Goal: Task Accomplishment & Management: Use online tool/utility

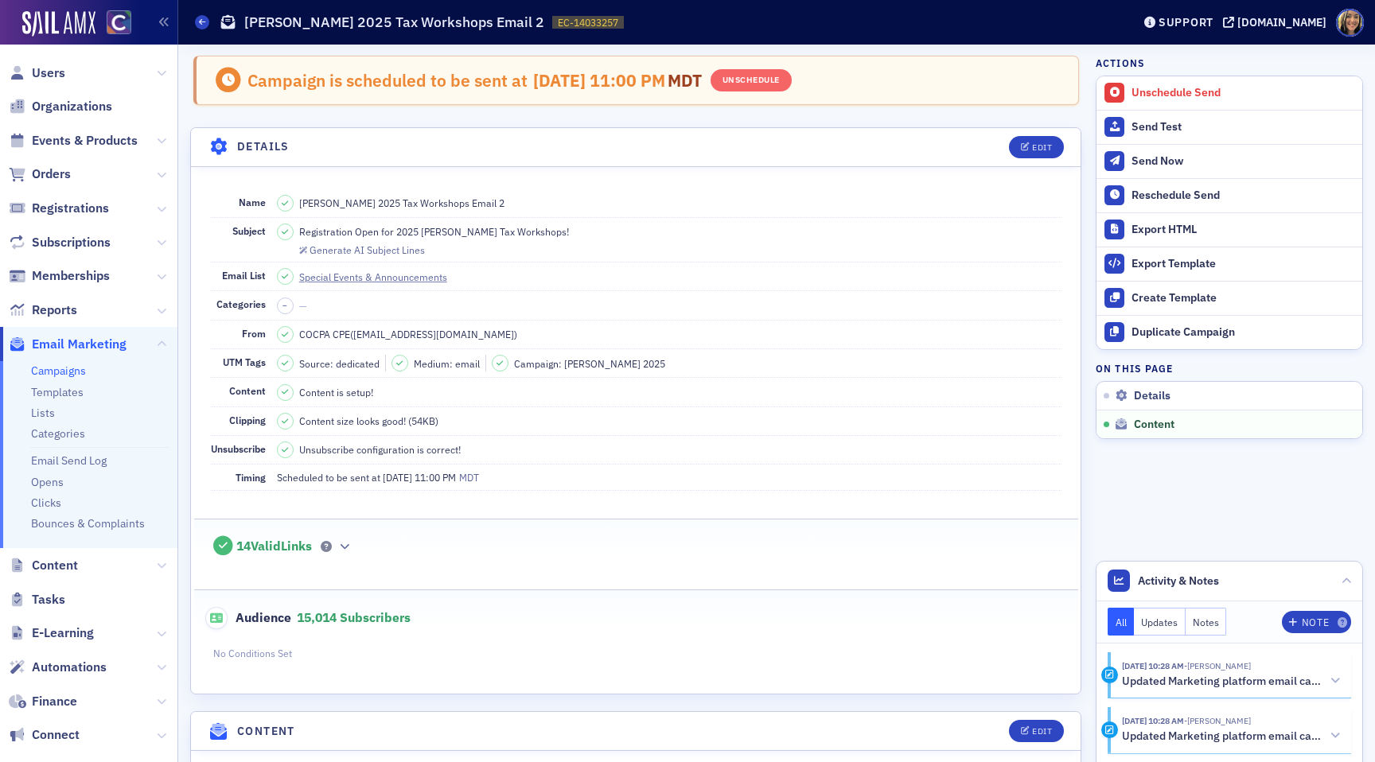
scroll to position [970, 0]
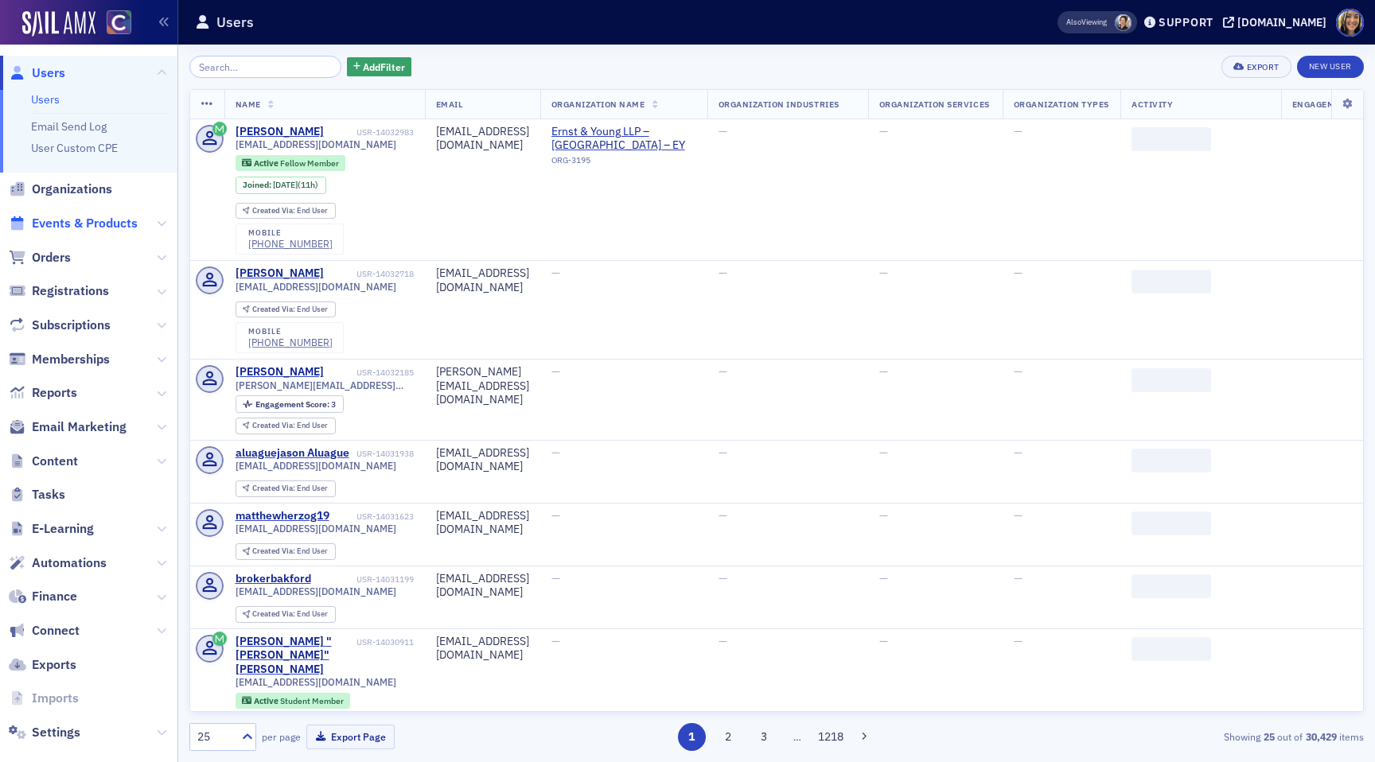
click at [92, 227] on span "Events & Products" at bounding box center [85, 223] width 106 height 17
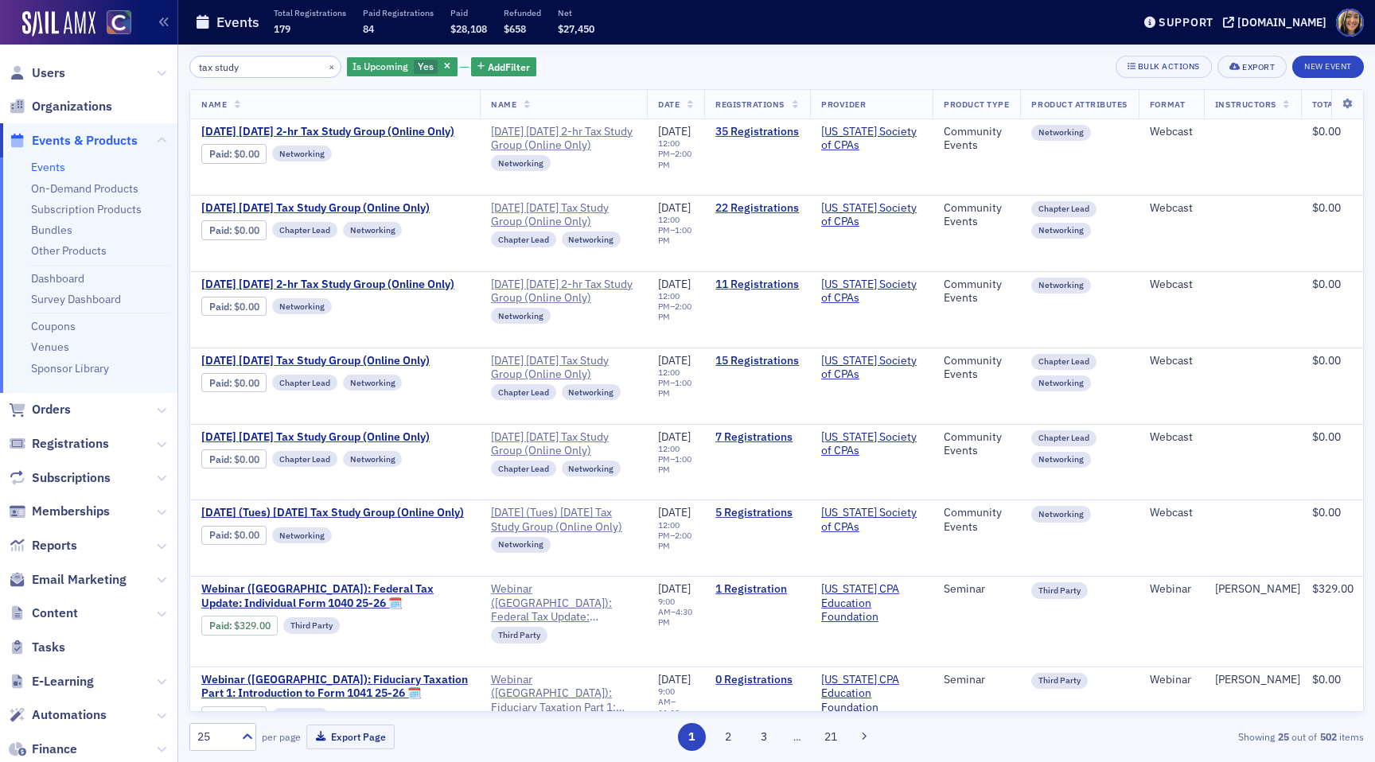
type input "tax study"
click at [73, 580] on span "Email Marketing" at bounding box center [79, 579] width 95 height 17
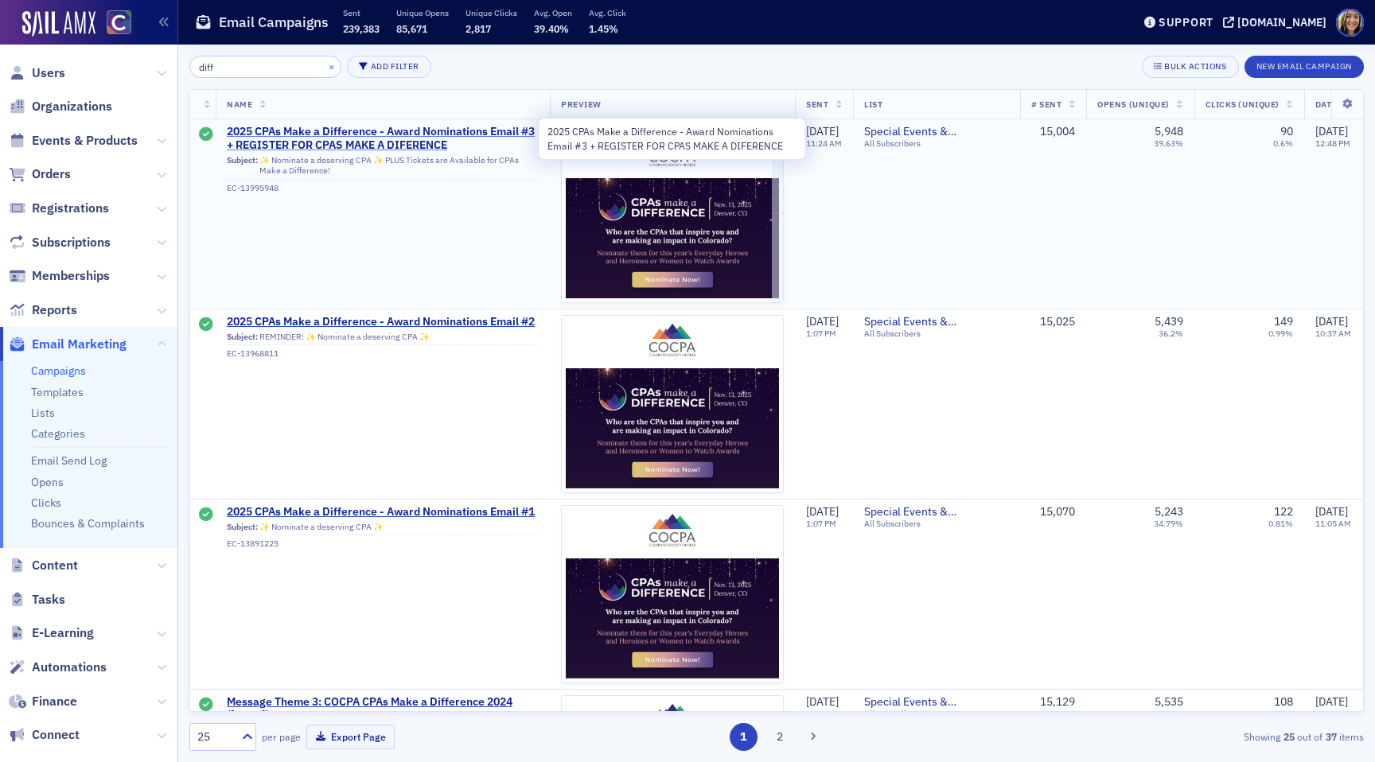
type input "diff"
click at [360, 134] on span "2025 CPAs Make a Difference - Award Nominations Email #3 + REGISTER FOR CPAS MA…" at bounding box center [383, 139] width 312 height 28
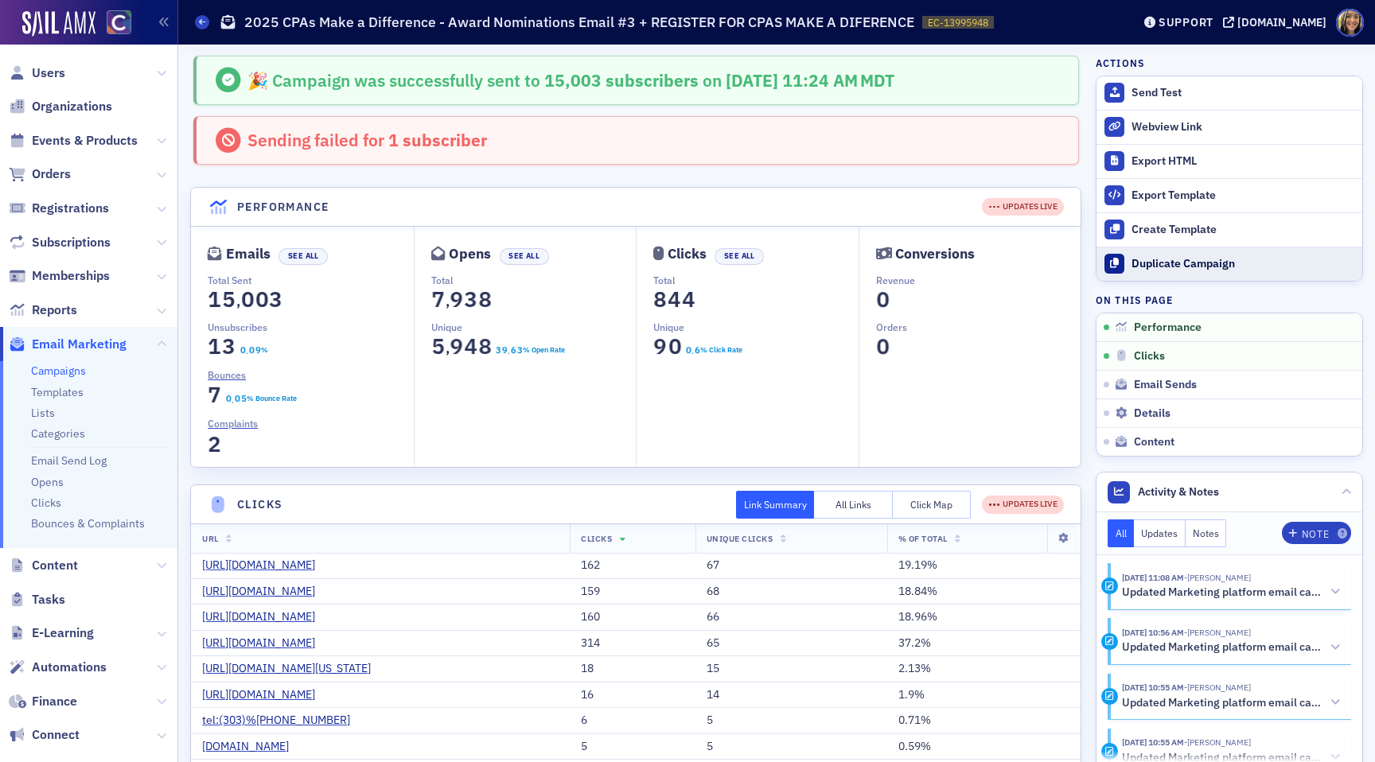
click at [1185, 274] on button "Duplicate Campaign" at bounding box center [1229, 264] width 266 height 34
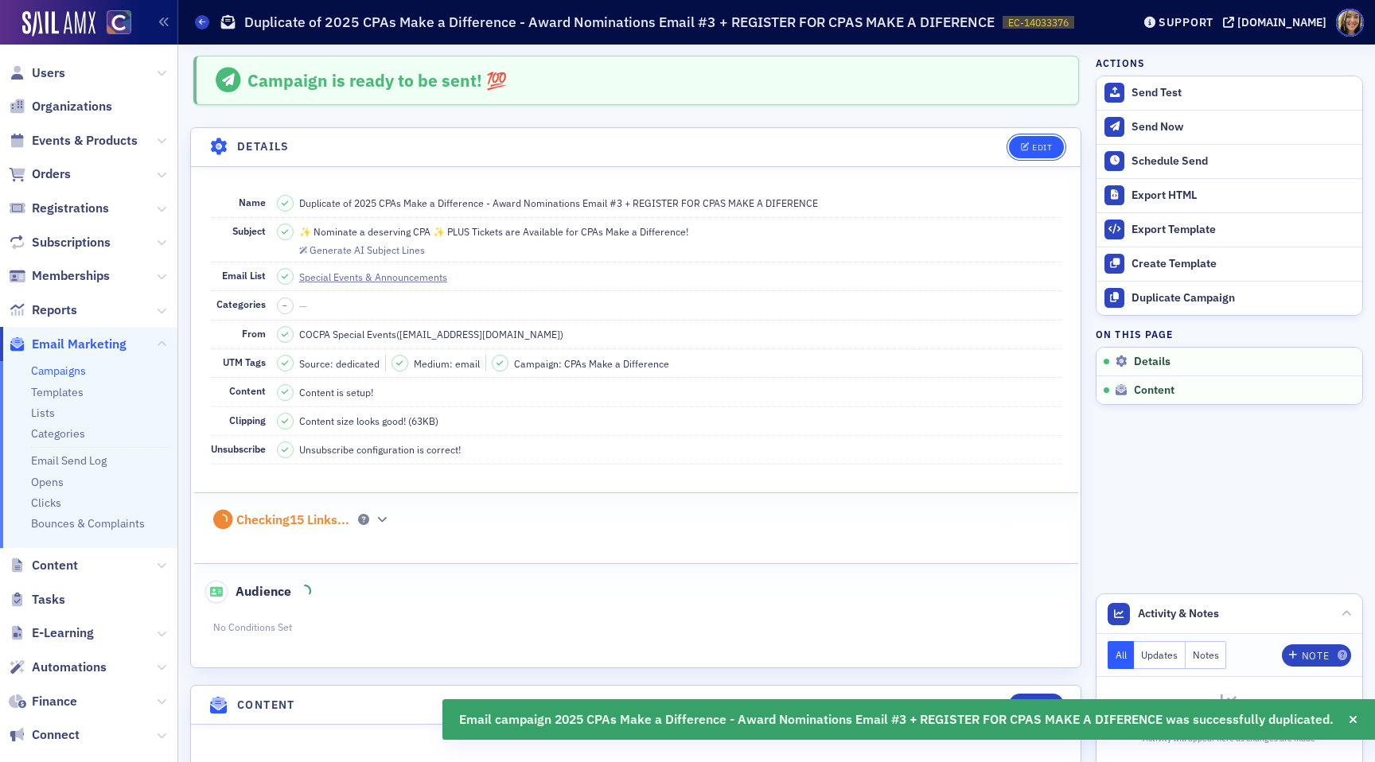
click at [1041, 146] on div "Edit" at bounding box center [1042, 147] width 20 height 9
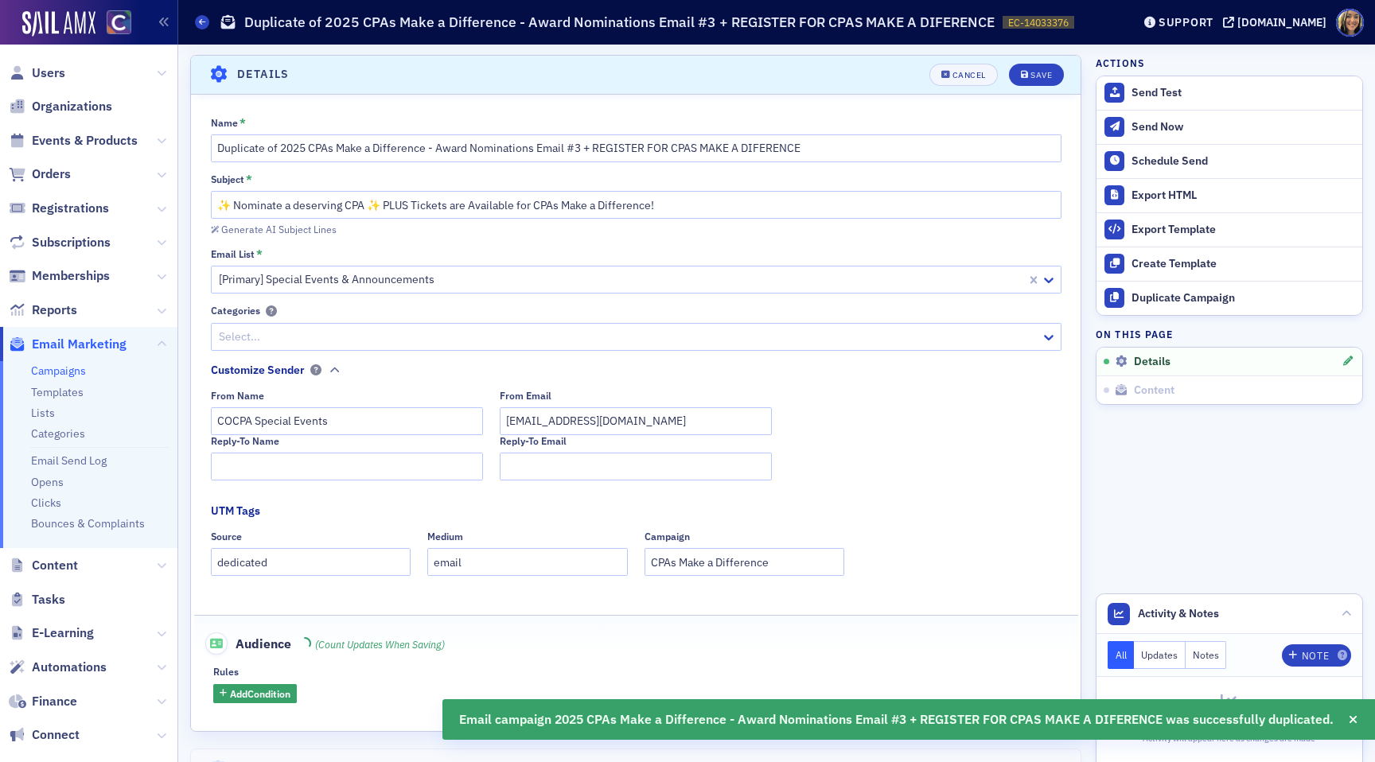
scroll to position [74, 0]
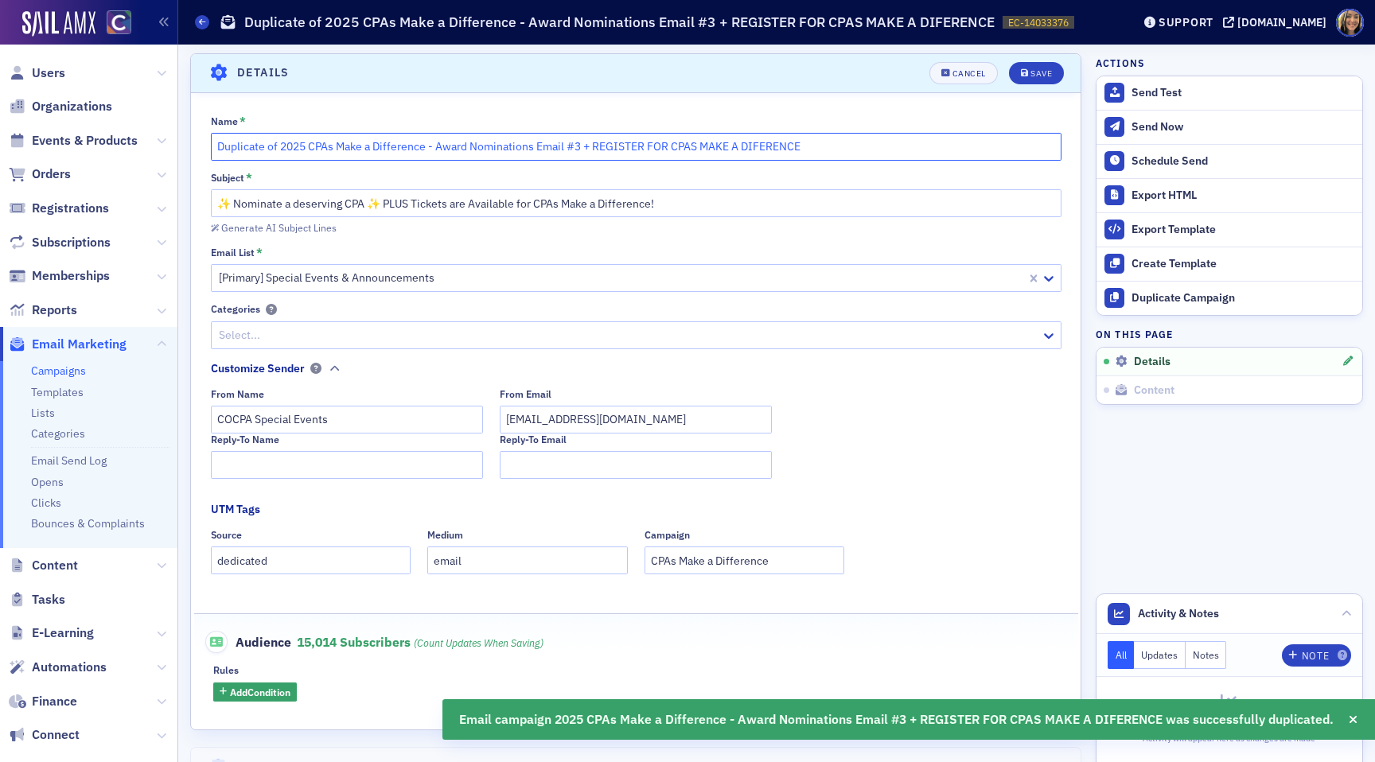
drag, startPoint x: 278, startPoint y: 142, endPoint x: 185, endPoint y: 142, distance: 93.9
drag, startPoint x: 506, startPoint y: 150, endPoint x: 374, endPoint y: 147, distance: 132.1
click at [374, 147] on input "2025 CPAs Make a Difference - Award Nominations Email #3 + REGISTER FOR CPAS MA…" at bounding box center [636, 147] width 850 height 28
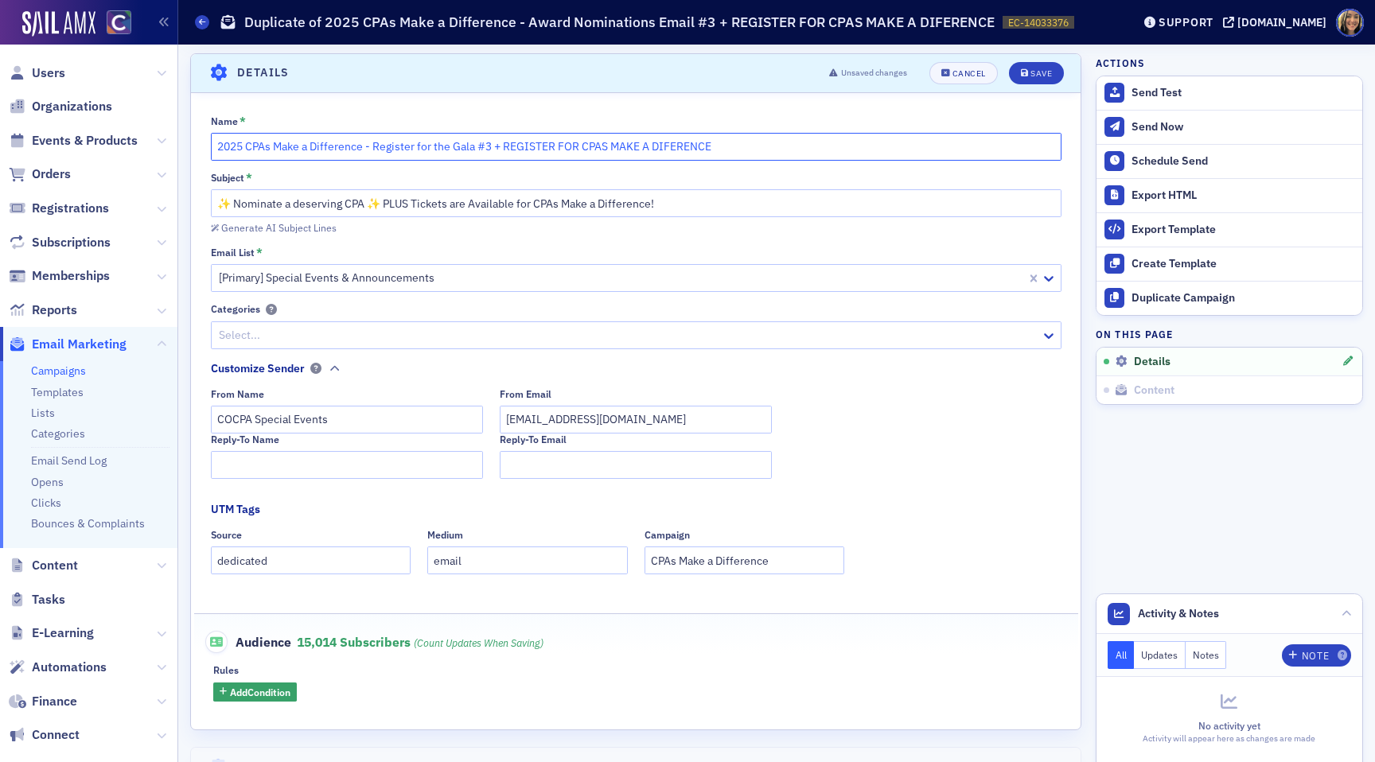
click at [490, 151] on input "2025 CPAs Make a Difference - Register for the Gala #3 + REGISTER FOR CPAS MAKE…" at bounding box center [636, 147] width 850 height 28
drag, startPoint x: 738, startPoint y: 156, endPoint x: 504, endPoint y: 150, distance: 233.9
click at [504, 150] on input "2025 CPAs Make a Difference - Register for the Gala #4 + REGISTER FOR CPAS MAKE…" at bounding box center [636, 147] width 850 height 28
type input "2025 CPAs Make a Difference - Register for the Gala #4 + PEAK"
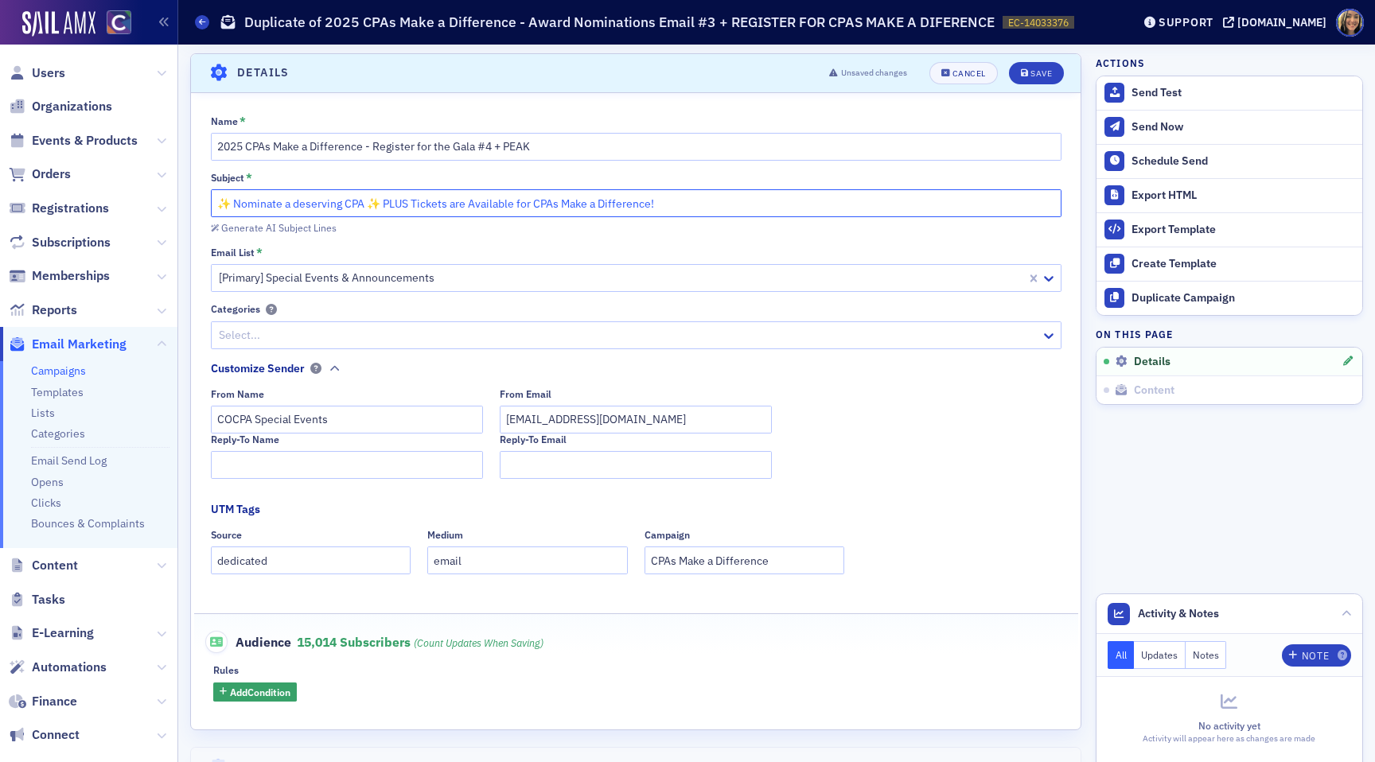
click at [391, 204] on input "✨ Nominate a deserving CPA ✨ PLUS Tickets are Available for CPAs Make a Differe…" at bounding box center [636, 203] width 850 height 28
drag, startPoint x: 362, startPoint y: 199, endPoint x: 243, endPoint y: 199, distance: 119.3
click at [244, 199] on input "✨ Nominate a deserving CPA ✨ PLUS Tickets are Available for CPAs Make a Differe…" at bounding box center [636, 203] width 850 height 28
click at [401, 205] on input "✨ Nominate a deserving CPA ✨ PLUS Tickets are Available for CPAs Make a Differe…" at bounding box center [636, 203] width 850 height 28
drag, startPoint x: 408, startPoint y: 203, endPoint x: 380, endPoint y: 203, distance: 27.8
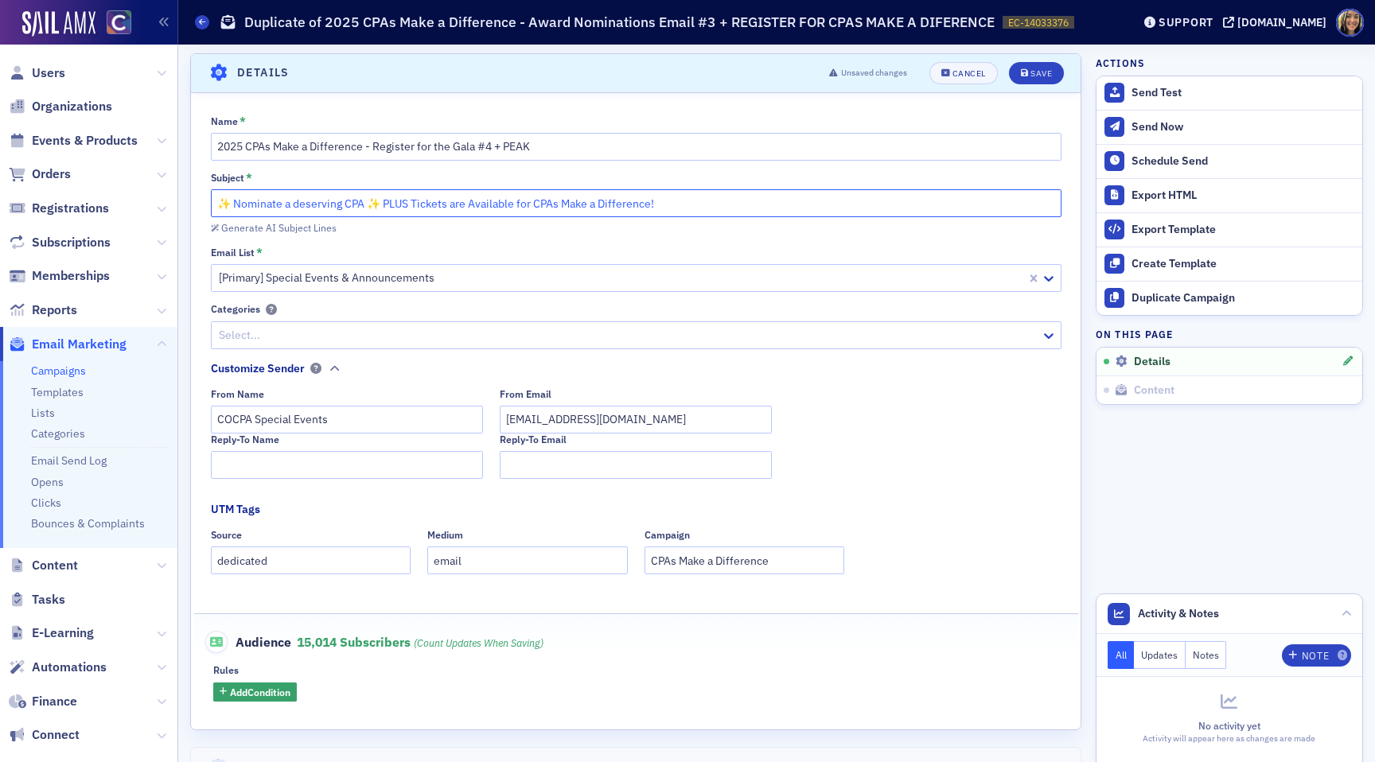
click at [380, 203] on input "✨ Nominate a deserving CPA ✨ PLUS Tickets are Available for CPAs Make a Differe…" at bounding box center [636, 203] width 850 height 28
click at [414, 204] on input "✨ Nominate a deserving CPA ✨ Tickets are Available for CPAs Make a Difference!" at bounding box center [636, 203] width 850 height 28
drag, startPoint x: 364, startPoint y: 203, endPoint x: 189, endPoint y: 192, distance: 175.3
drag, startPoint x: 364, startPoint y: 204, endPoint x: 172, endPoint y: 217, distance: 192.2
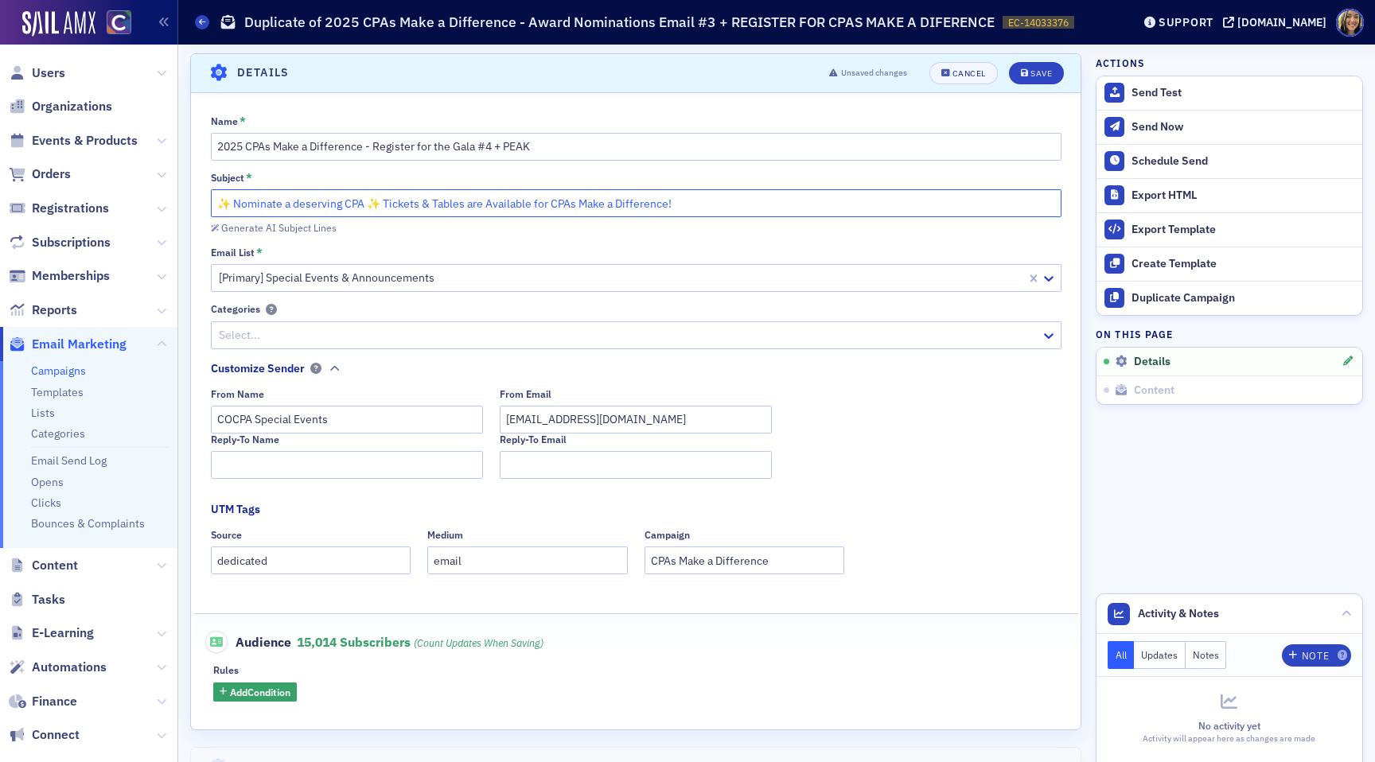
click at [172, 217] on div "Users Organizations Events & Products Orders Registrations Subscriptions Member…" at bounding box center [687, 381] width 1375 height 762
drag, startPoint x: 243, startPoint y: 208, endPoint x: 207, endPoint y: 208, distance: 35.8
click at [207, 208] on div "Name * 2025 CPAs Make a Difference - Register for the Gala #4 + PEAK Subject * …" at bounding box center [635, 408] width 889 height 587
click at [524, 213] on input "✨✨ Tickets & Tables are Available for CPAs Make a Difference!" at bounding box center [636, 203] width 850 height 28
paste input "✨✨"
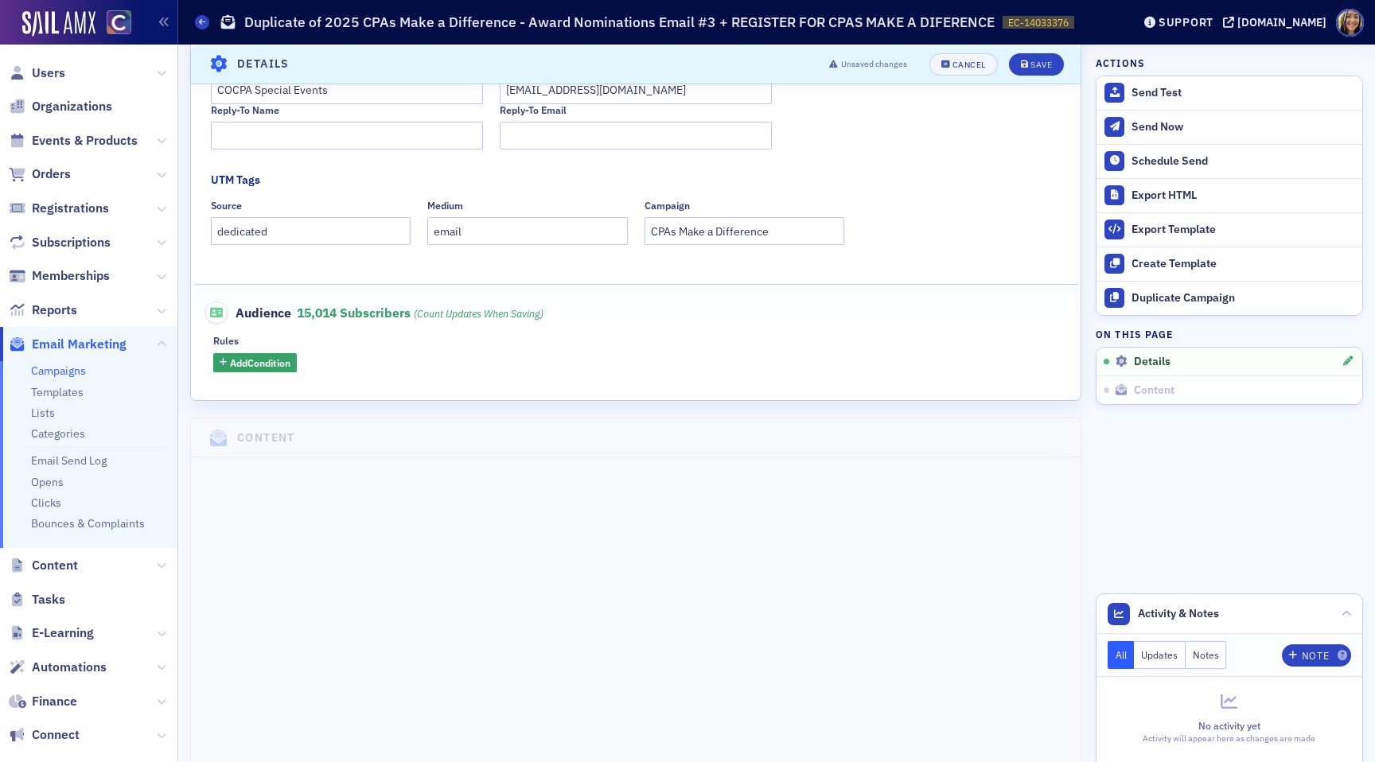
scroll to position [0, 0]
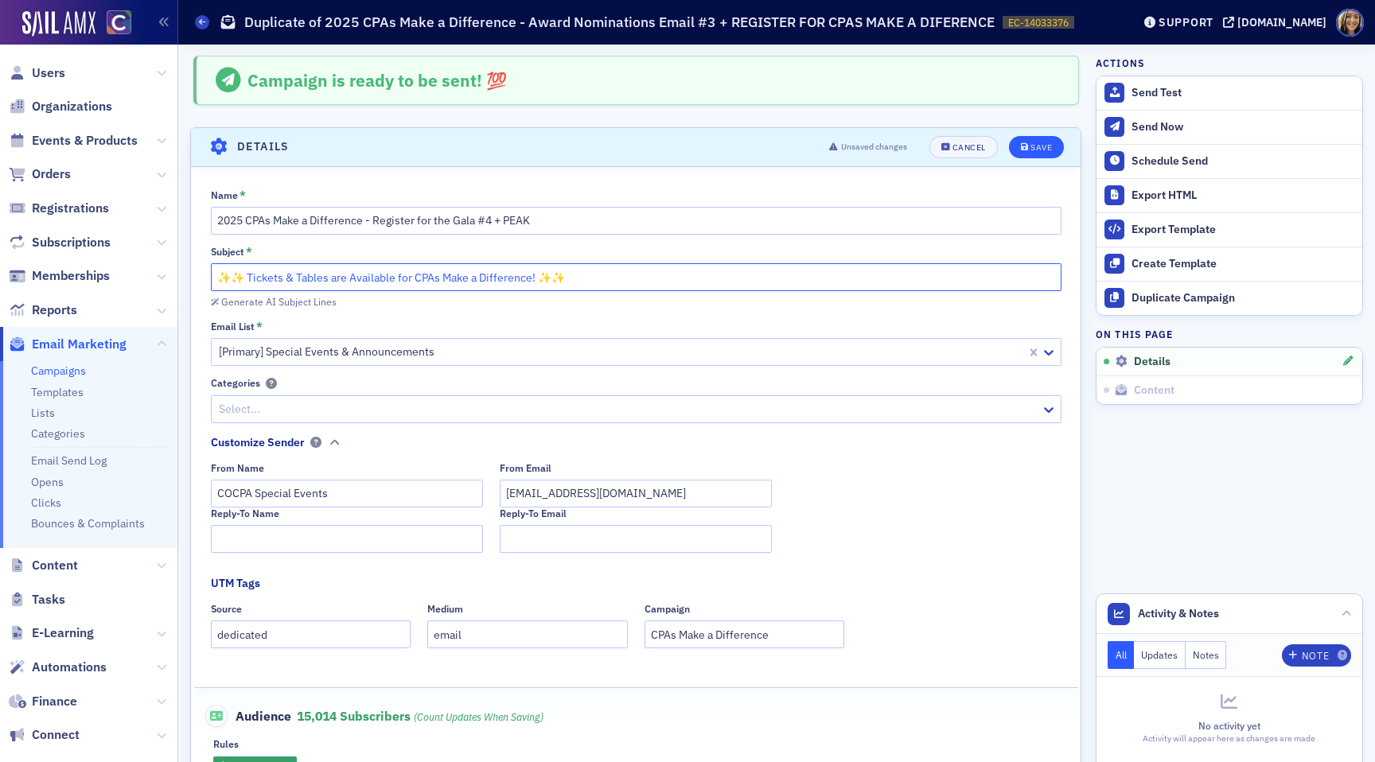
type input "✨✨ Tickets & Tables are Available for CPAs Make a Difference! ✨✨"
click at [1052, 153] on button "Save" at bounding box center [1036, 147] width 55 height 22
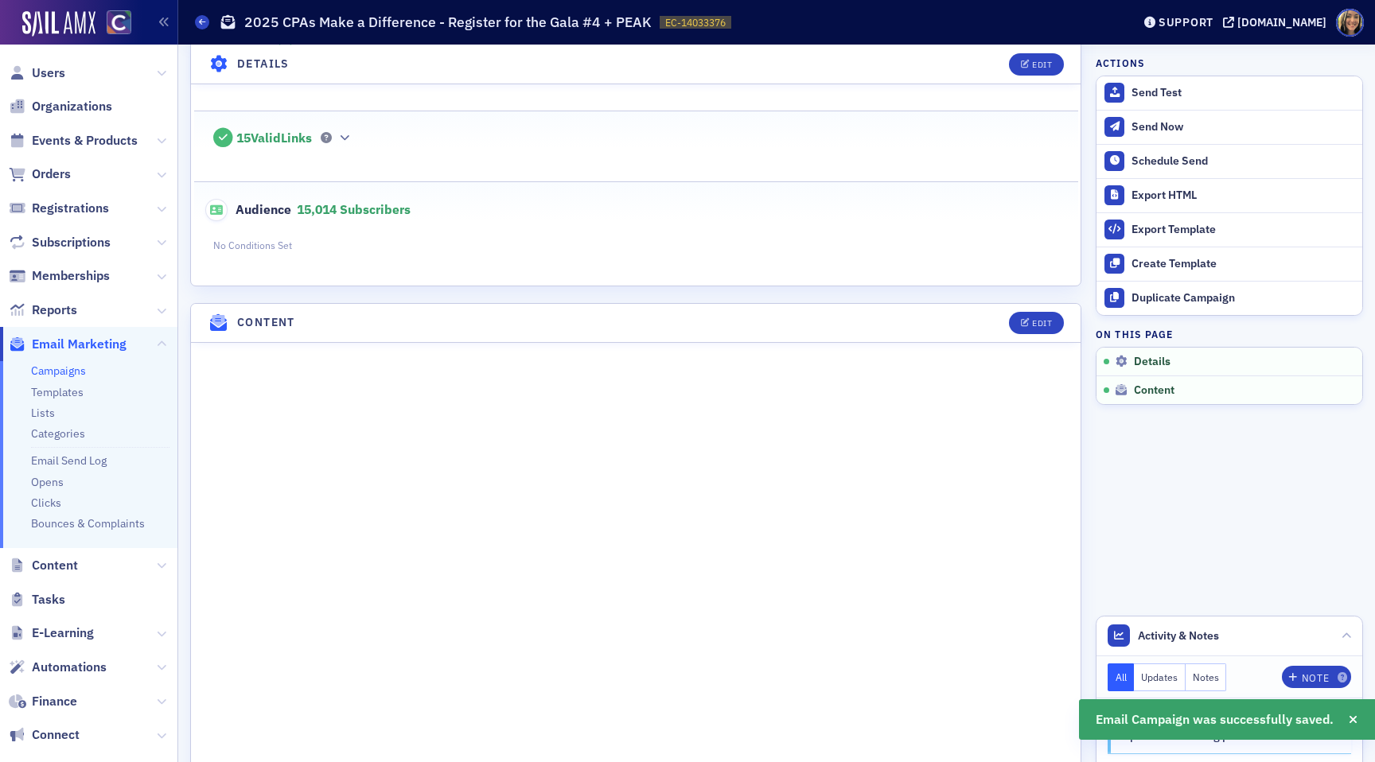
scroll to position [418, 0]
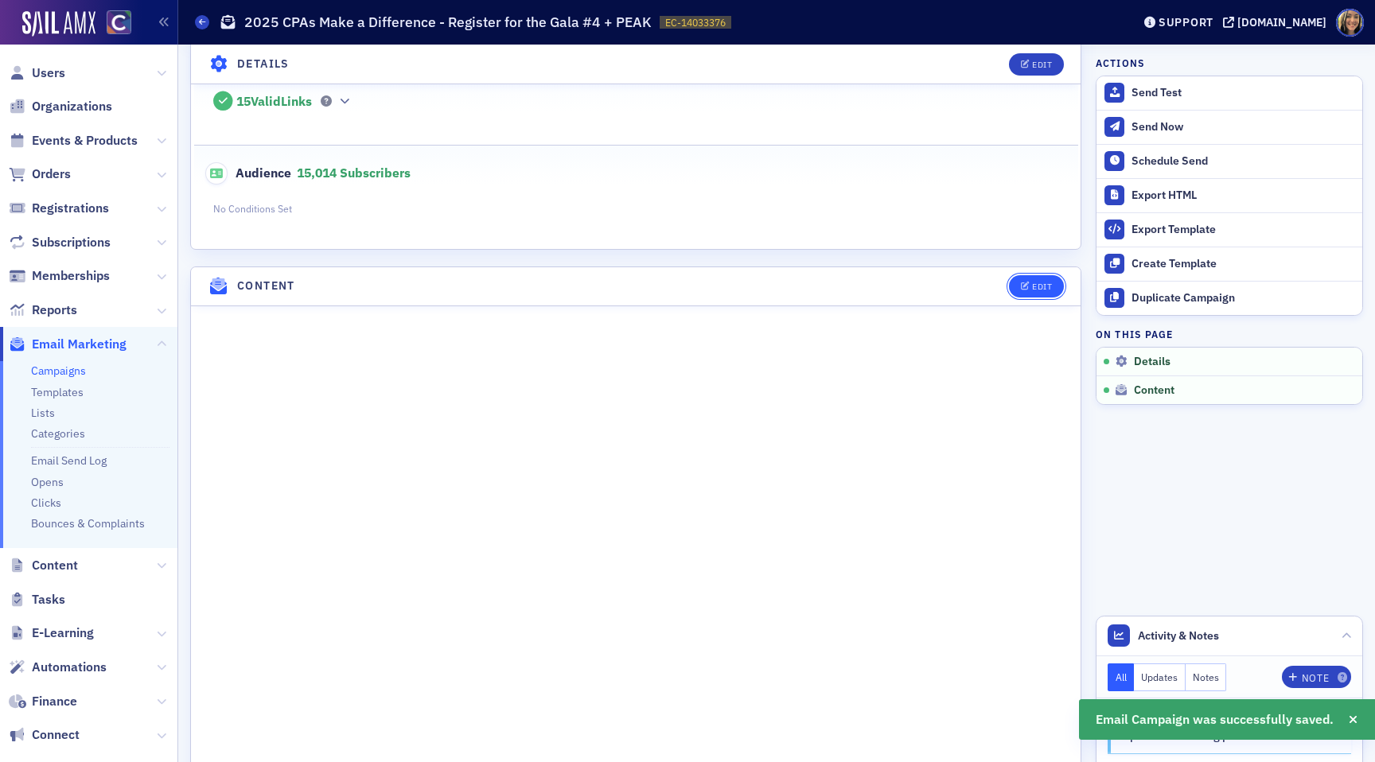
click at [1038, 282] on div "Edit" at bounding box center [1042, 286] width 20 height 9
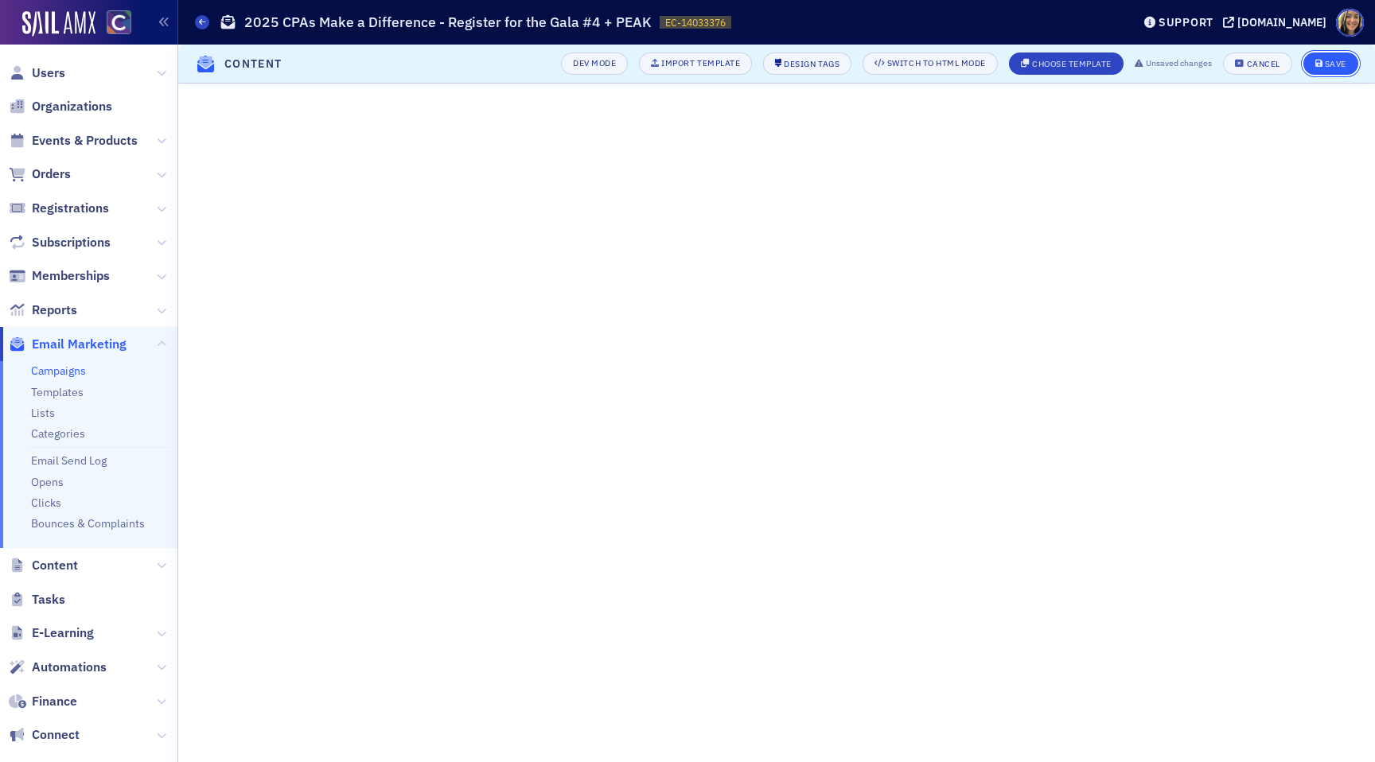
click at [1333, 66] on div "Save" at bounding box center [1334, 64] width 21 height 9
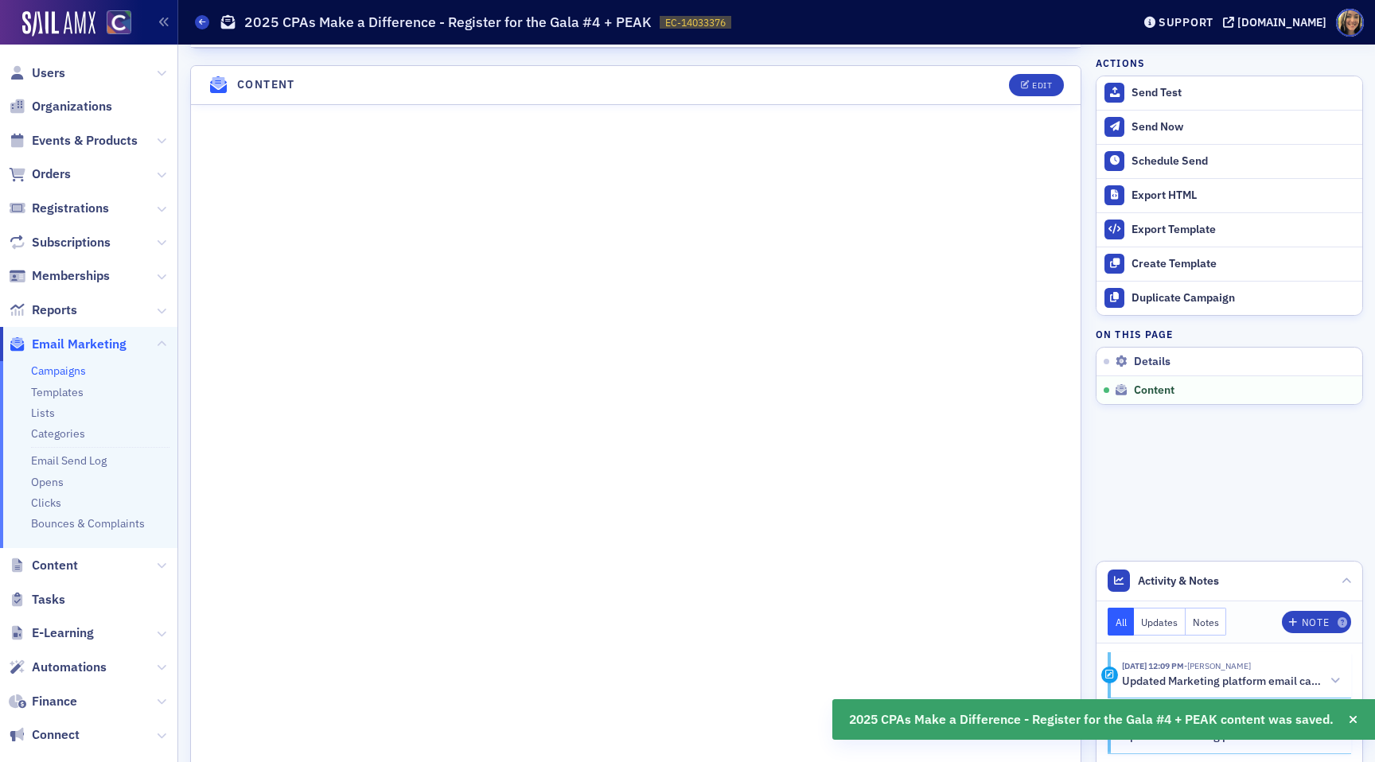
scroll to position [630, 0]
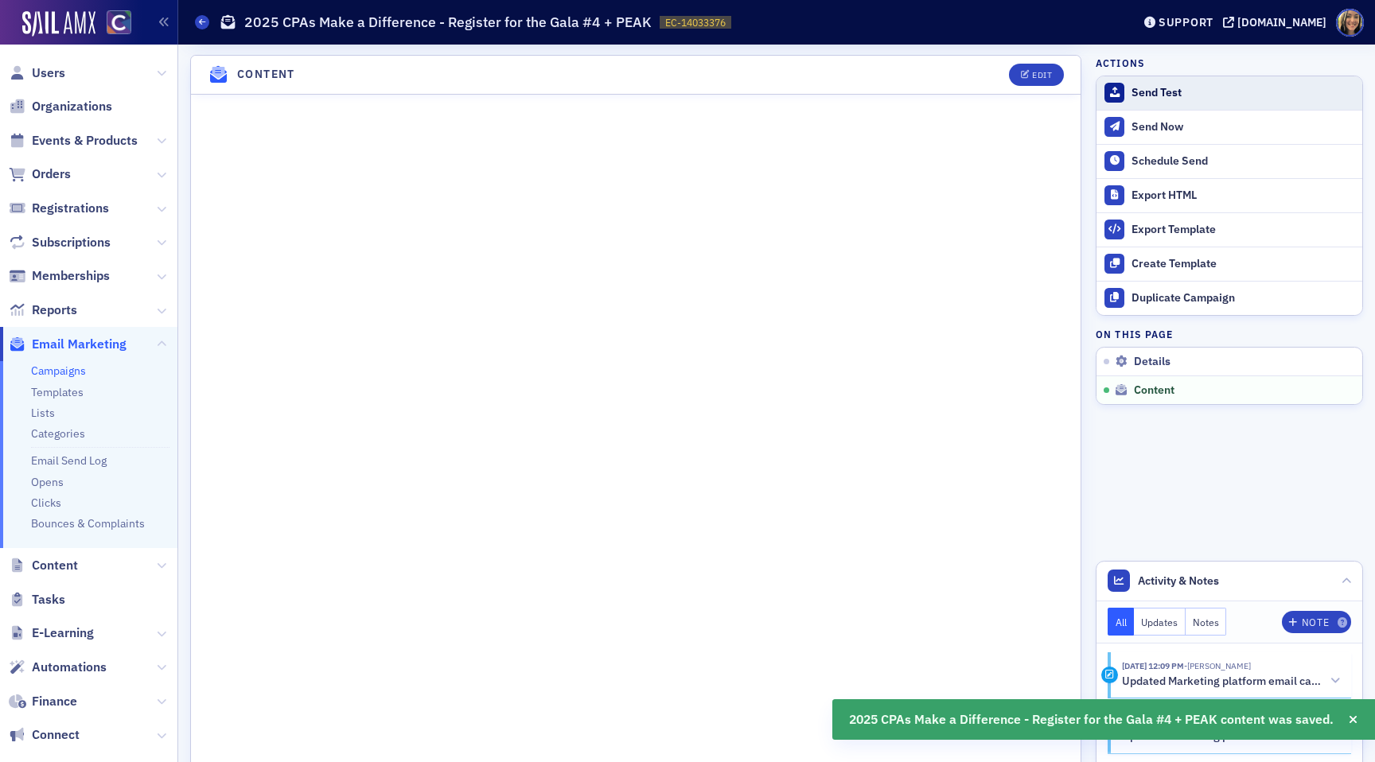
click at [1141, 83] on button "Send Test" at bounding box center [1229, 92] width 266 height 33
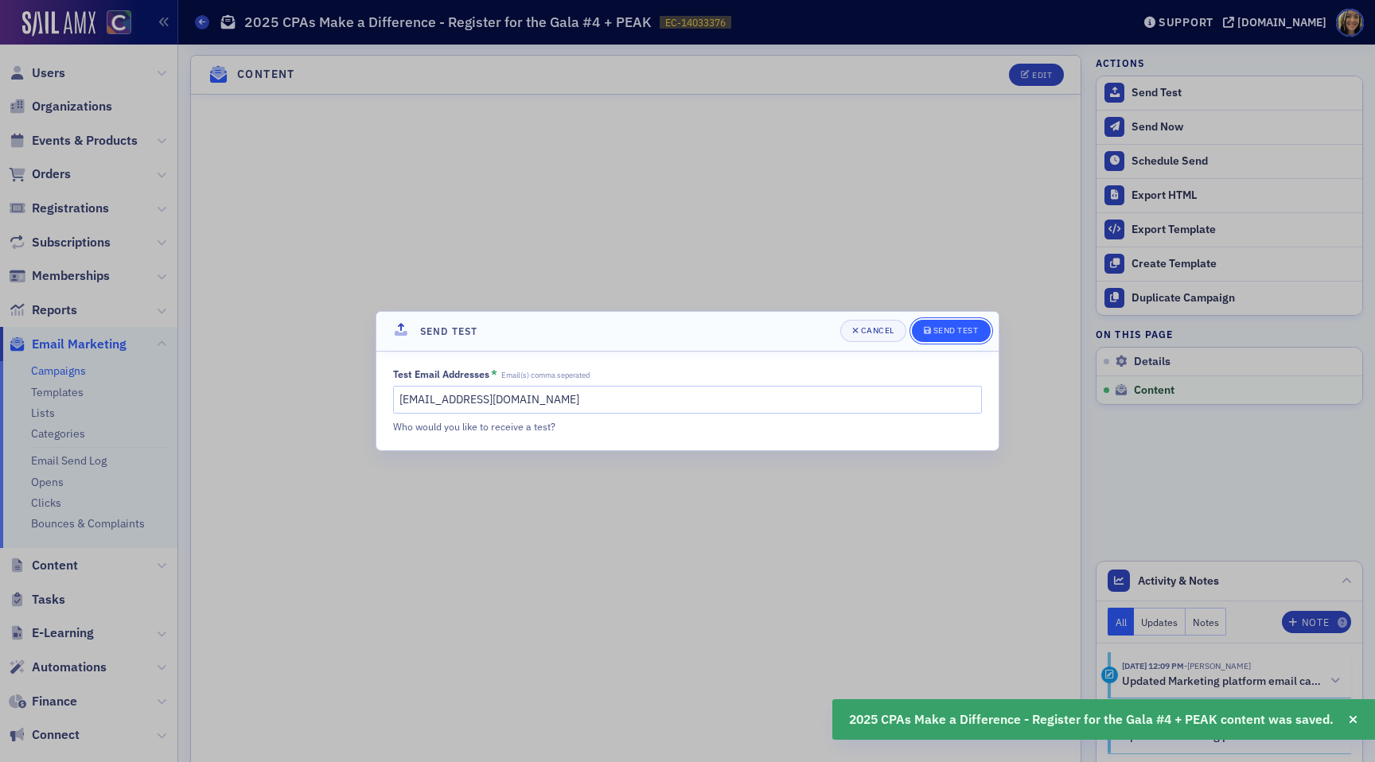
click at [939, 328] on div "Send Test" at bounding box center [955, 330] width 45 height 9
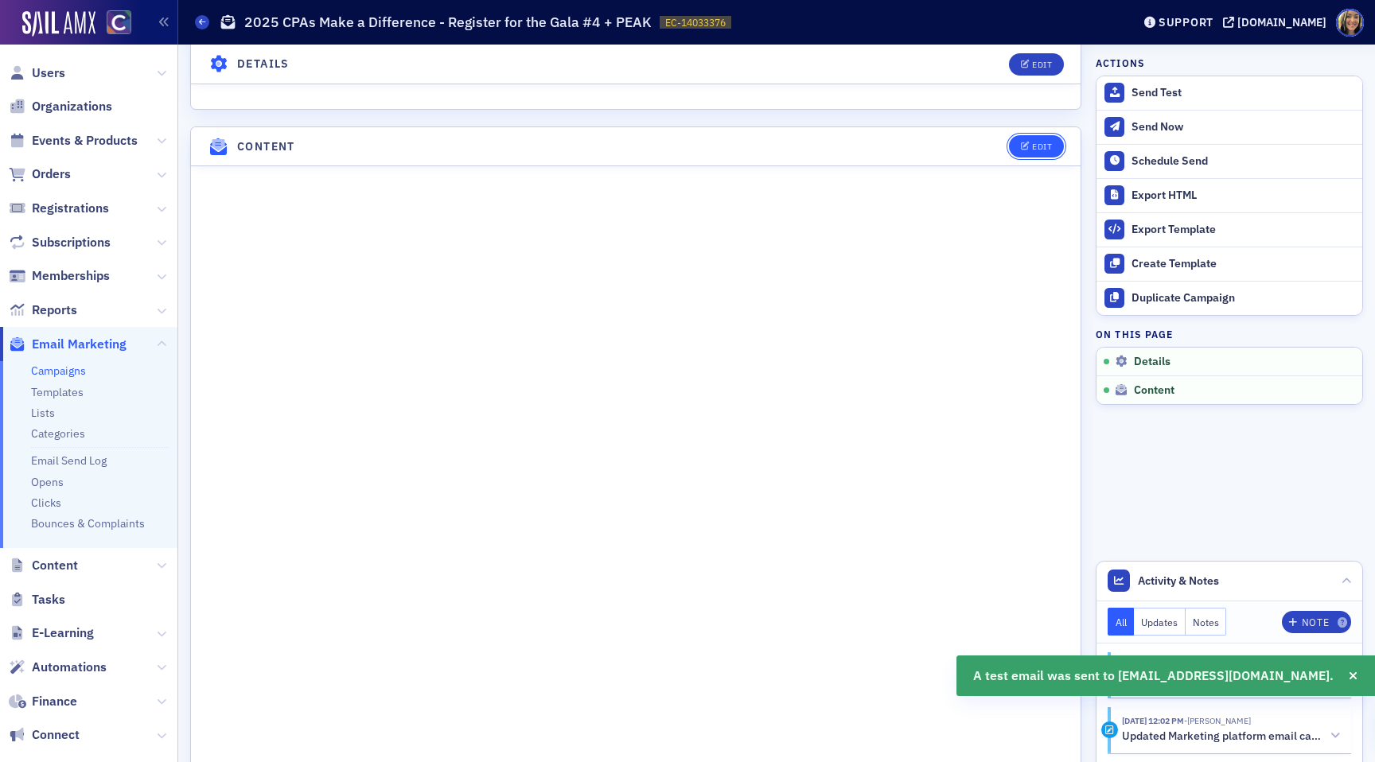
click at [1044, 148] on div "Edit" at bounding box center [1042, 146] width 20 height 9
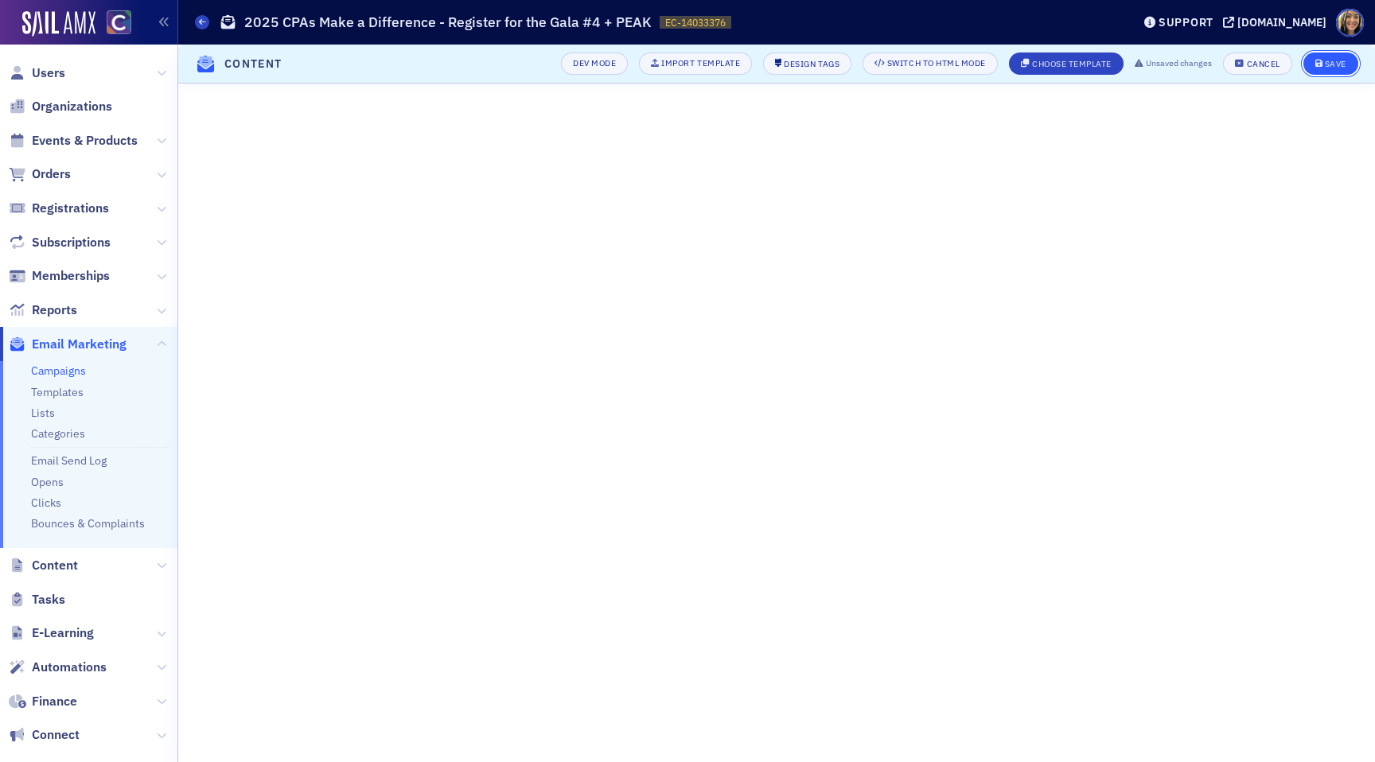
click at [1334, 65] on div "Save" at bounding box center [1334, 64] width 21 height 9
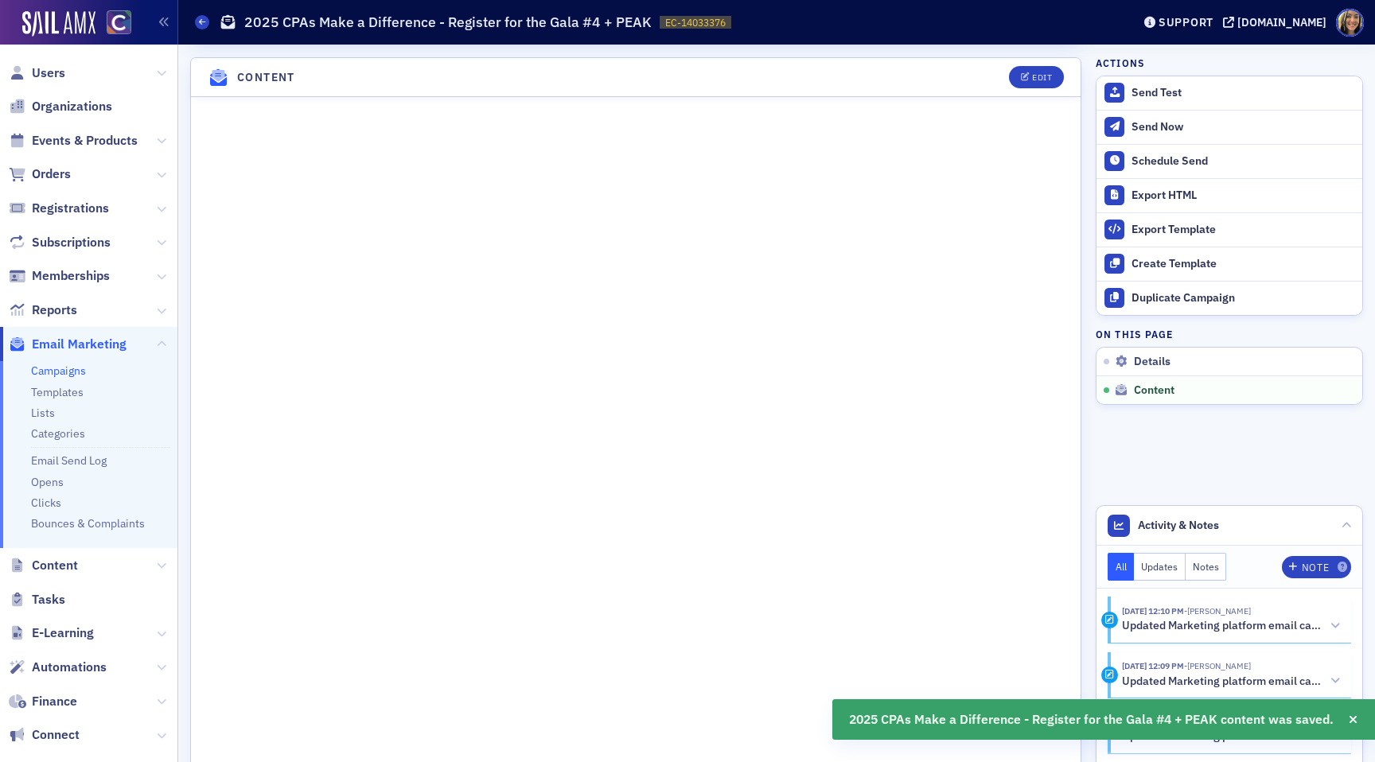
scroll to position [702, 0]
click at [1152, 103] on button "Send Test" at bounding box center [1229, 92] width 266 height 33
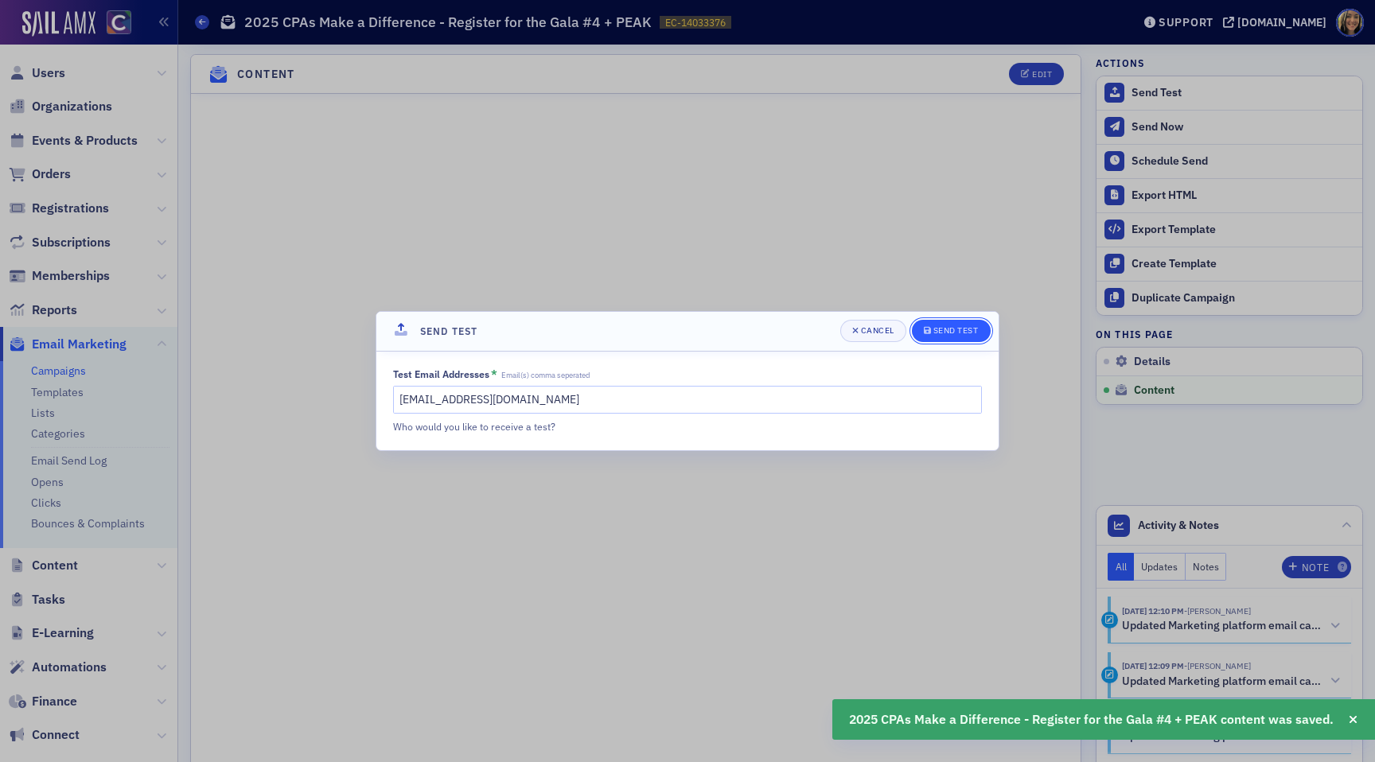
click at [955, 329] on div "Send Test" at bounding box center [955, 330] width 45 height 9
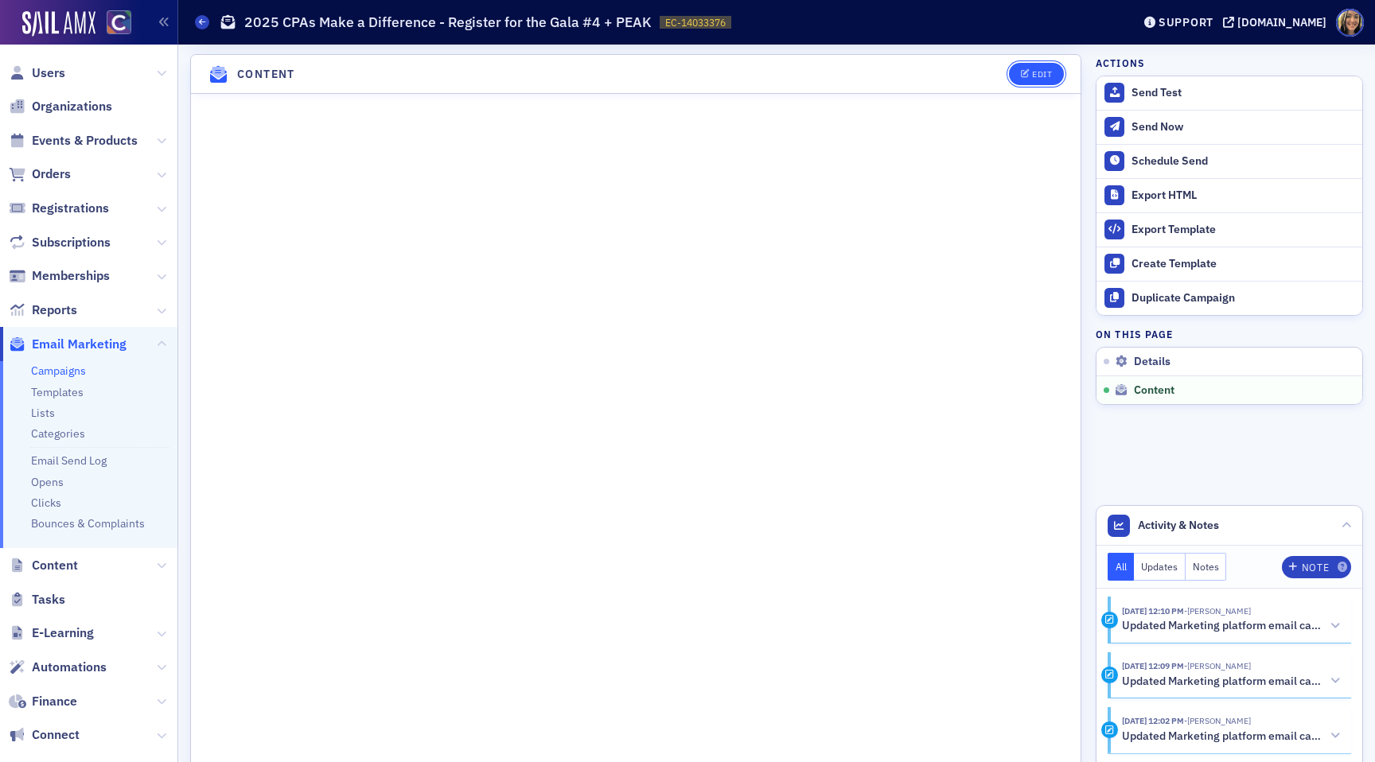
click at [1038, 76] on div "Edit" at bounding box center [1042, 74] width 20 height 9
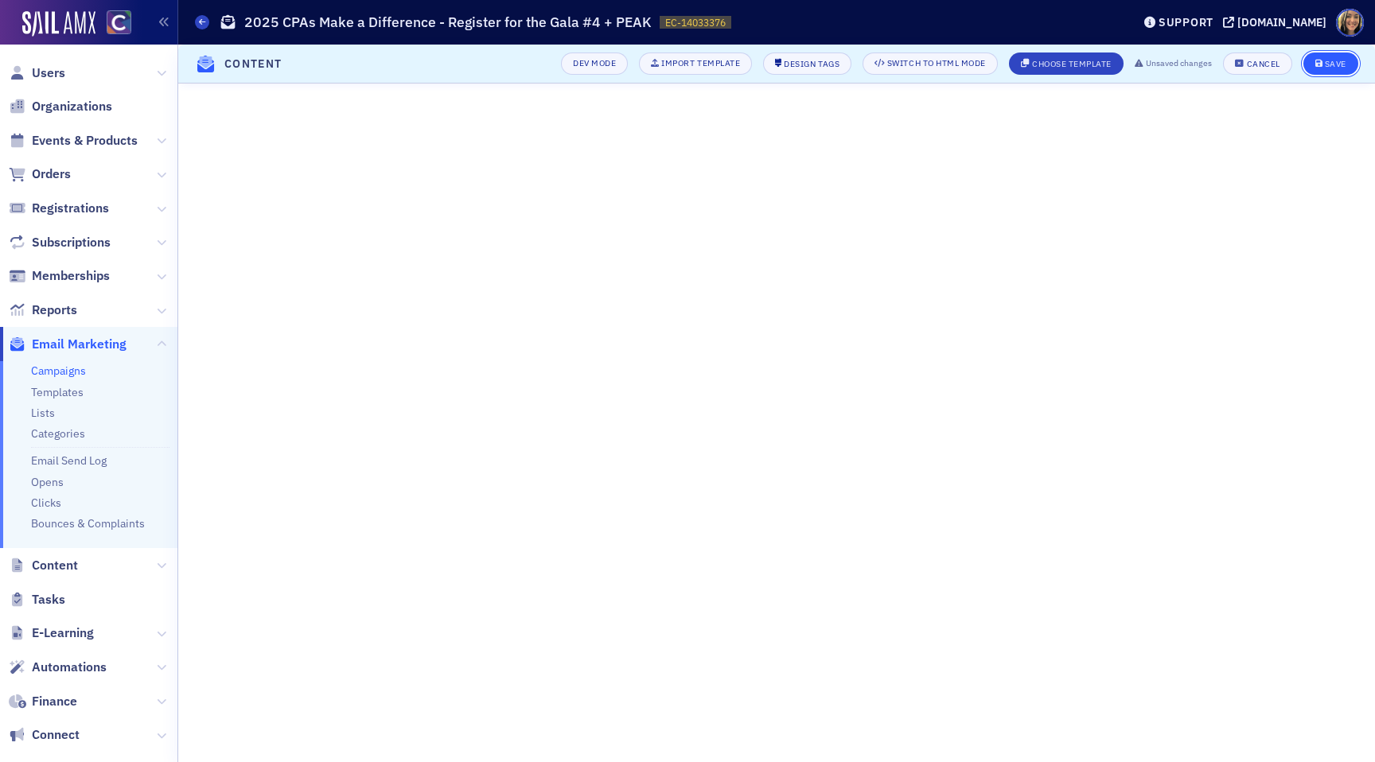
click at [1332, 66] on div "Save" at bounding box center [1334, 64] width 21 height 9
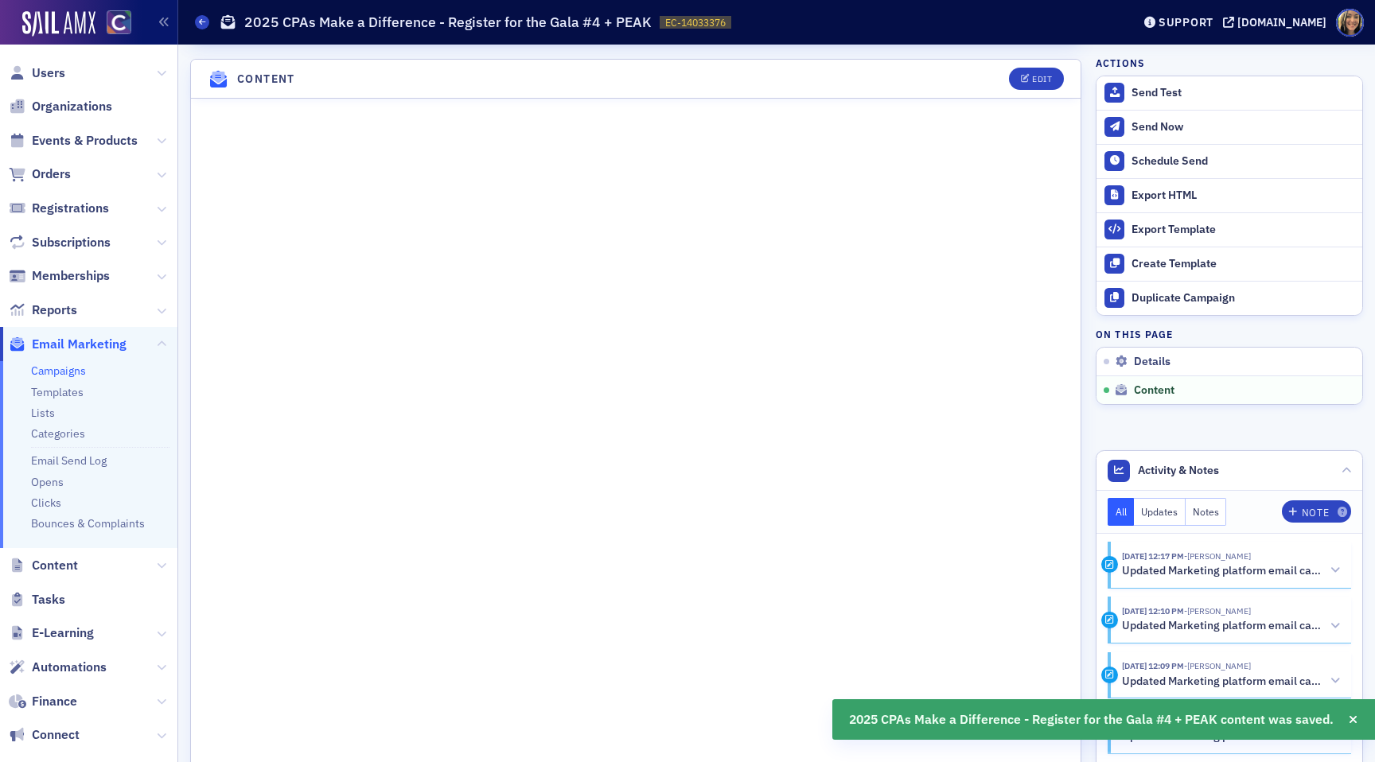
scroll to position [702, 0]
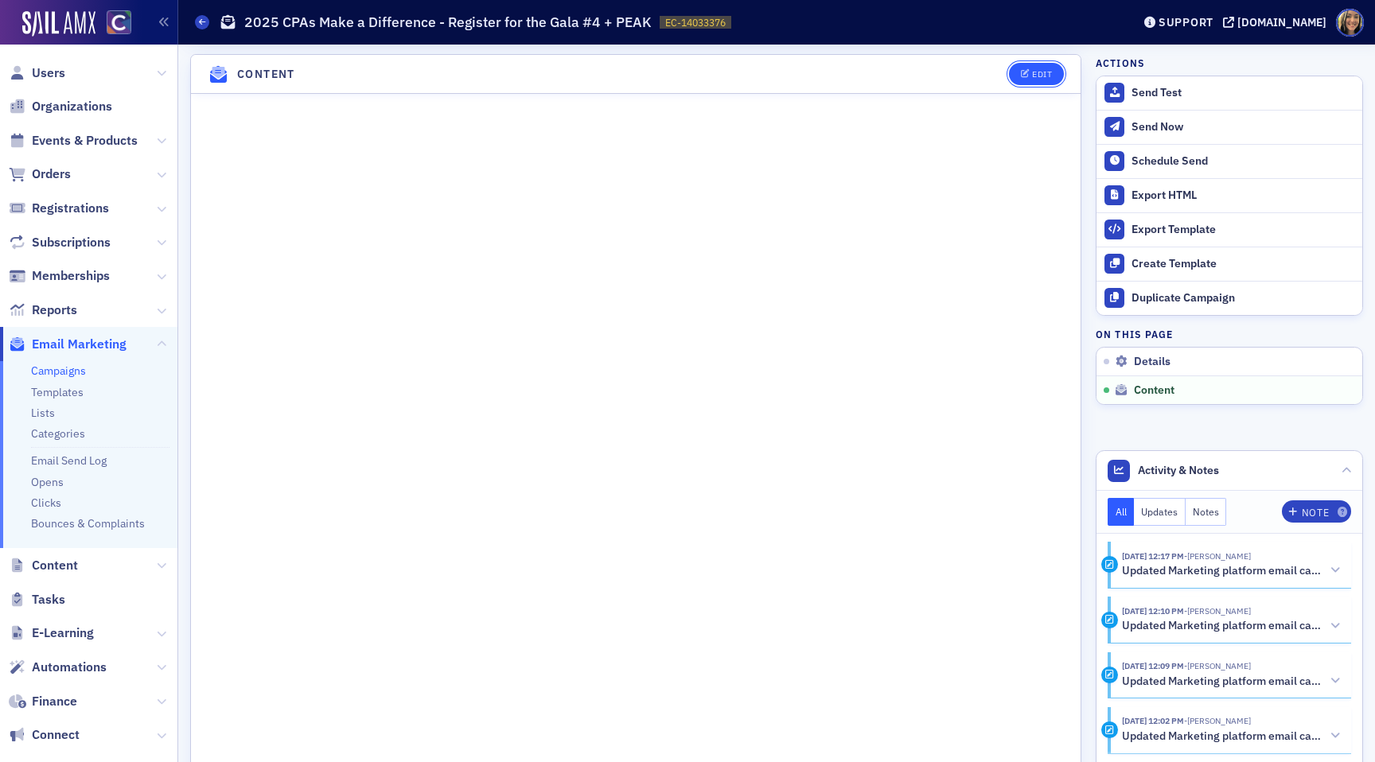
click at [1052, 80] on button "Edit" at bounding box center [1036, 74] width 55 height 22
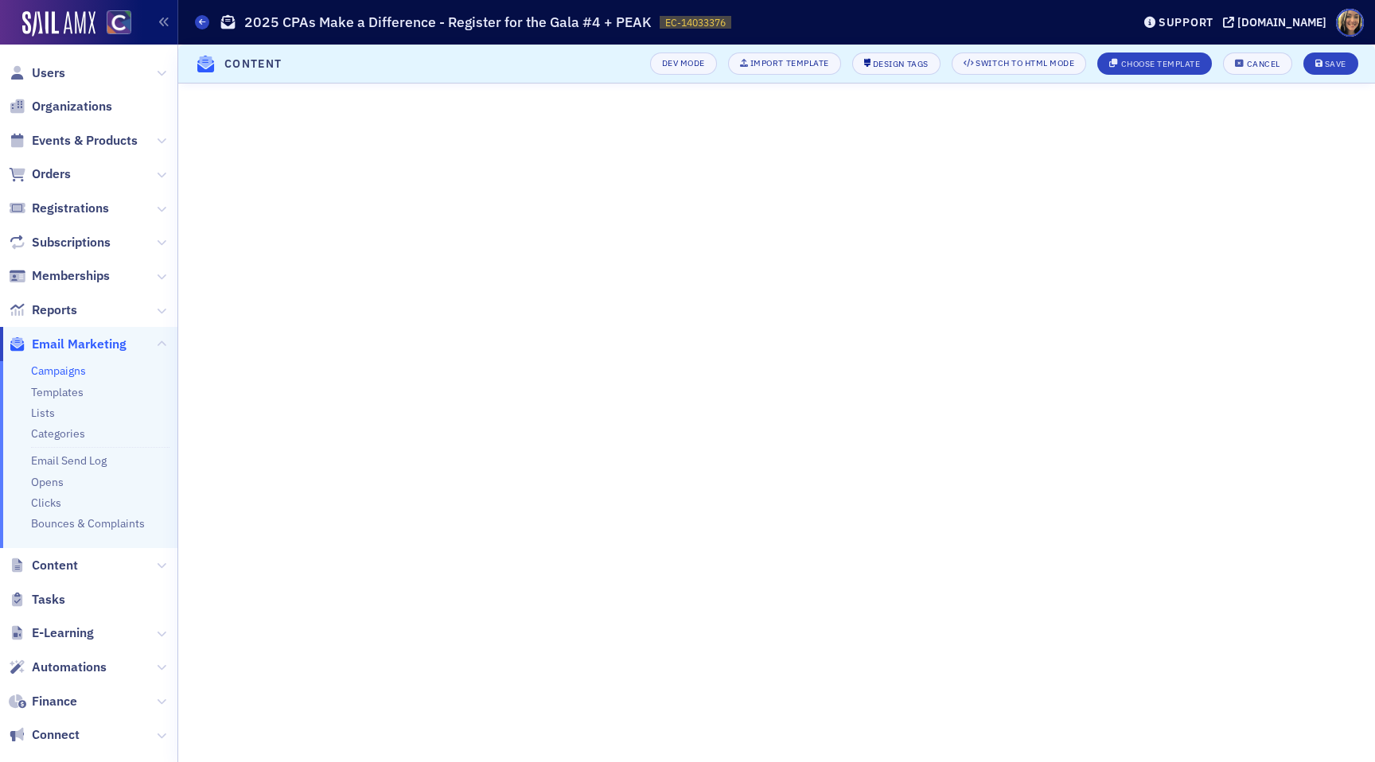
scroll to position [4, 0]
click at [1342, 68] on button "Save" at bounding box center [1330, 63] width 55 height 22
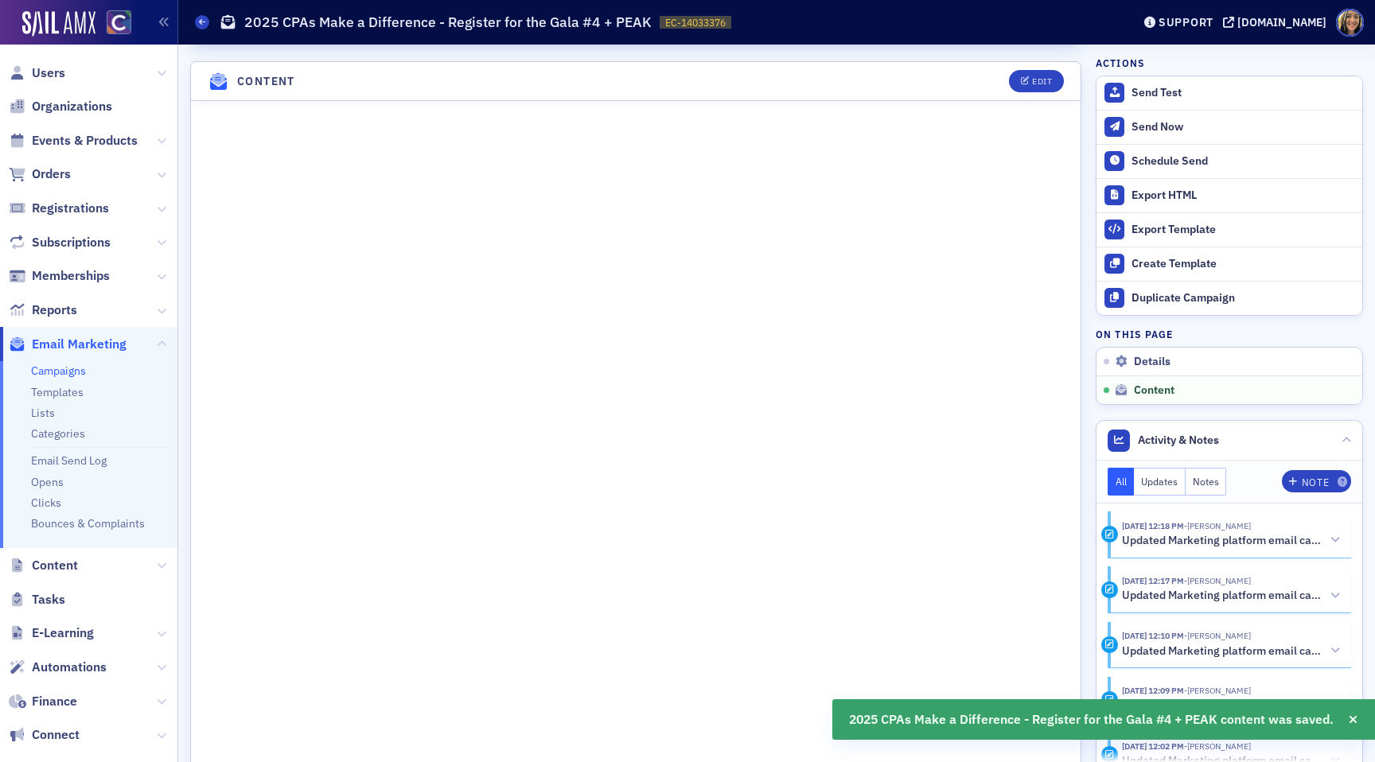
scroll to position [702, 0]
click at [1171, 96] on div "Send Test" at bounding box center [1242, 93] width 223 height 14
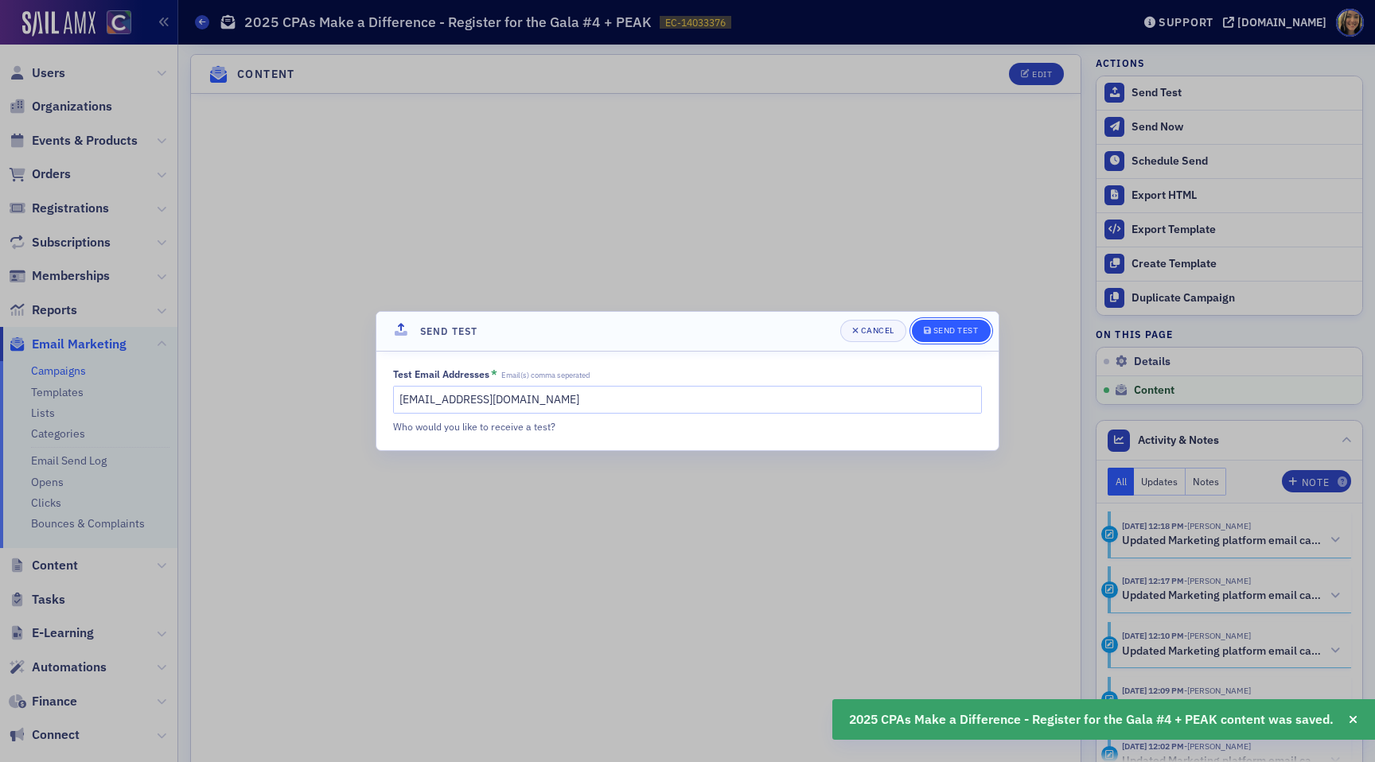
click at [947, 331] on div "Send Test" at bounding box center [955, 330] width 45 height 9
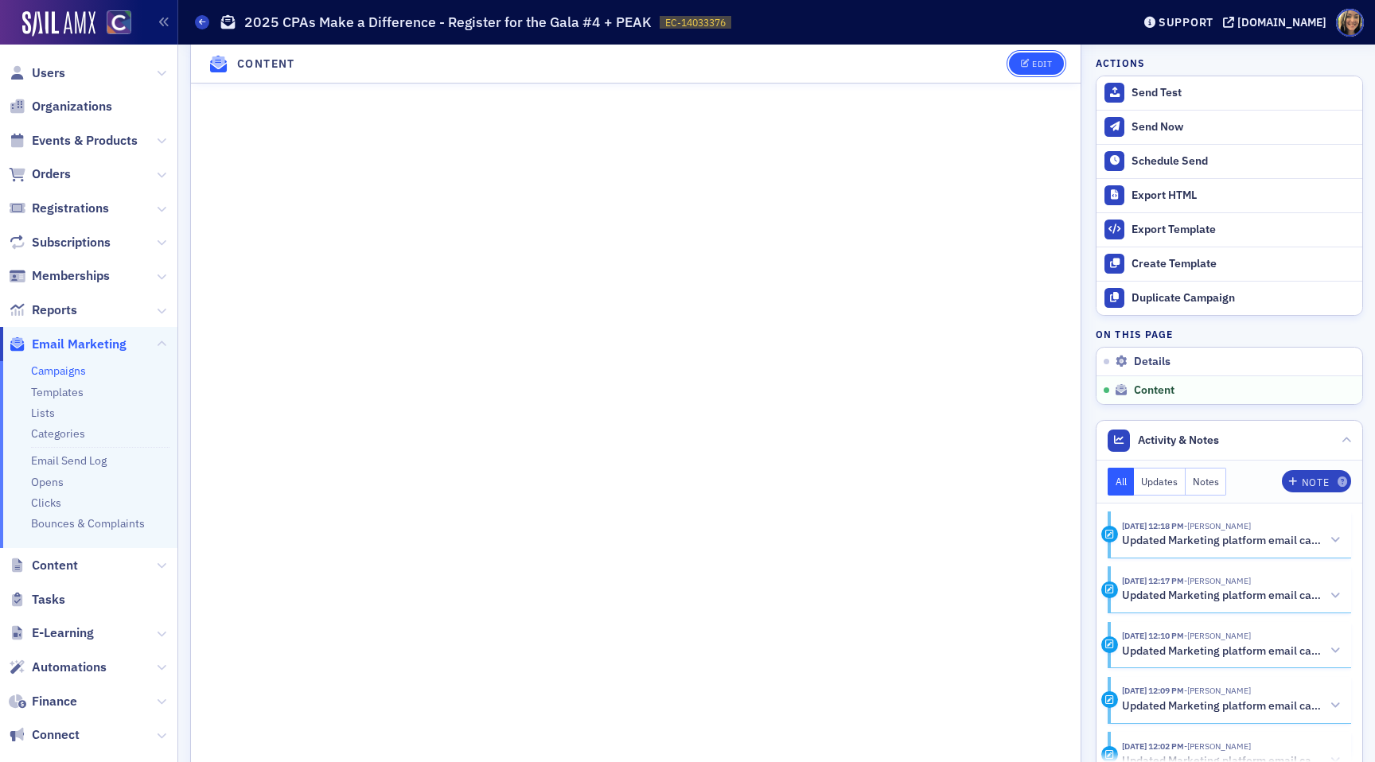
click at [1037, 64] on div "Edit" at bounding box center [1042, 64] width 20 height 9
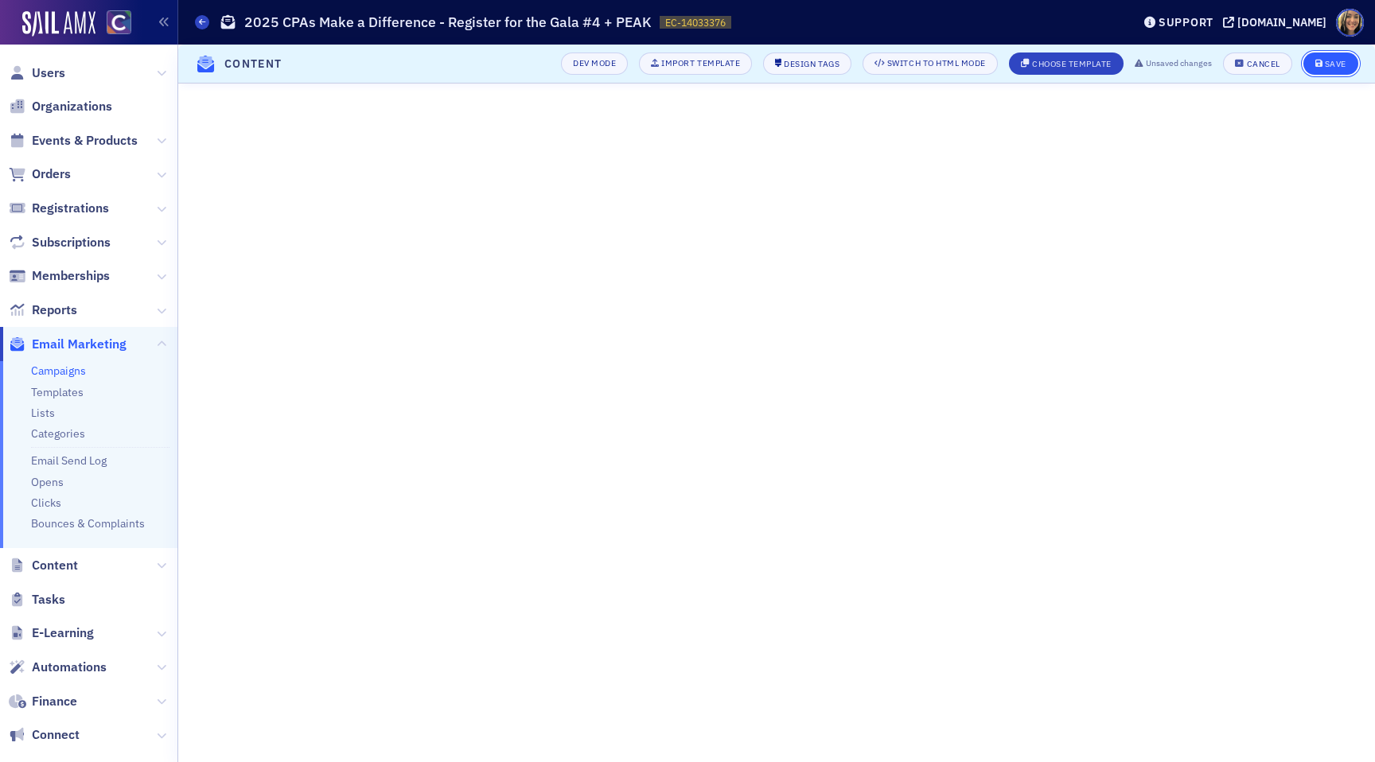
click at [1333, 71] on button "Save" at bounding box center [1330, 63] width 55 height 22
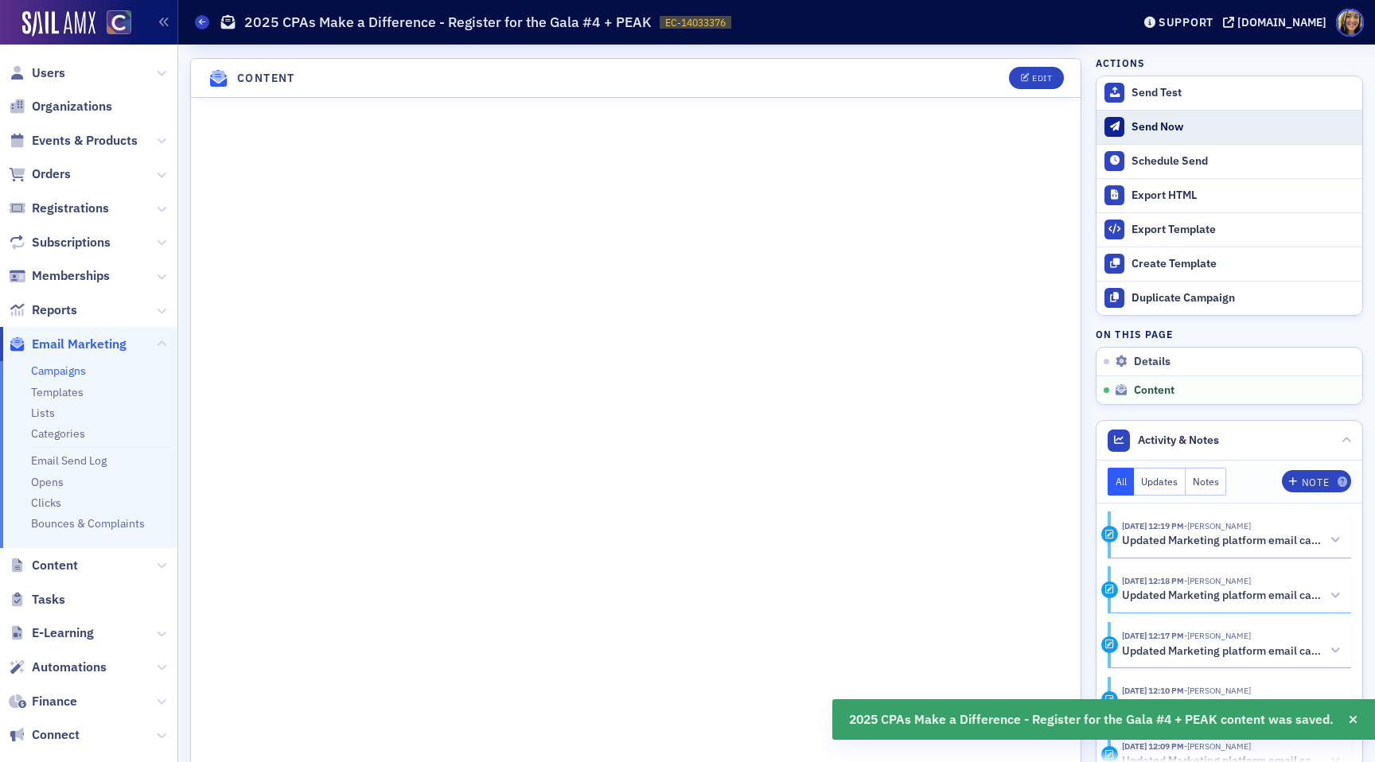
scroll to position [702, 0]
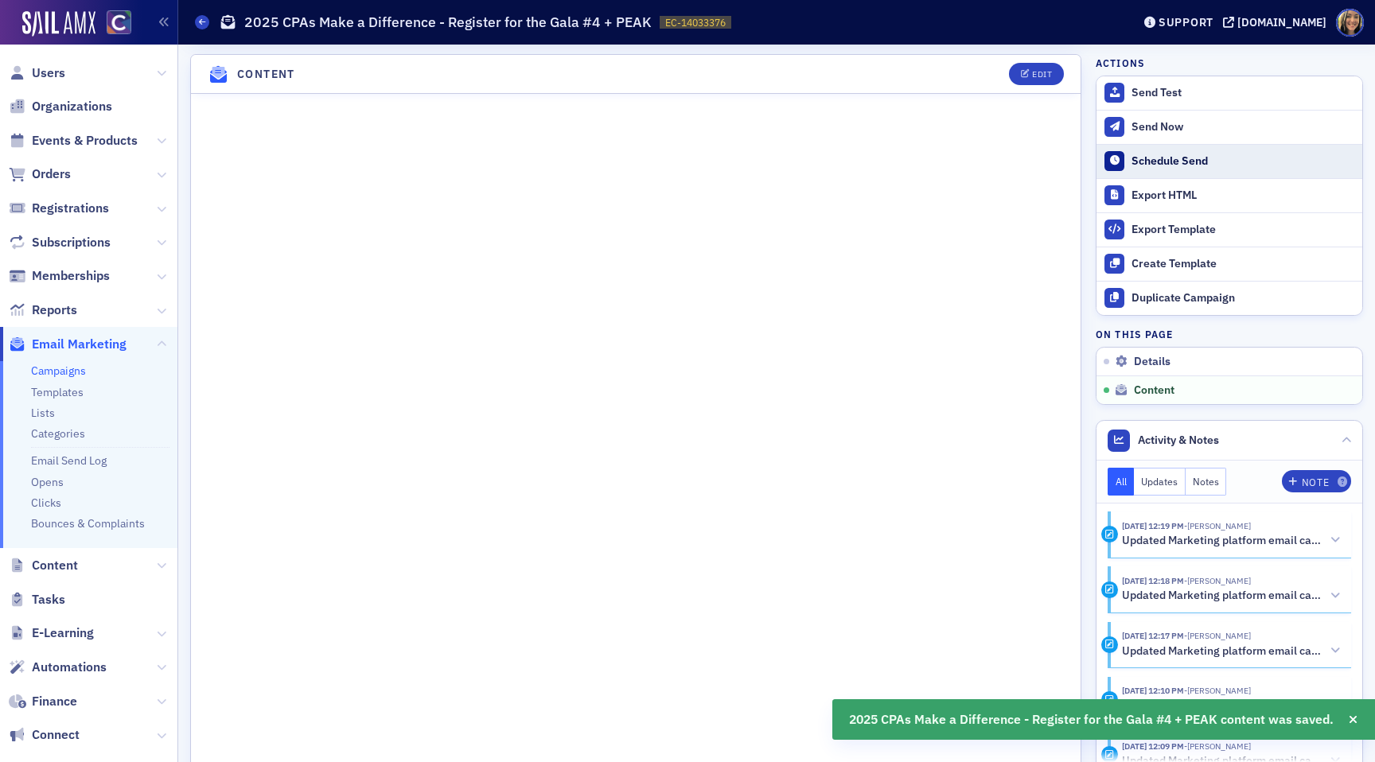
click at [1177, 154] on div "Schedule Send" at bounding box center [1242, 161] width 223 height 14
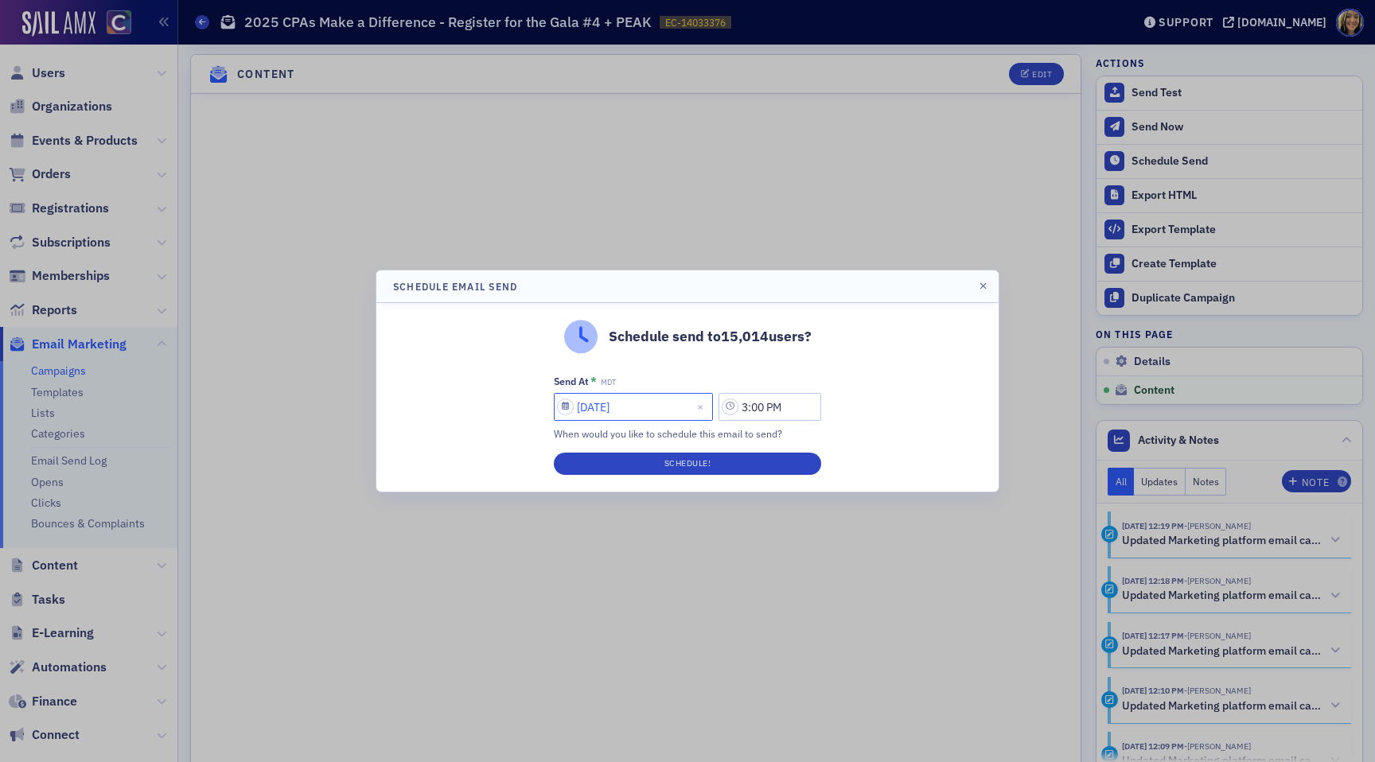
click at [600, 411] on input "09/22/2025" at bounding box center [633, 407] width 159 height 28
select select "8"
select select "2025"
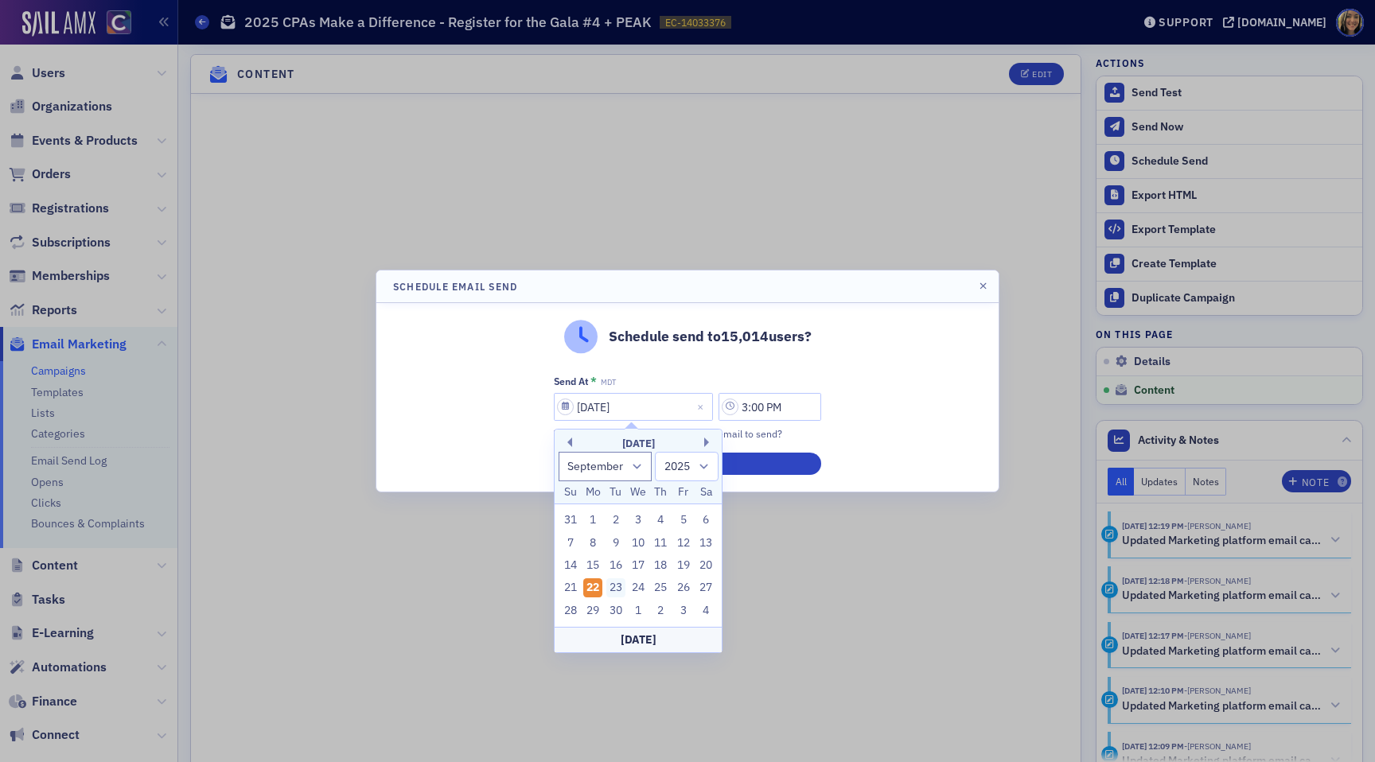
click at [616, 580] on div "23" at bounding box center [615, 587] width 19 height 19
type input "09/23/2025"
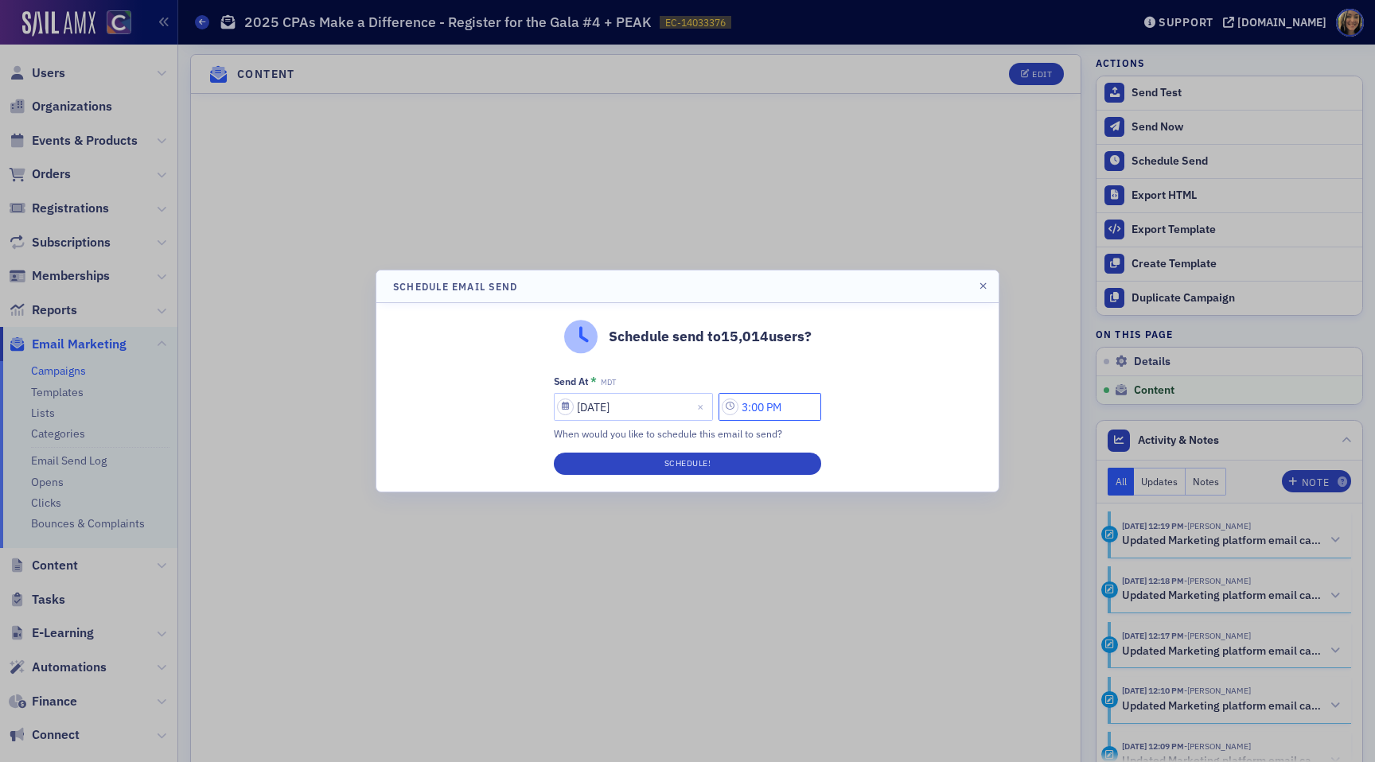
drag, startPoint x: 755, startPoint y: 405, endPoint x: 746, endPoint y: 405, distance: 8.7
click at [746, 405] on input "3:00 PM" at bounding box center [769, 407] width 103 height 28
click at [673, 410] on button "AM" at bounding box center [677, 407] width 30 height 28
type input "9:00 AM"
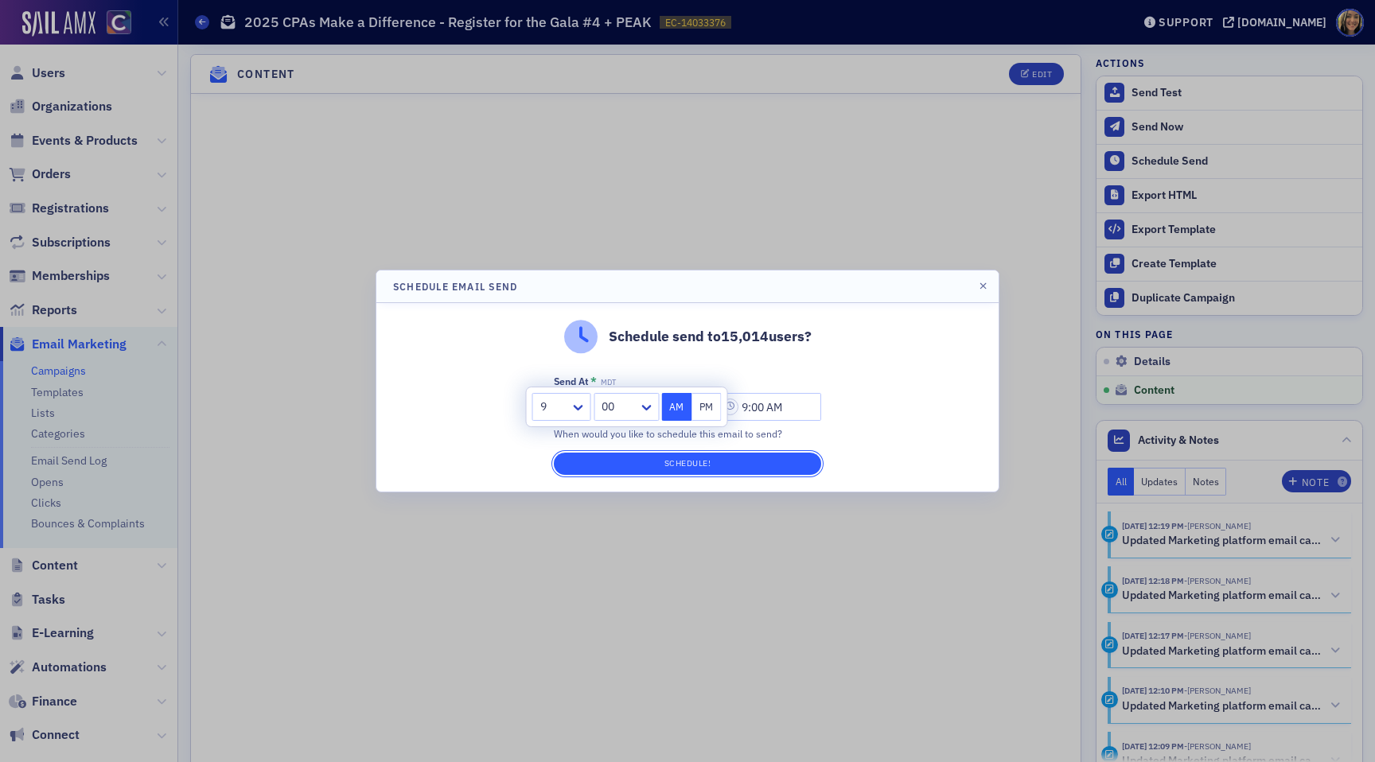
click at [671, 466] on button "Schedule!" at bounding box center [687, 464] width 267 height 22
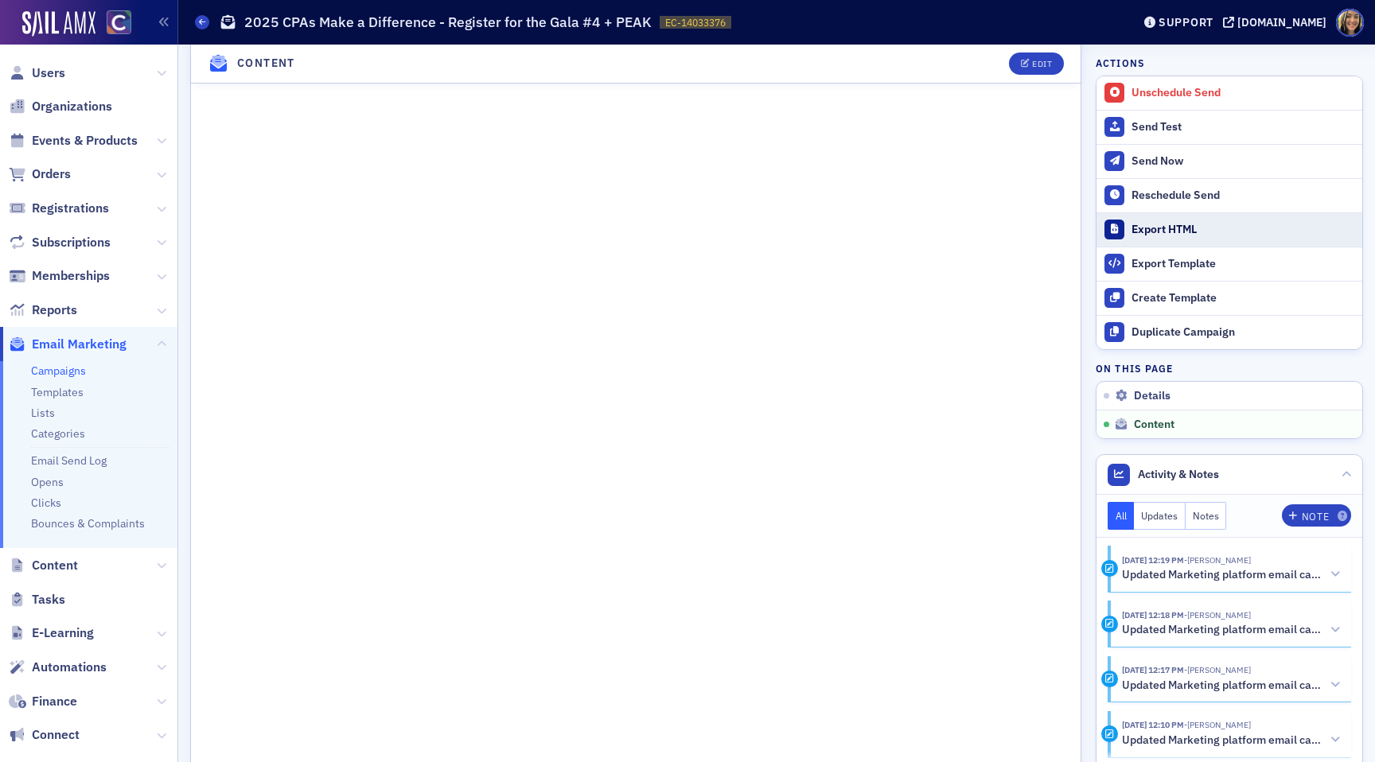
scroll to position [1025, 0]
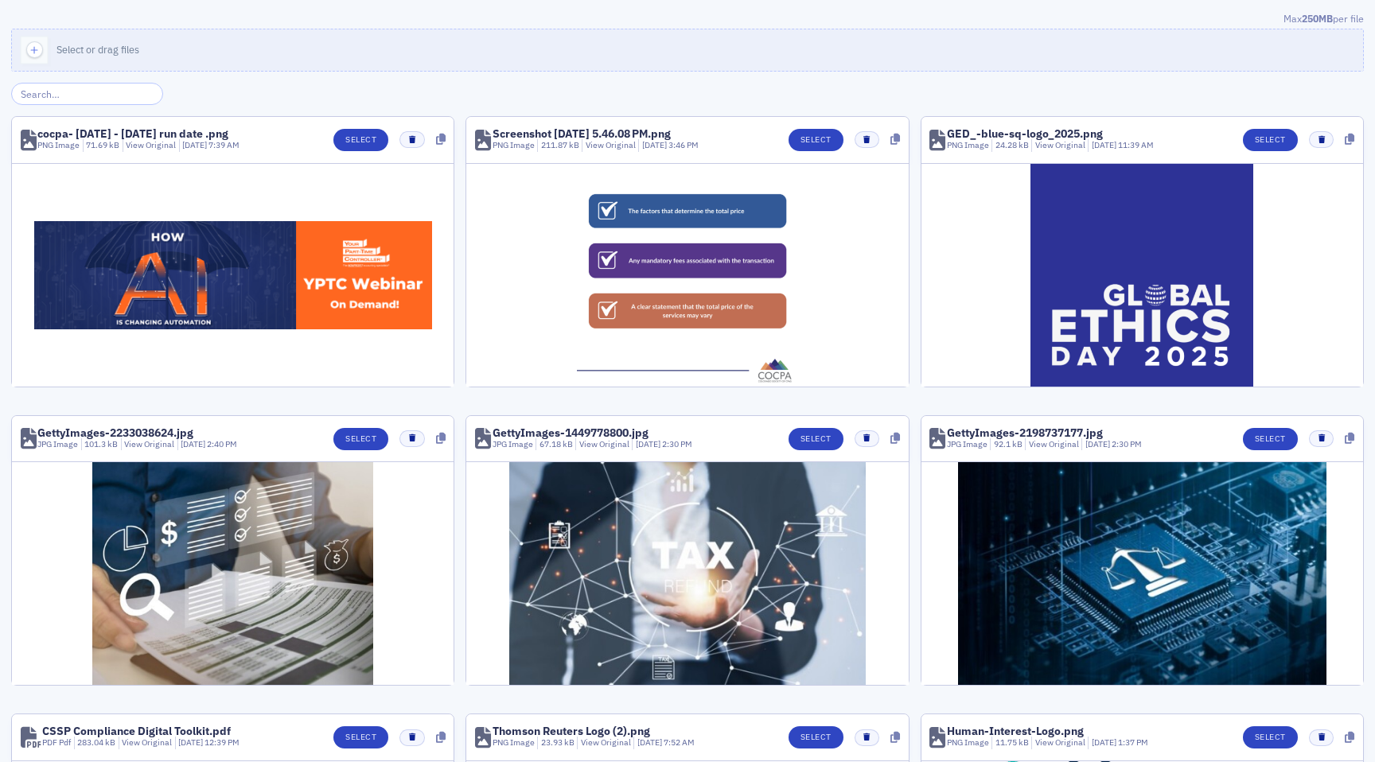
click at [111, 92] on input "search" at bounding box center [87, 94] width 152 height 22
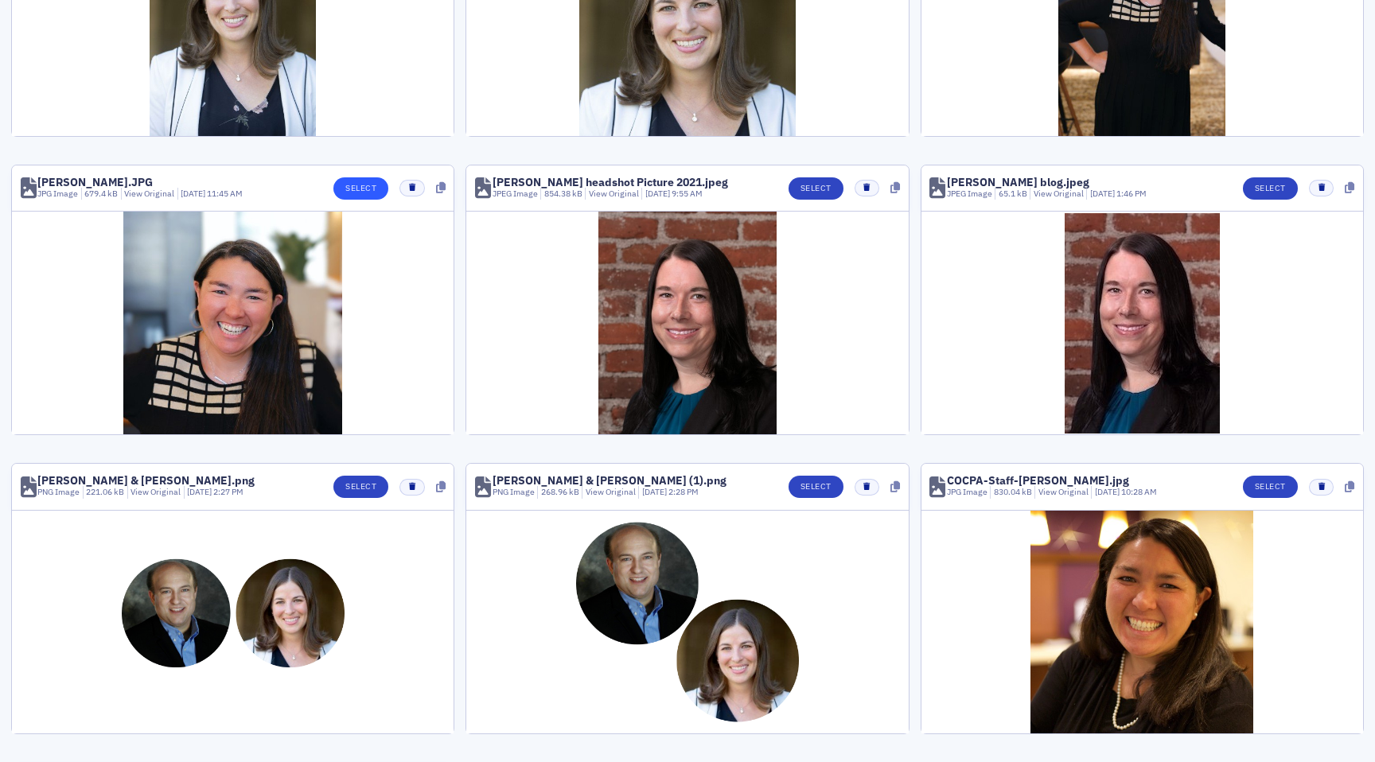
scroll to position [265, 0]
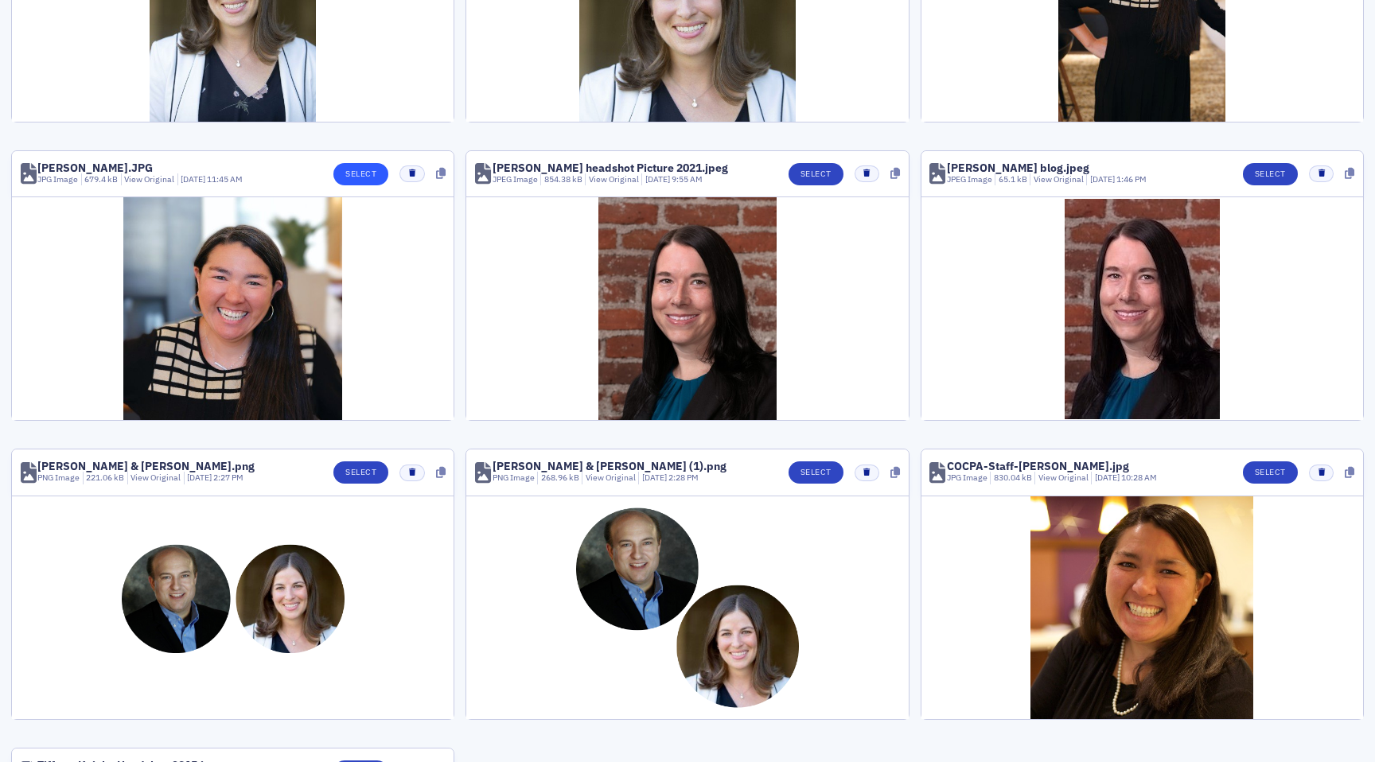
type input "tiffany"
click at [364, 175] on button "Select" at bounding box center [360, 174] width 55 height 22
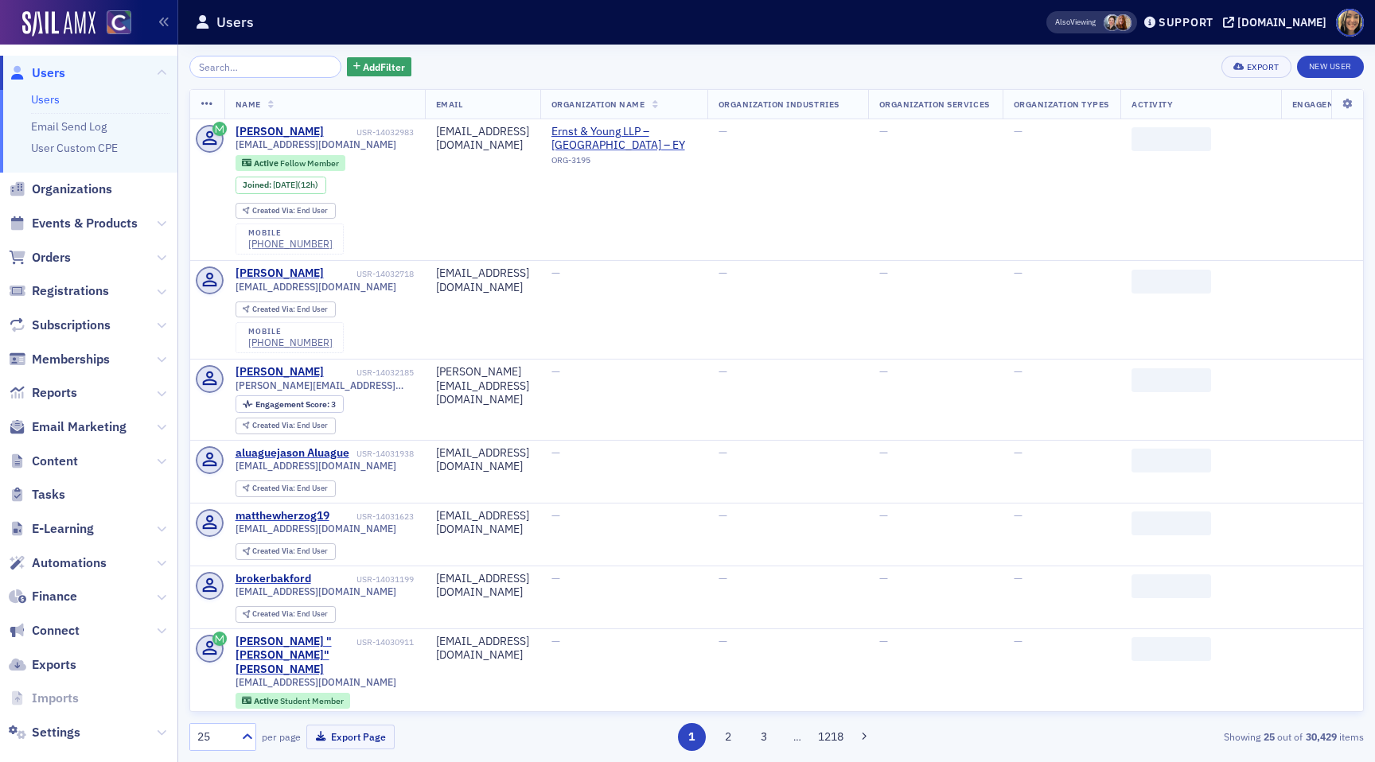
click at [93, 231] on span "Events & Products" at bounding box center [88, 224] width 177 height 34
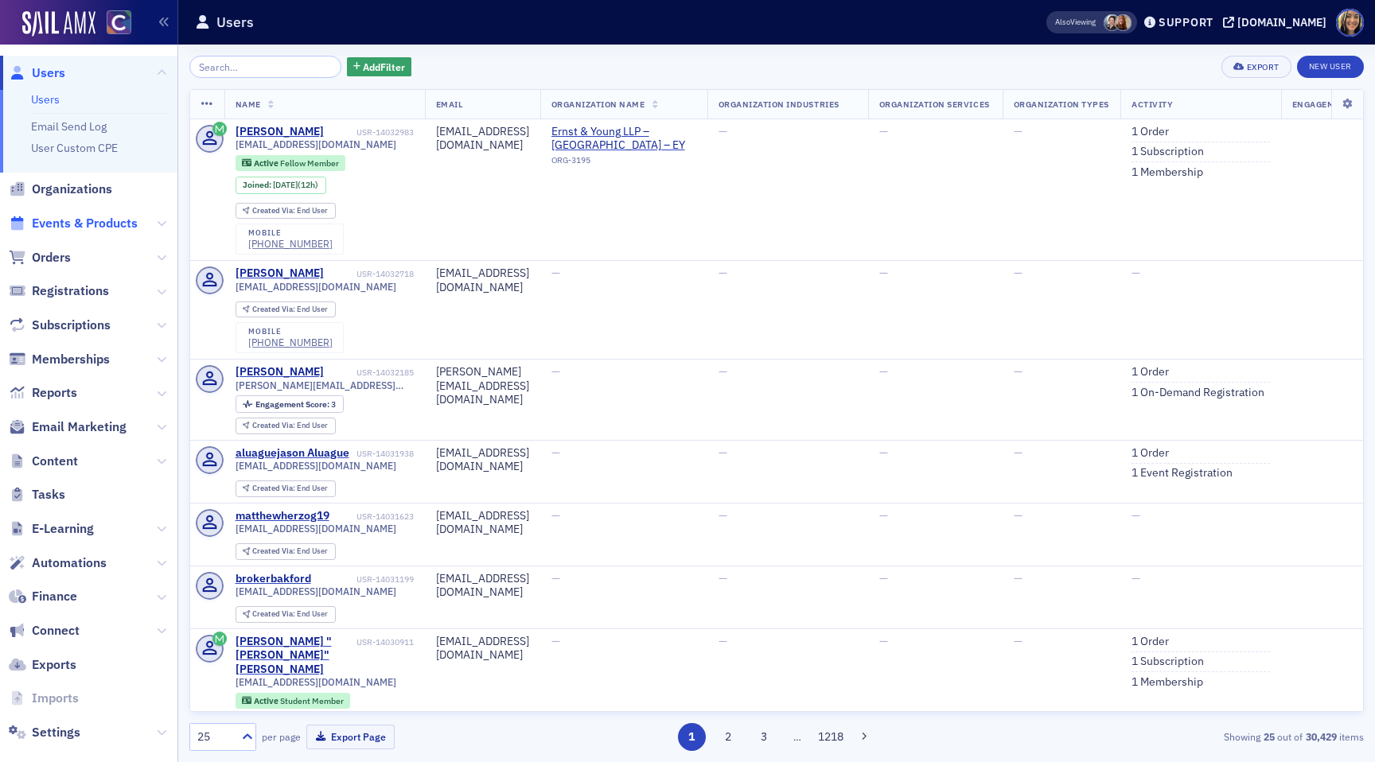
click at [88, 220] on span "Events & Products" at bounding box center [85, 223] width 106 height 17
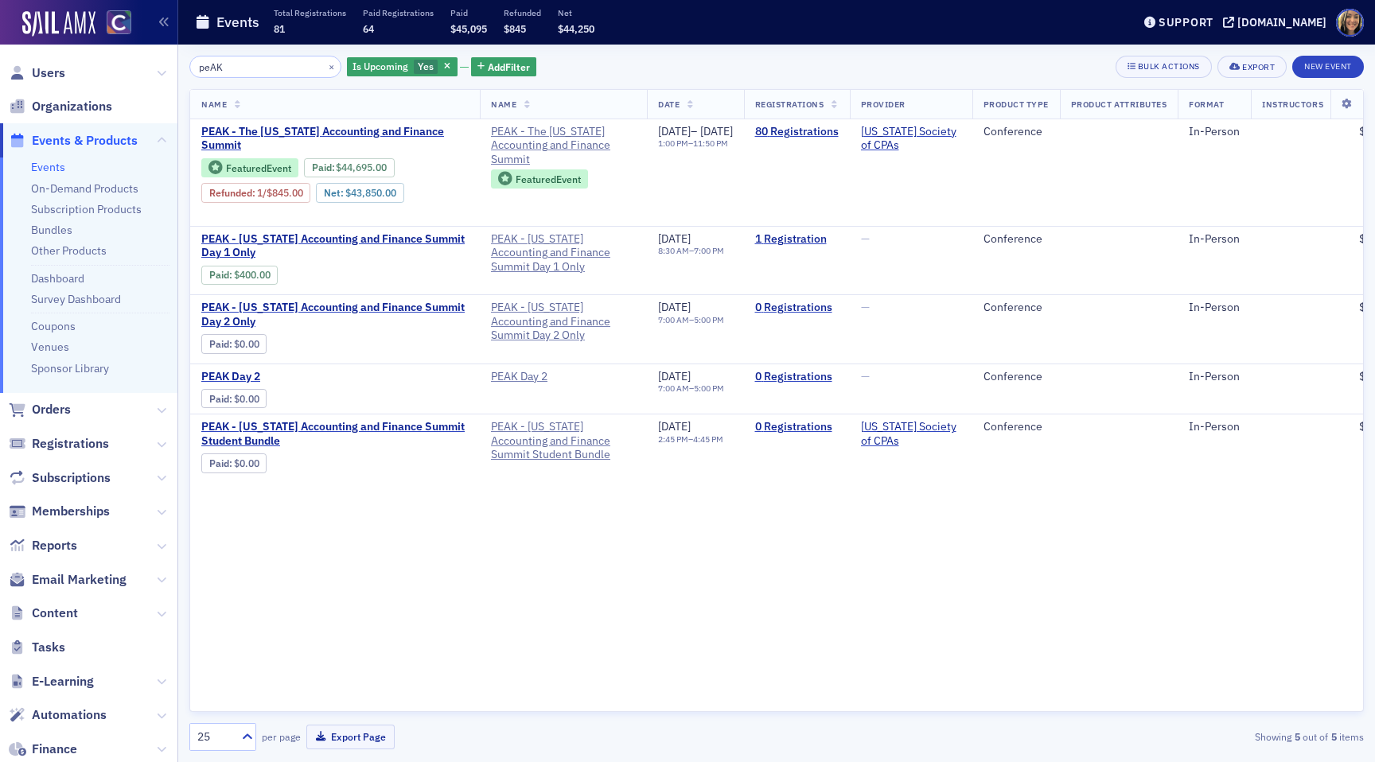
type input "peAK"
click at [84, 580] on span "Email Marketing" at bounding box center [79, 579] width 95 height 17
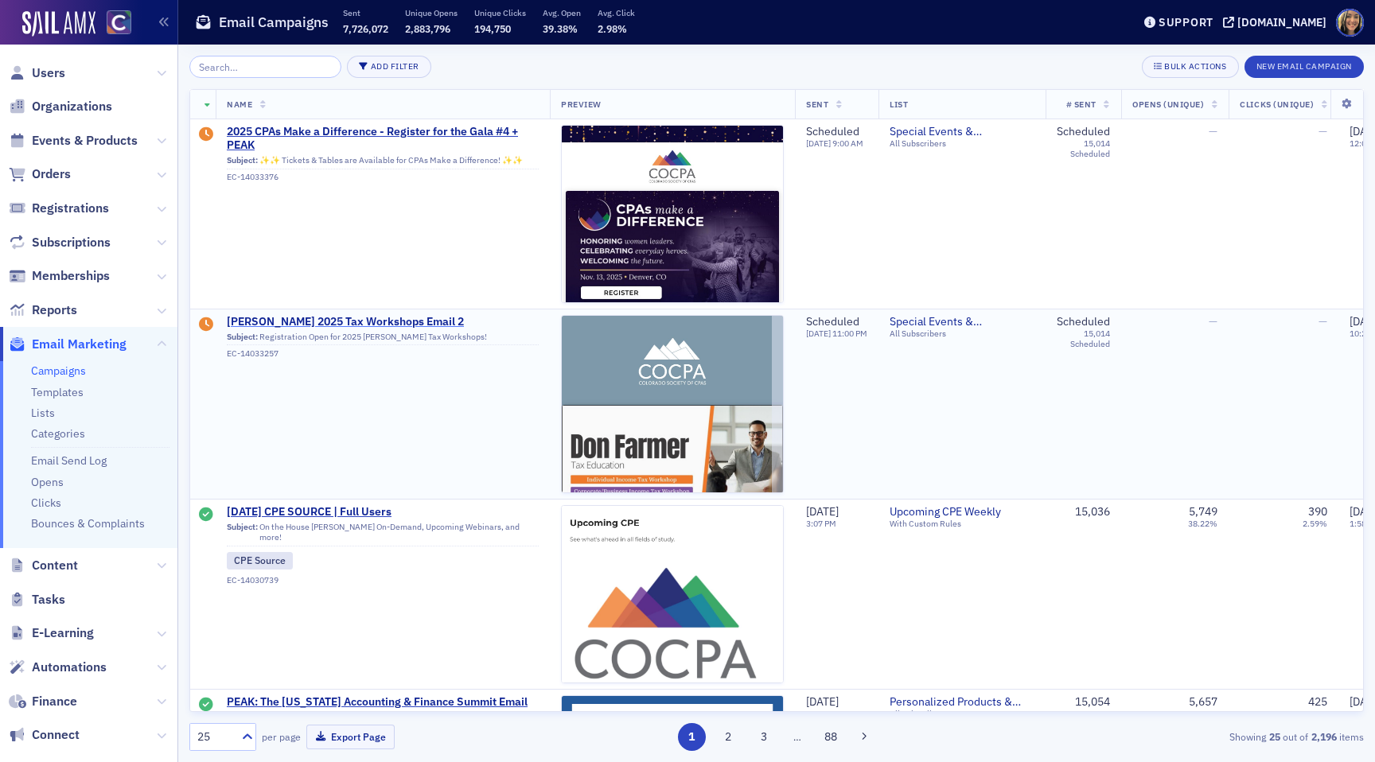
click at [324, 325] on span "[PERSON_NAME] 2025 Tax Workshops Email 2" at bounding box center [383, 322] width 312 height 14
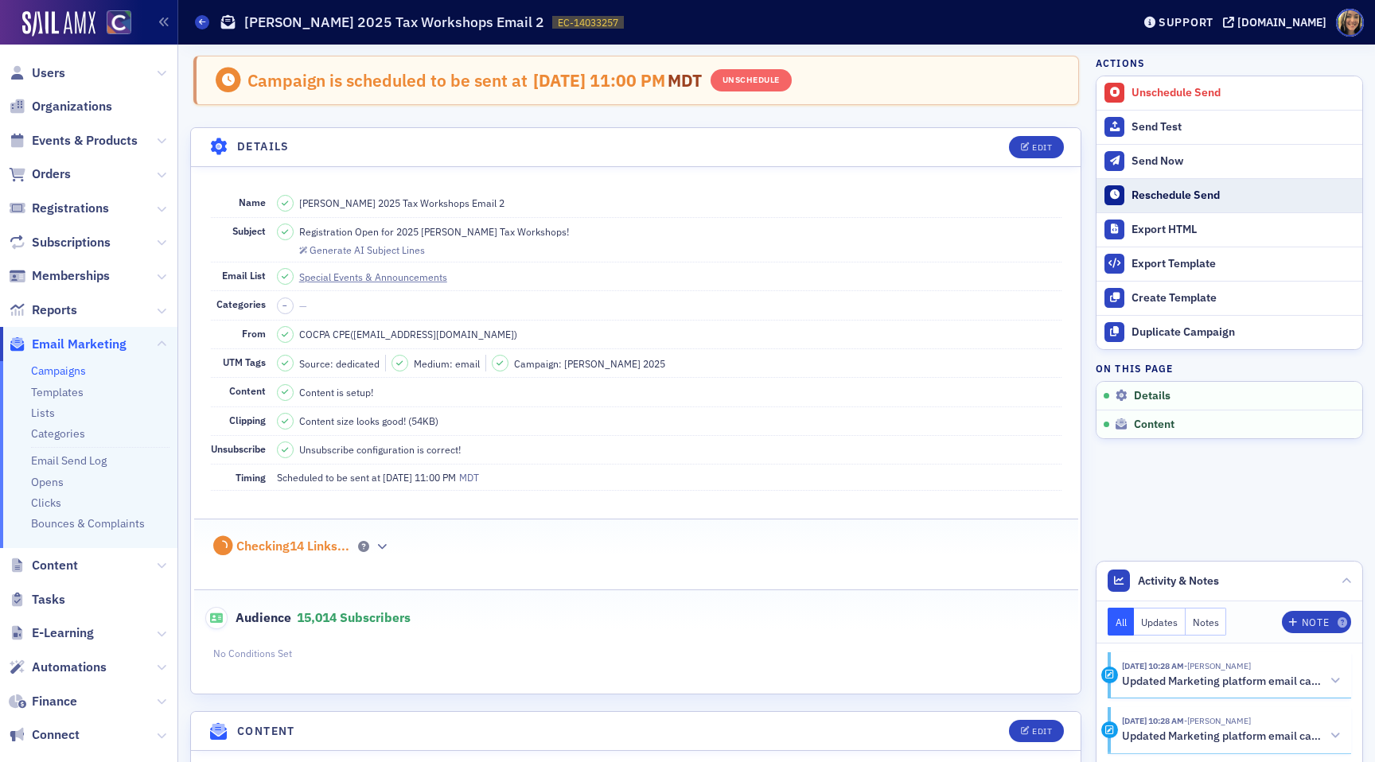
click at [1162, 205] on button "Reschedule Send" at bounding box center [1229, 195] width 266 height 34
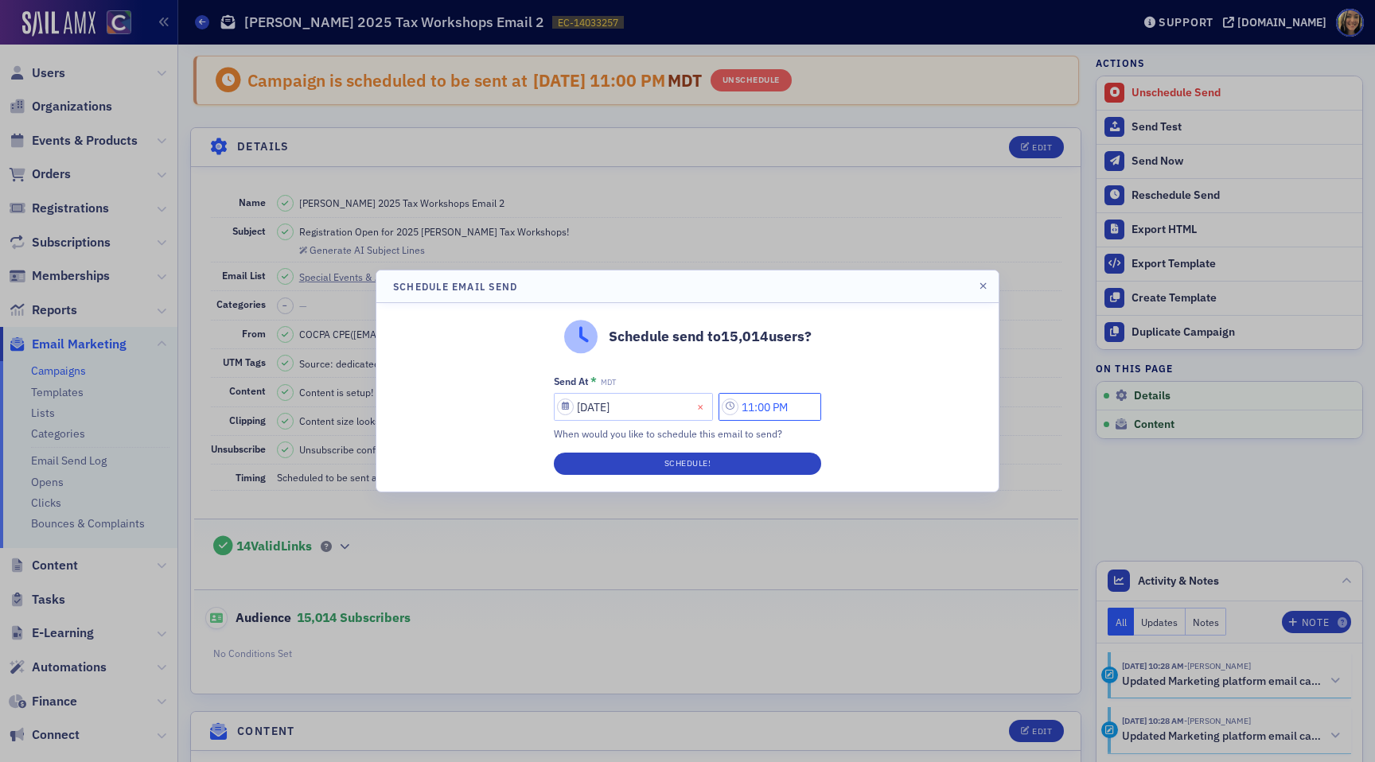
drag, startPoint x: 760, startPoint y: 410, endPoint x: 710, endPoint y: 410, distance: 50.9
click at [710, 410] on div "09/22/2025 11:00 PM" at bounding box center [687, 407] width 267 height 28
drag, startPoint x: 755, startPoint y: 407, endPoint x: 745, endPoint y: 407, distance: 10.3
click at [745, 407] on input "2:00 Pm" at bounding box center [769, 407] width 103 height 28
click at [756, 409] on input "4:00 PM" at bounding box center [769, 407] width 103 height 28
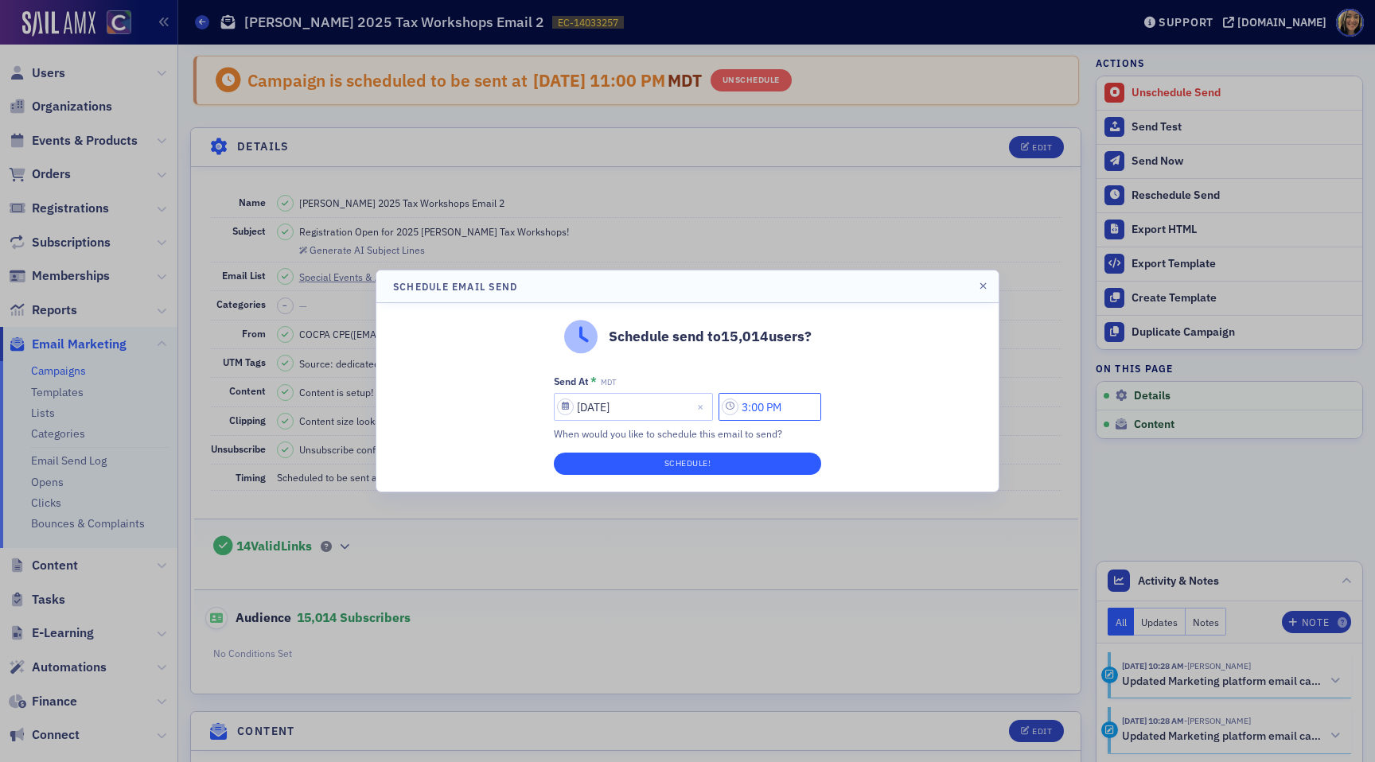
type input "3:00 PM"
click at [765, 462] on button "Schedule!" at bounding box center [687, 464] width 267 height 22
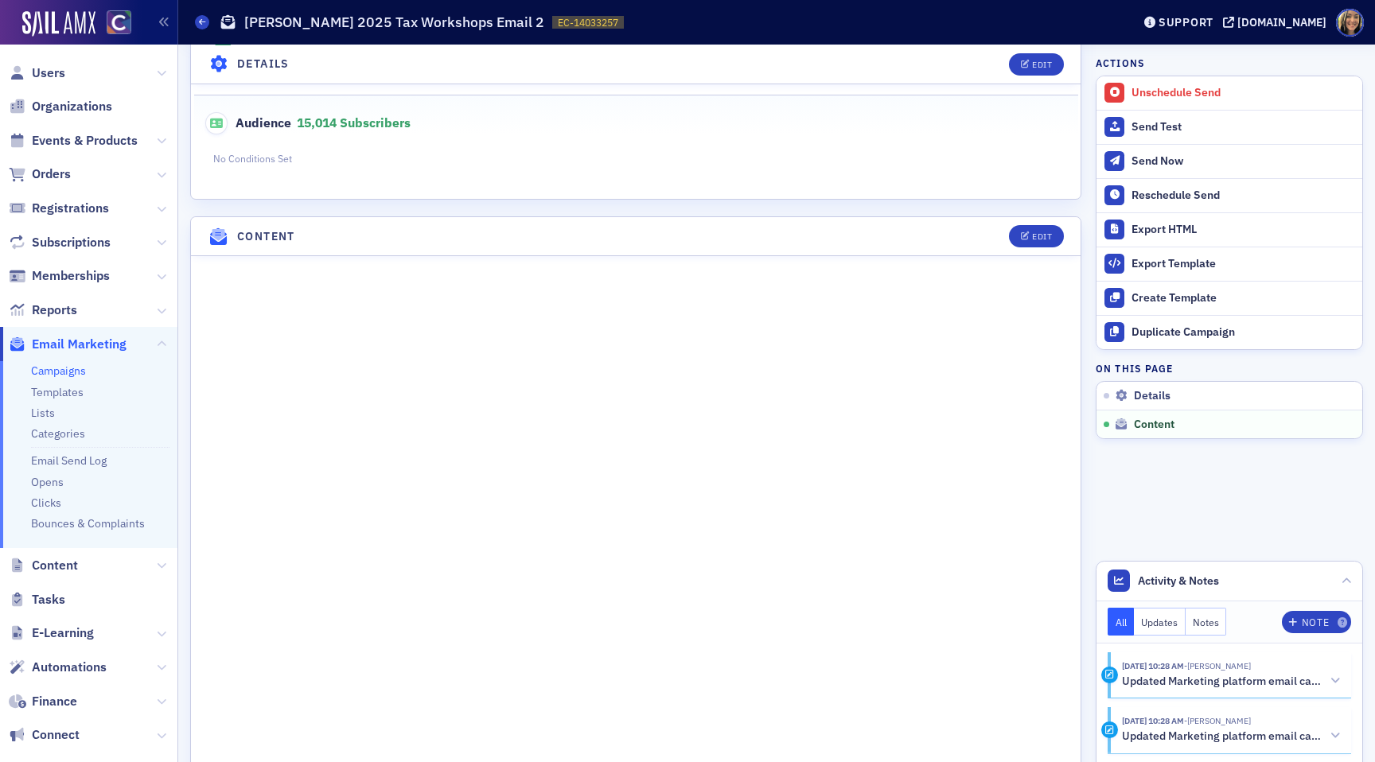
scroll to position [933, 0]
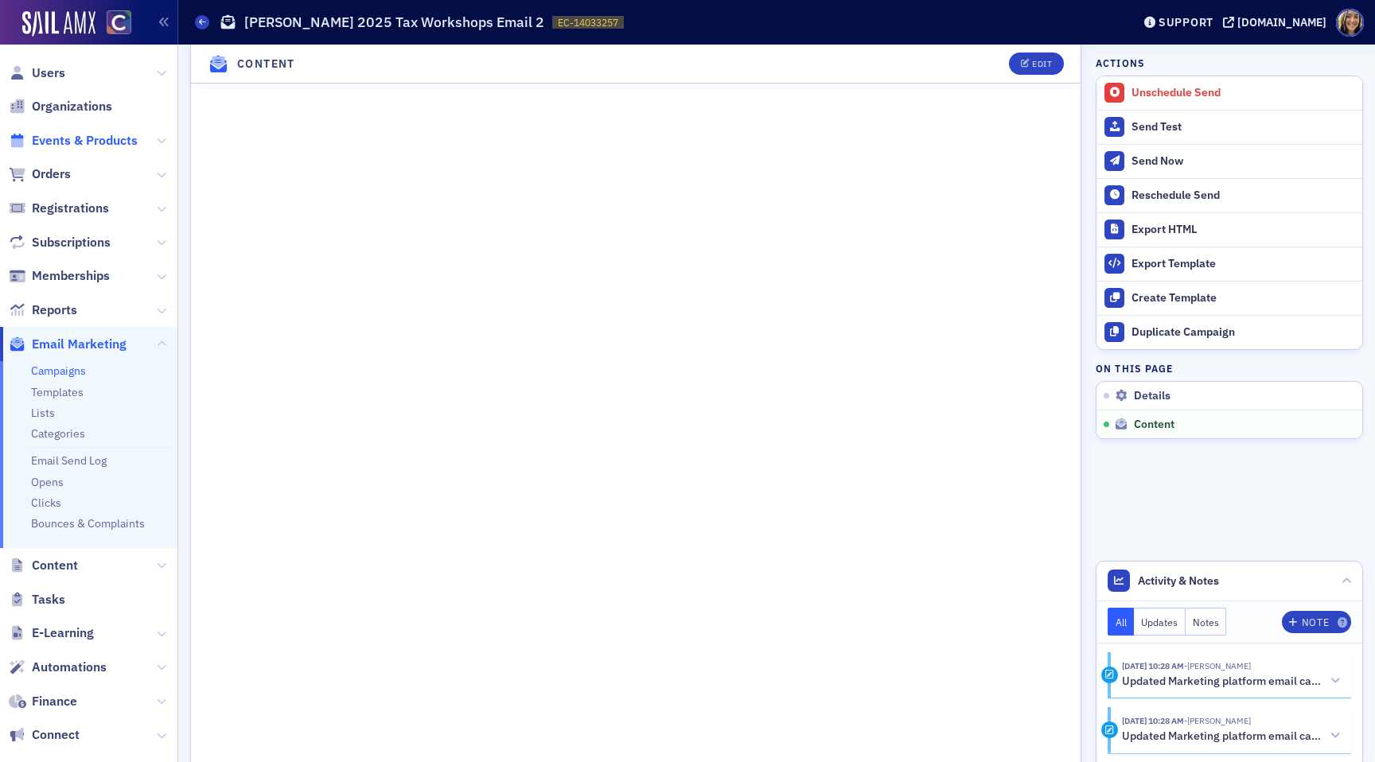
click at [59, 143] on span "Events & Products" at bounding box center [85, 140] width 106 height 17
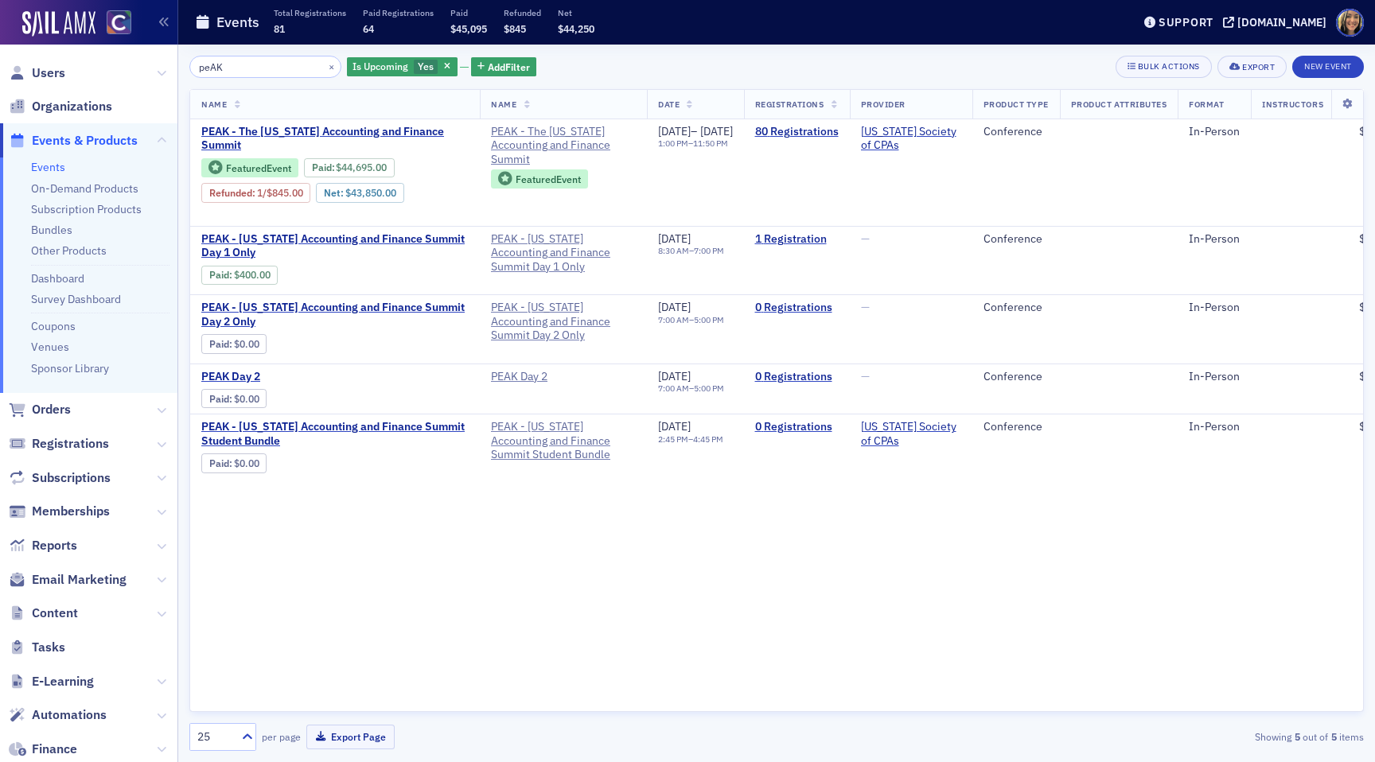
click at [244, 61] on input "peAK" at bounding box center [265, 67] width 152 height 22
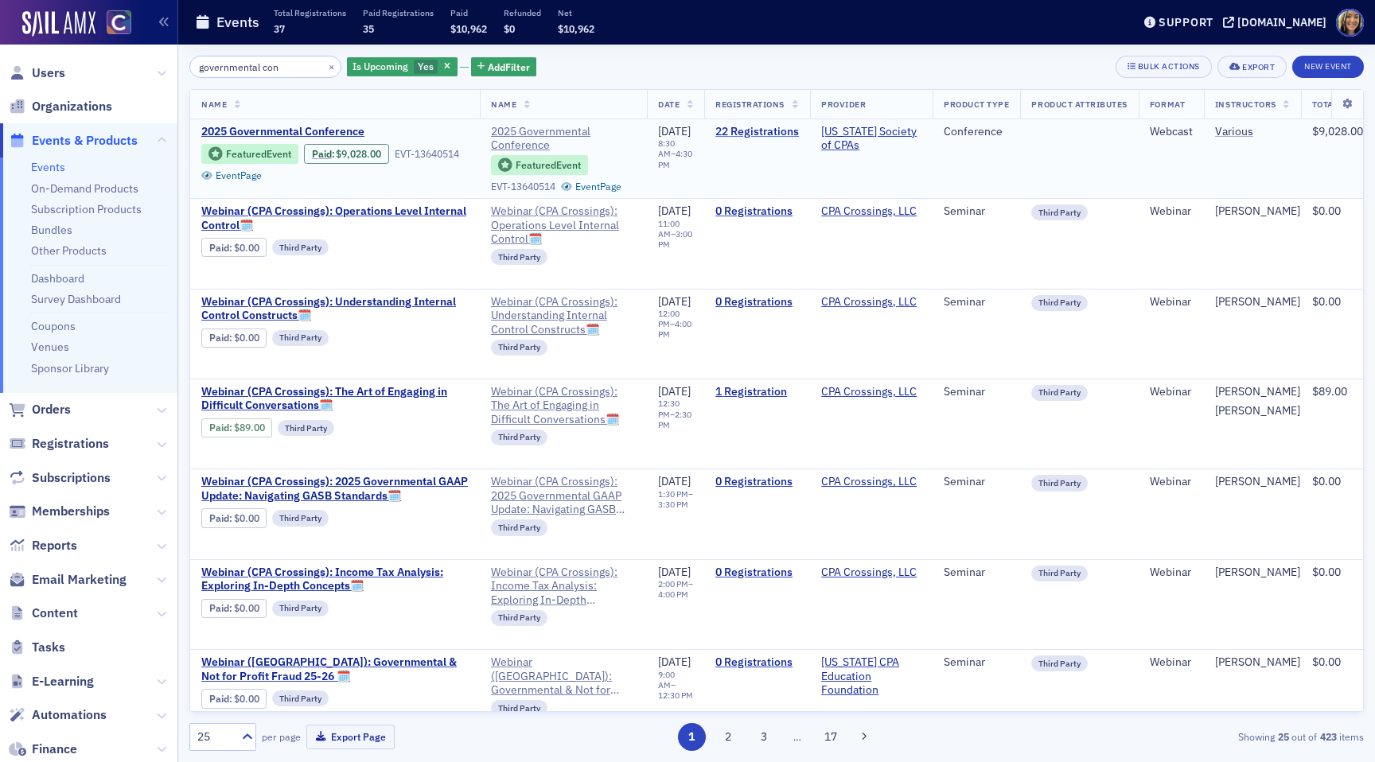
type input "governmental con"
click at [775, 131] on link "22 Registrations" at bounding box center [757, 132] width 84 height 14
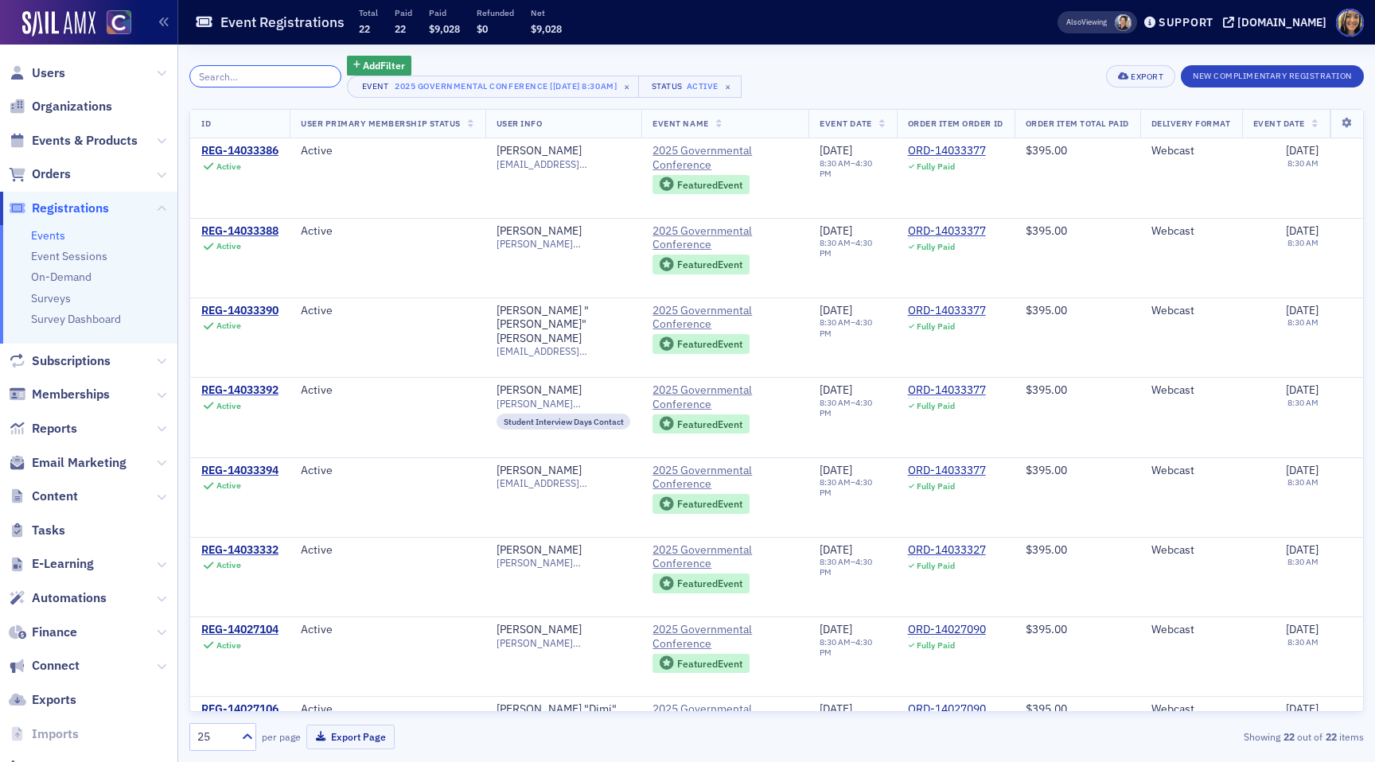
click at [247, 80] on input "search" at bounding box center [265, 76] width 152 height 22
click at [74, 127] on span "Events & Products" at bounding box center [88, 140] width 177 height 34
click at [680, 150] on span "2025 Governmental Conference" at bounding box center [724, 158] width 145 height 28
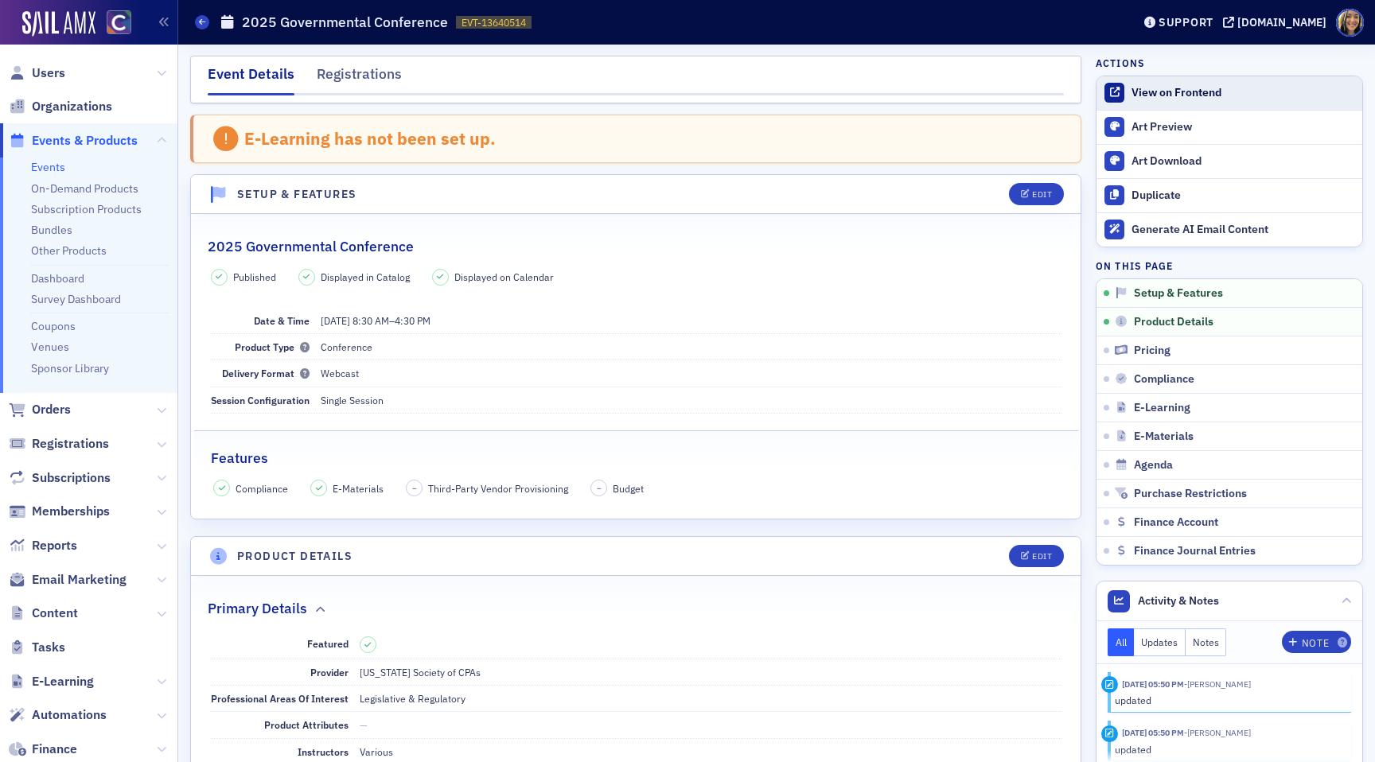
click at [1198, 95] on div "View on Frontend" at bounding box center [1242, 93] width 223 height 14
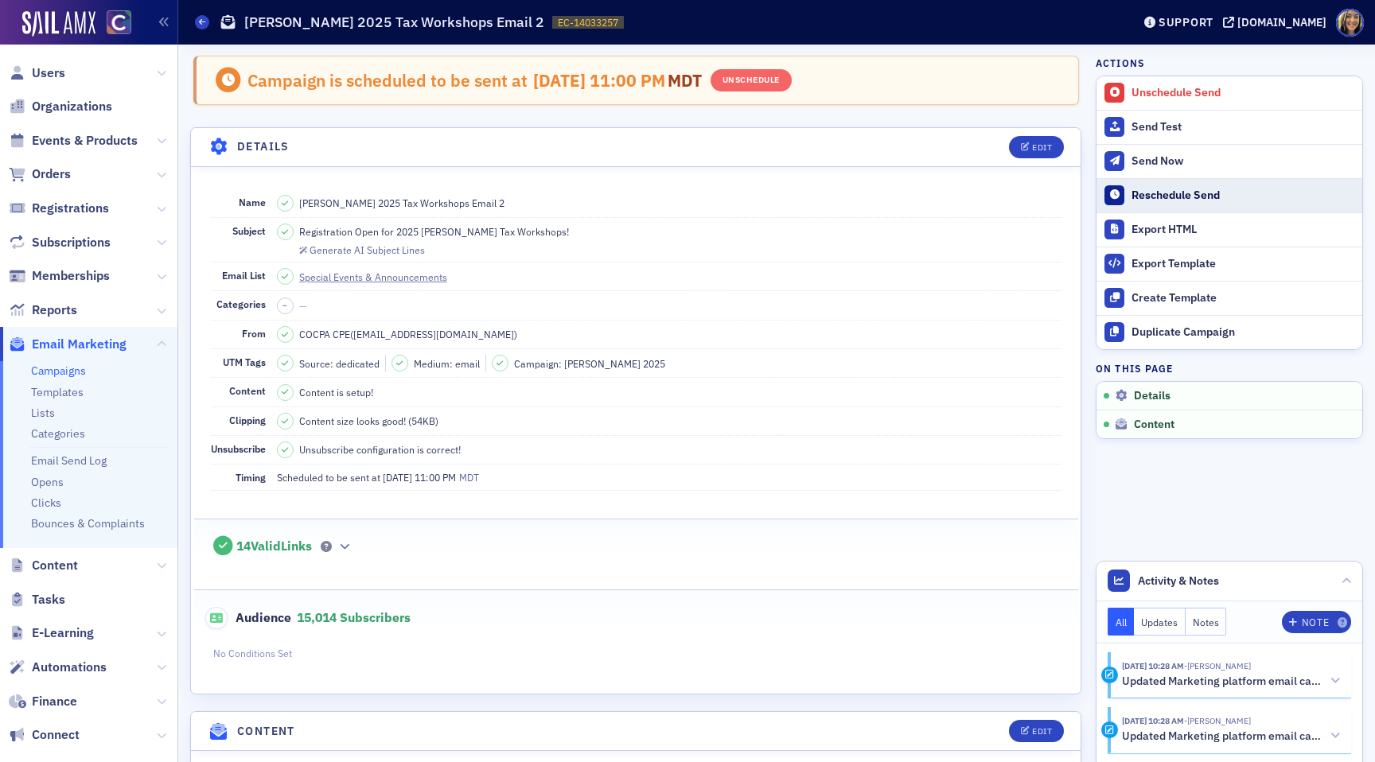
click at [1160, 196] on div "Reschedule Send" at bounding box center [1242, 196] width 223 height 14
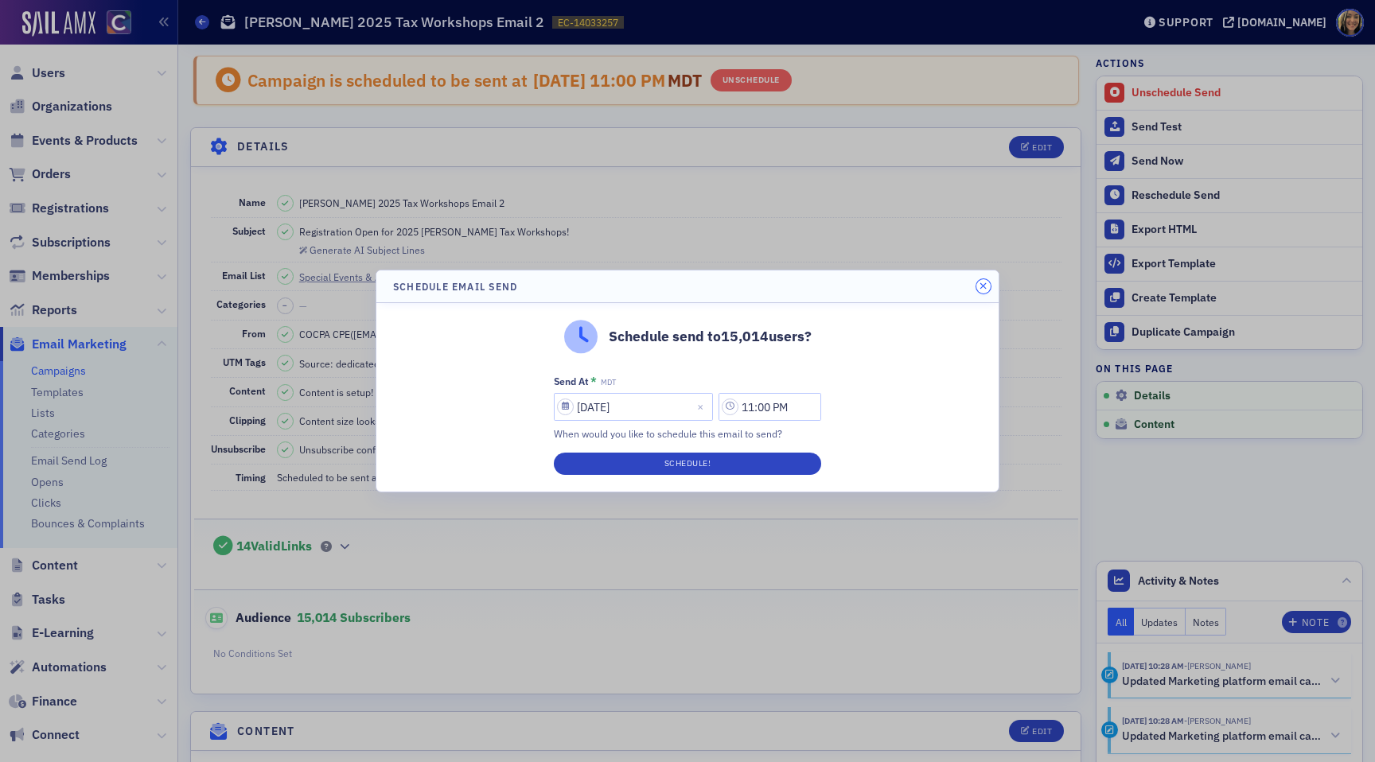
click at [976, 282] on header "Schedule Email Send" at bounding box center [687, 286] width 622 height 32
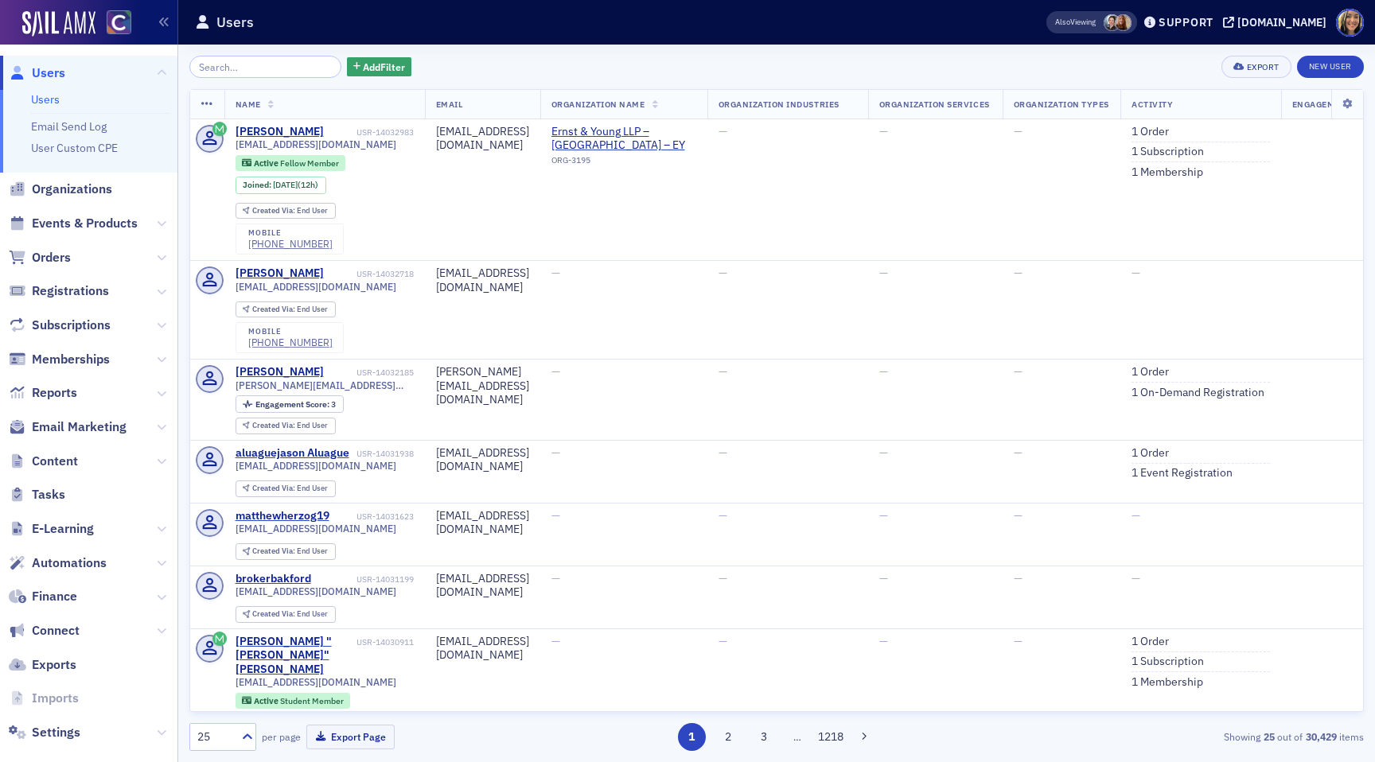
click at [84, 465] on span "Content" at bounding box center [88, 461] width 177 height 34
click at [77, 461] on span "Content" at bounding box center [88, 461] width 177 height 34
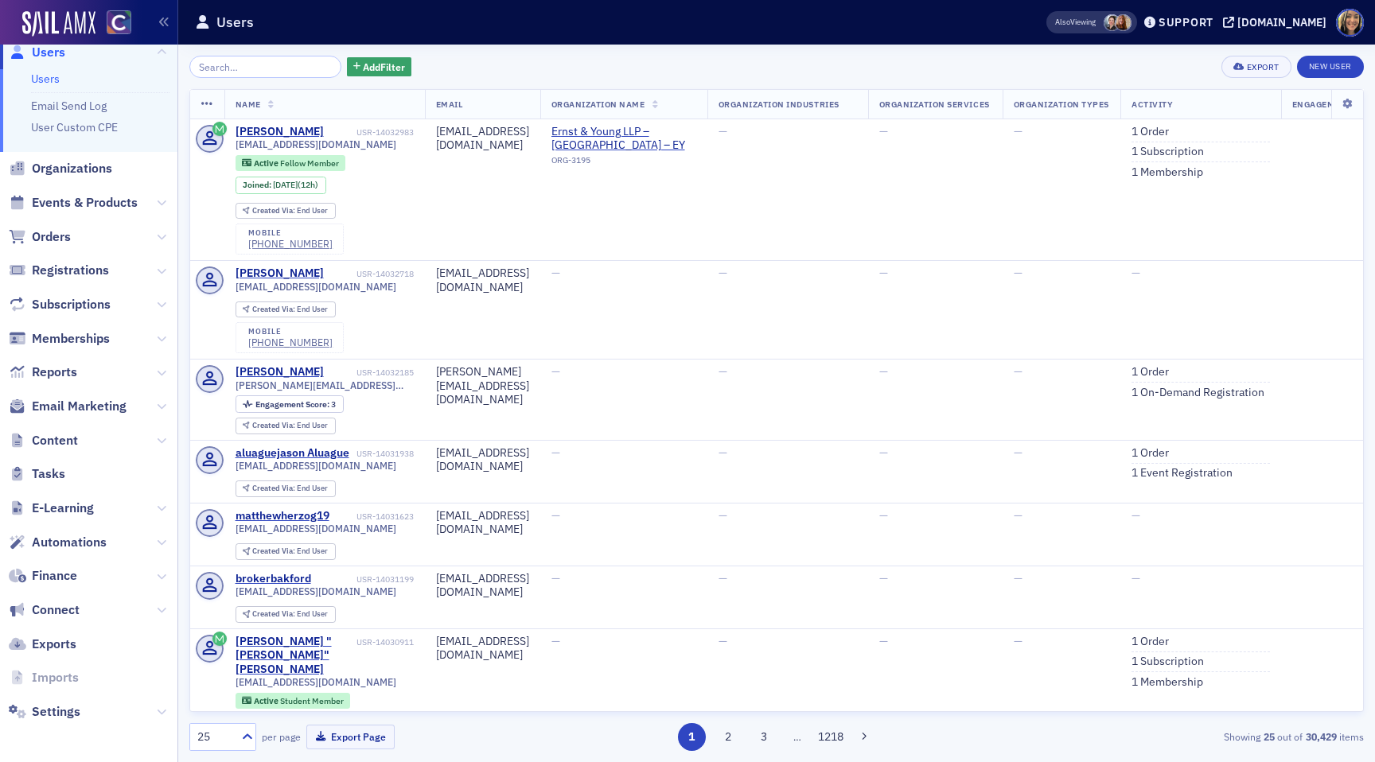
scroll to position [17, 0]
click at [61, 445] on span "Content" at bounding box center [55, 443] width 46 height 17
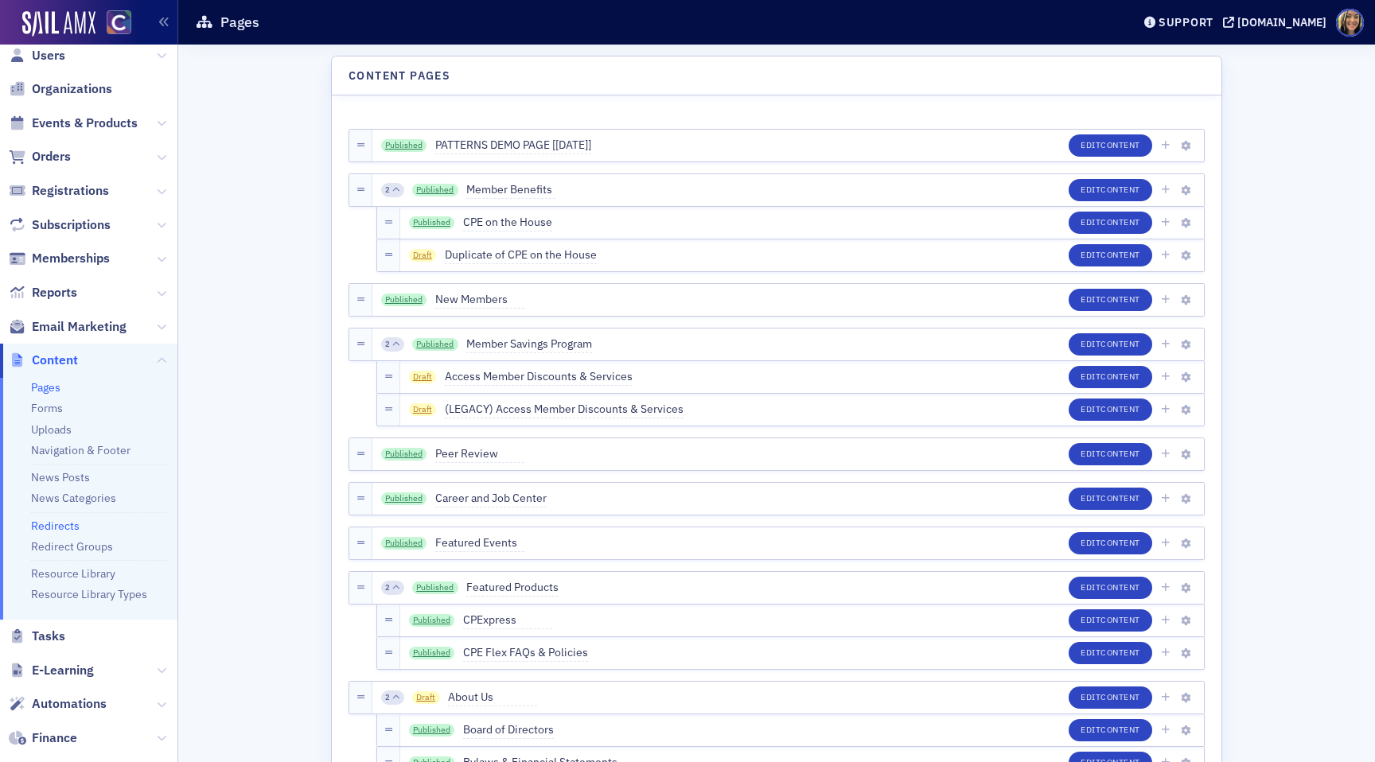
click at [48, 527] on link "Redirects" at bounding box center [55, 526] width 49 height 14
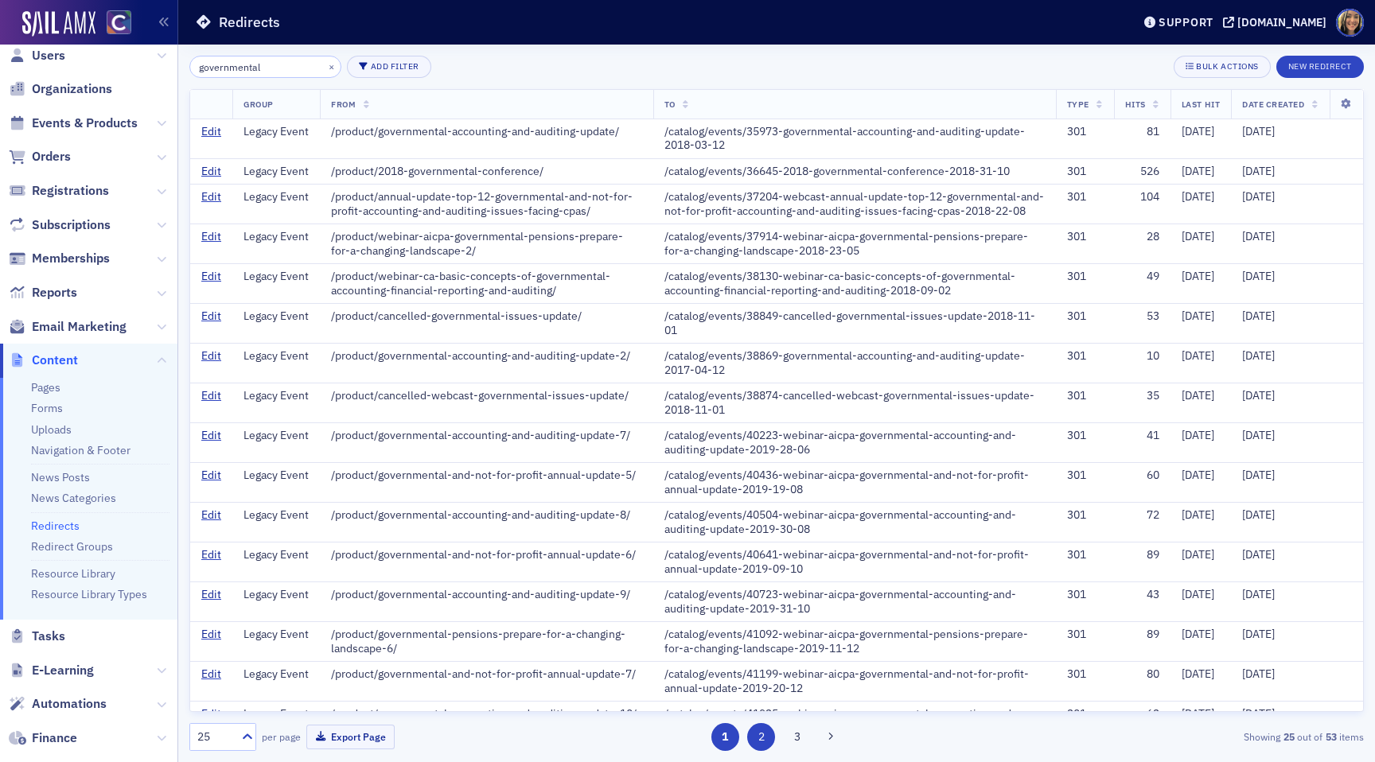
type input "governmental"
click at [757, 729] on button "2" at bounding box center [761, 737] width 28 height 28
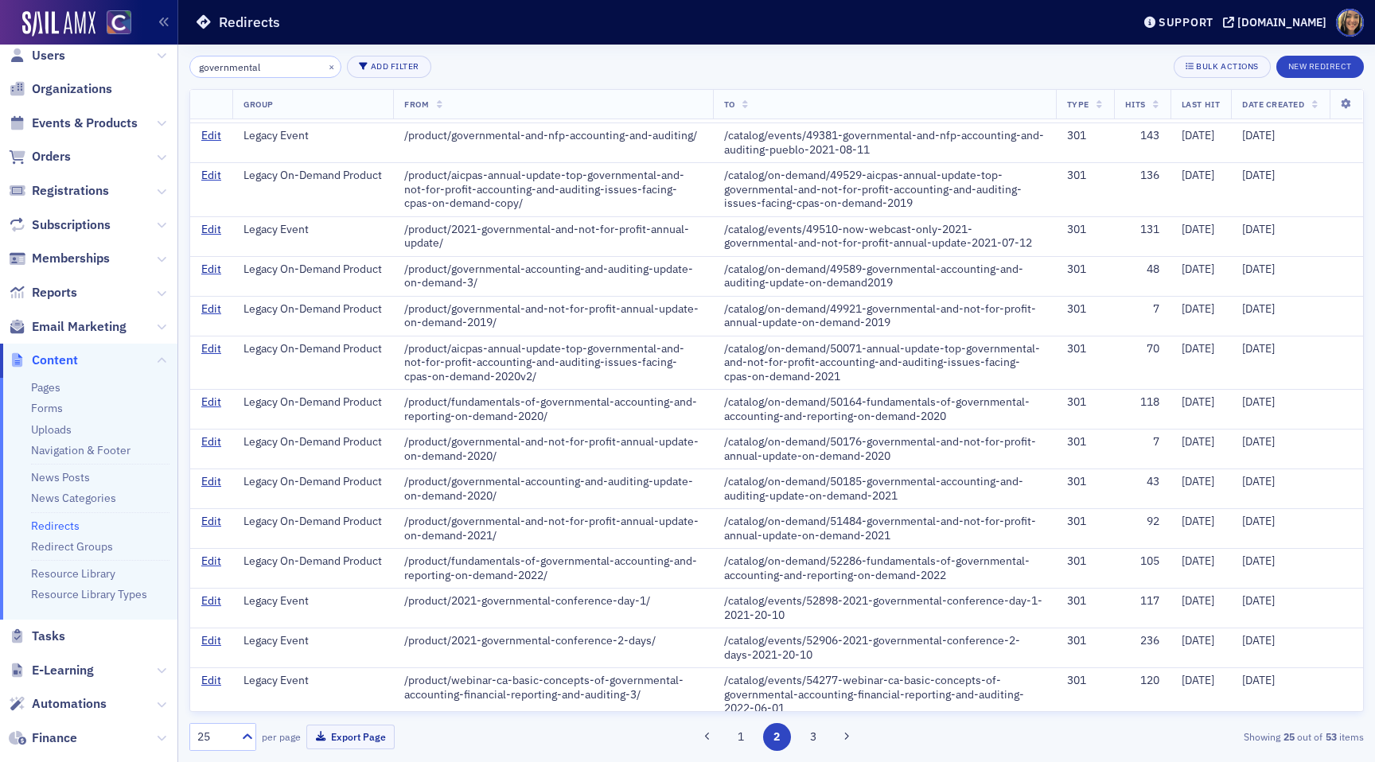
scroll to position [471, 0]
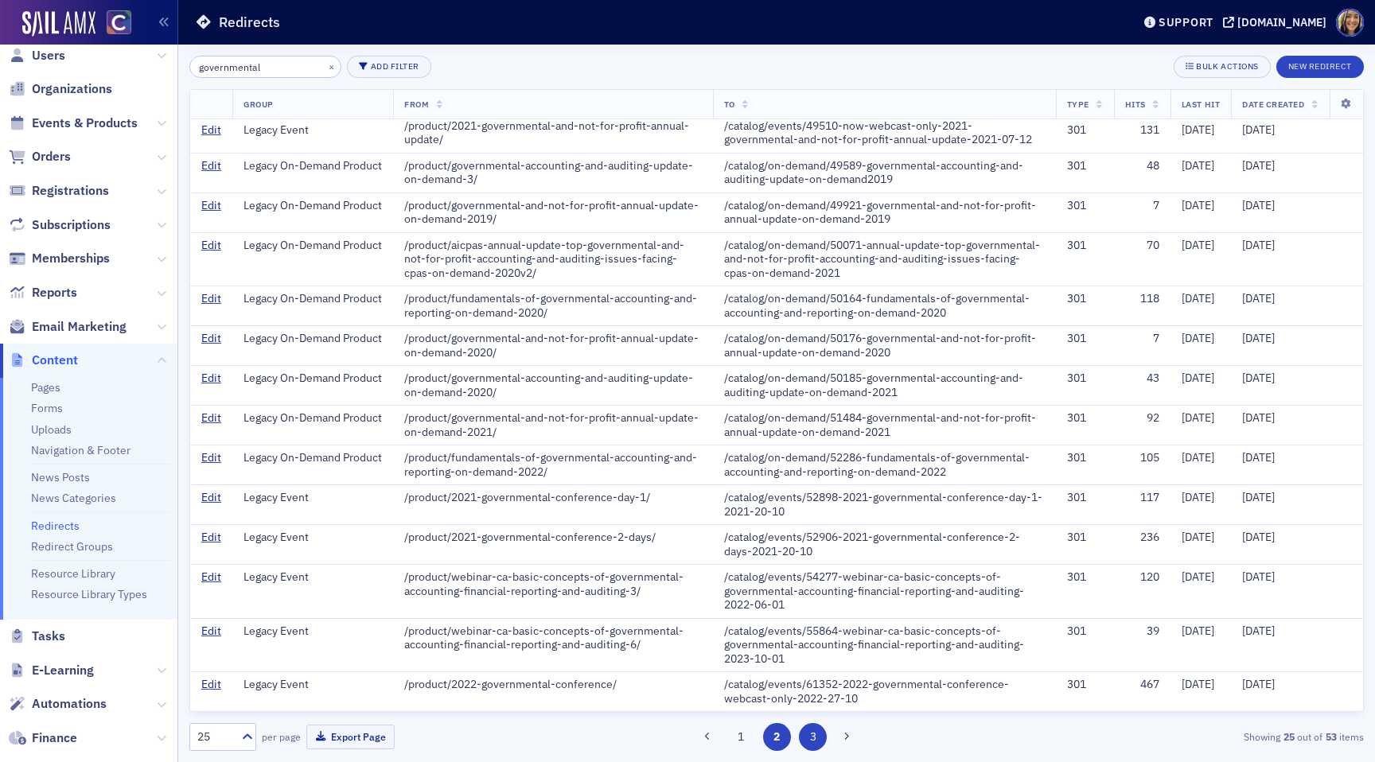
click at [812, 738] on button "3" at bounding box center [813, 737] width 28 height 28
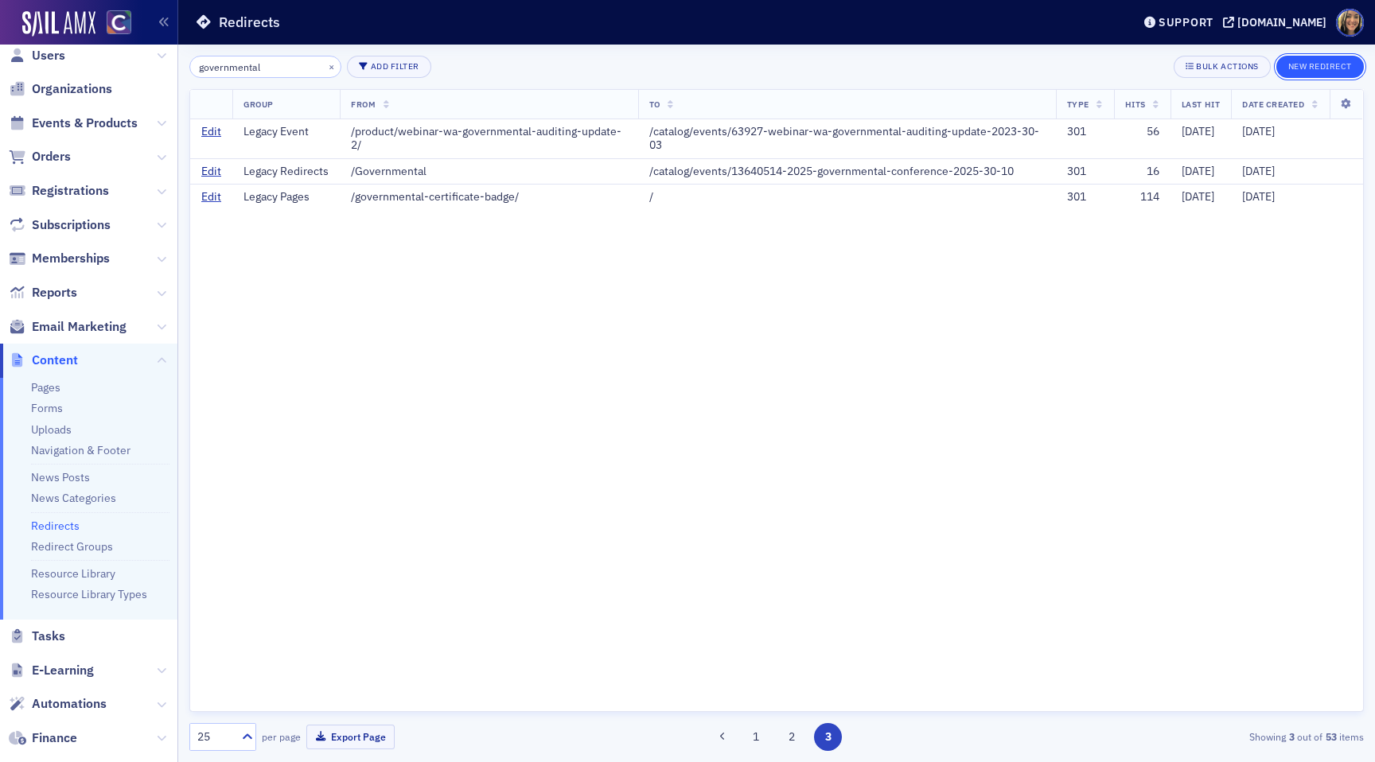
click at [1353, 64] on button "New Redirect" at bounding box center [1319, 67] width 87 height 22
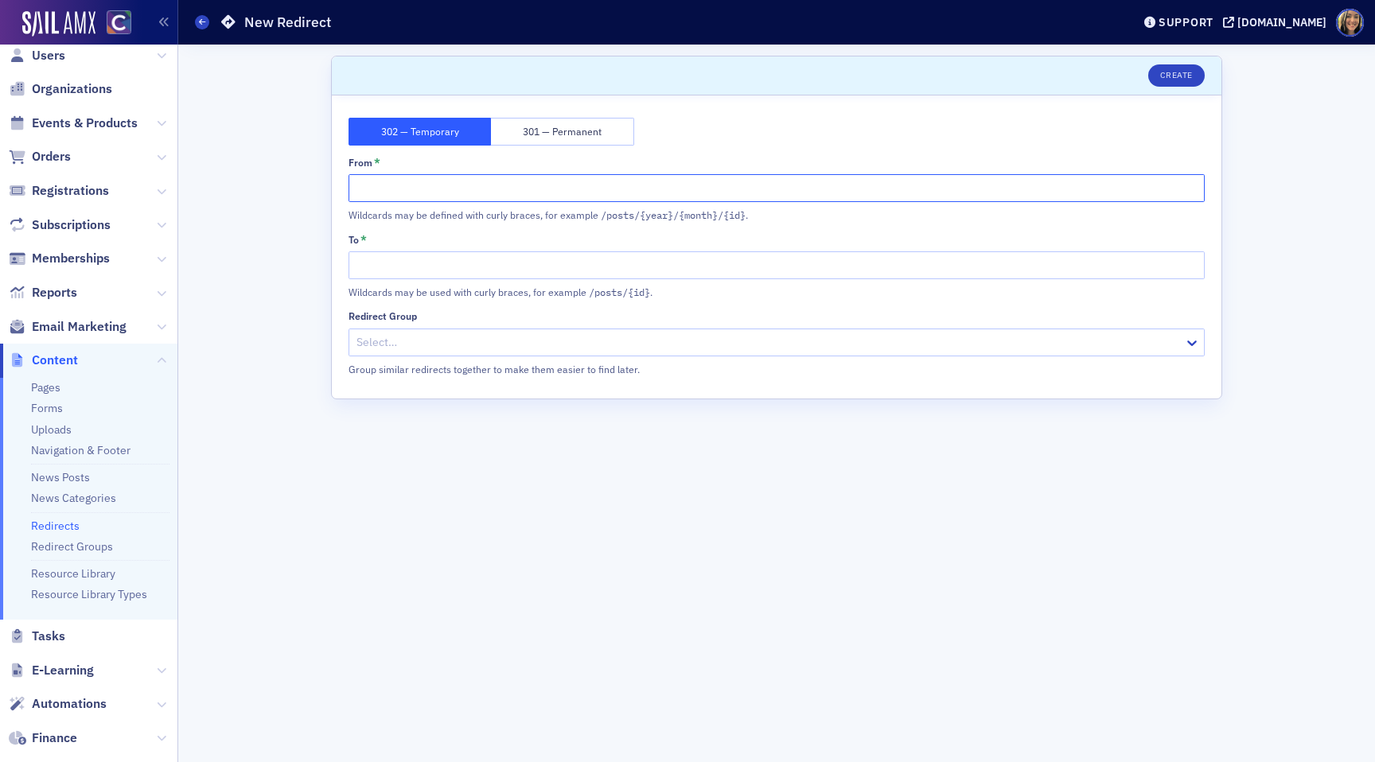
click at [395, 198] on input "From *" at bounding box center [776, 188] width 856 height 28
type input "/governmental"
click at [368, 258] on input "To *" at bounding box center [776, 265] width 856 height 28
paste input "[URL][DOMAIN_NAME]"
type input "[URL][DOMAIN_NAME]"
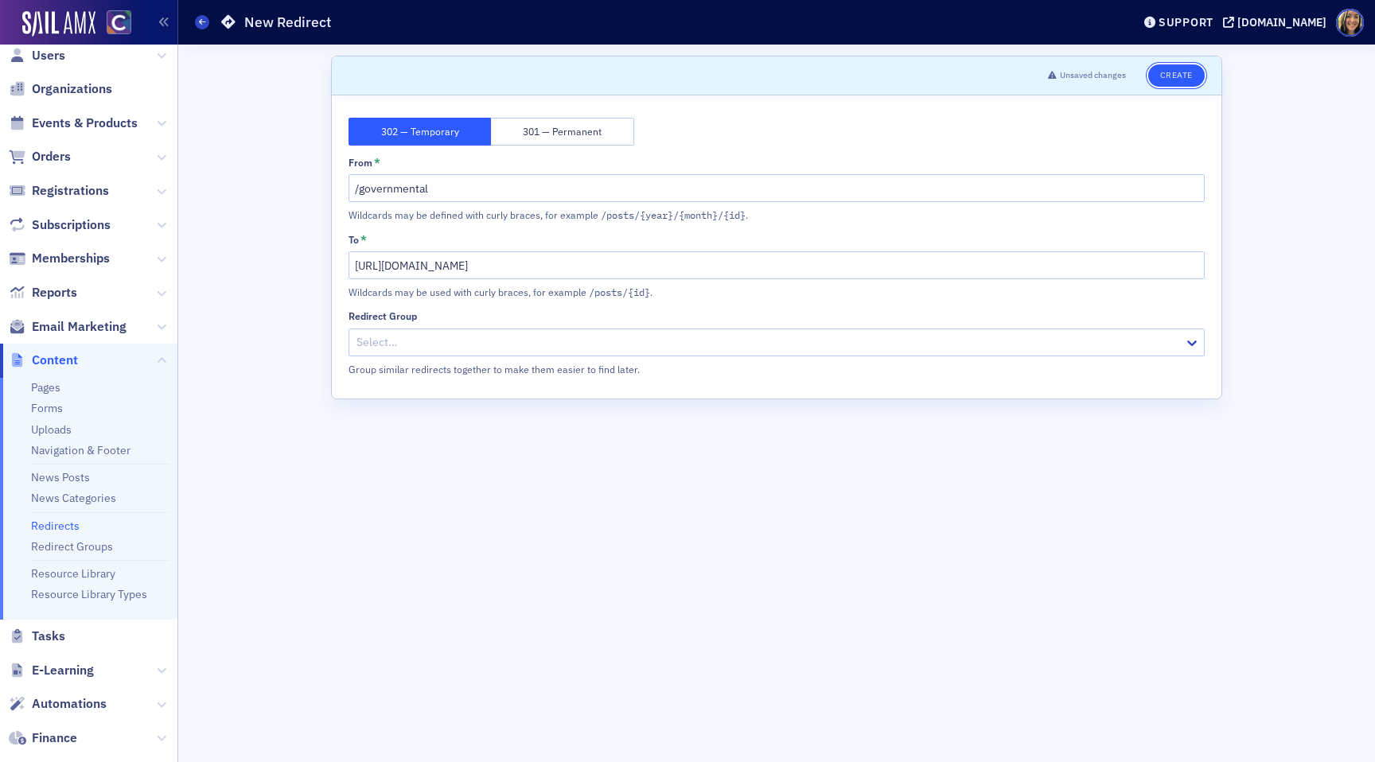
click at [1183, 66] on button "Create" at bounding box center [1176, 75] width 56 height 22
click at [1160, 76] on button "Save" at bounding box center [1181, 75] width 45 height 22
